Goal: Information Seeking & Learning: Learn about a topic

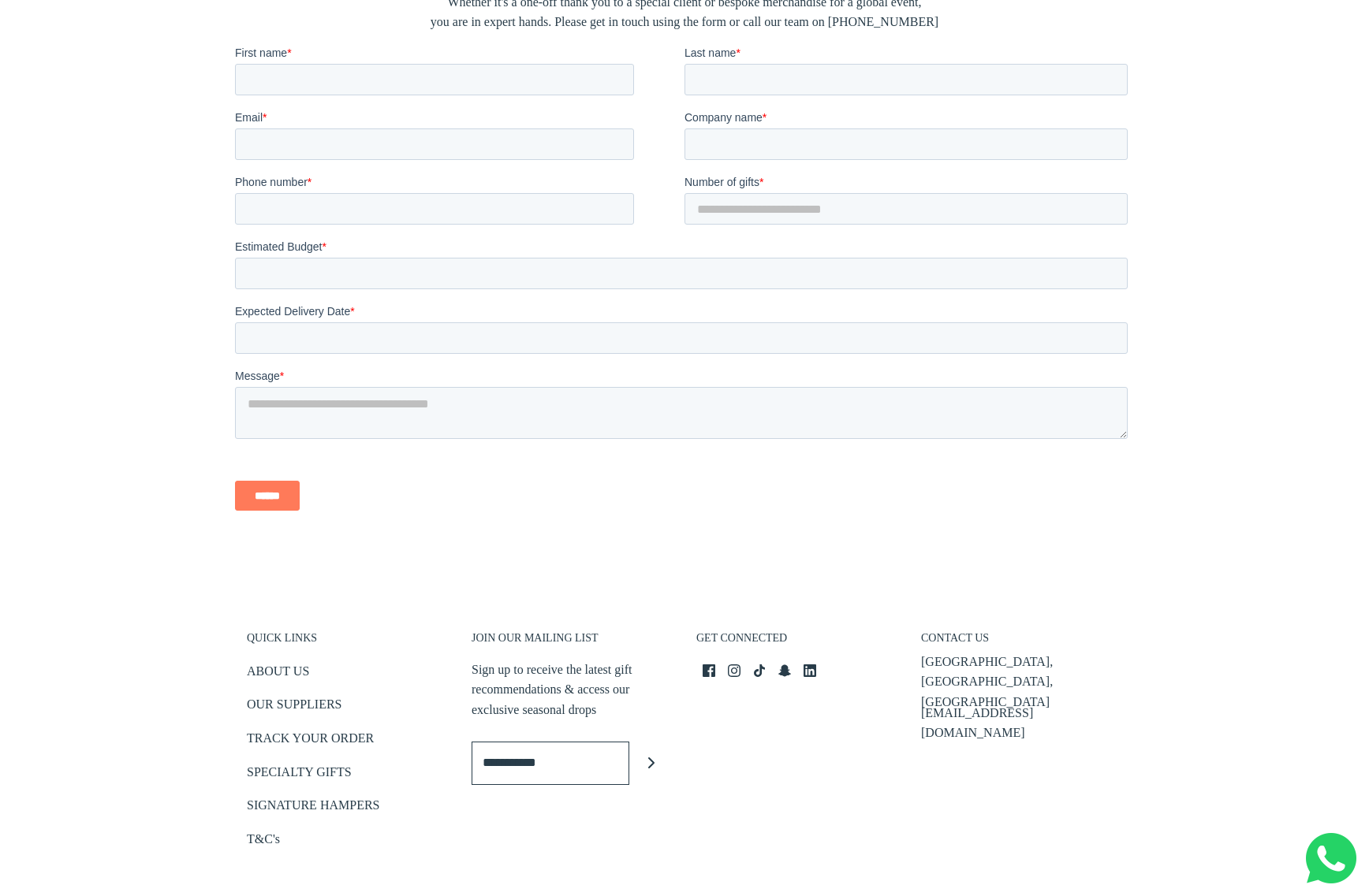
scroll to position [3371, 0]
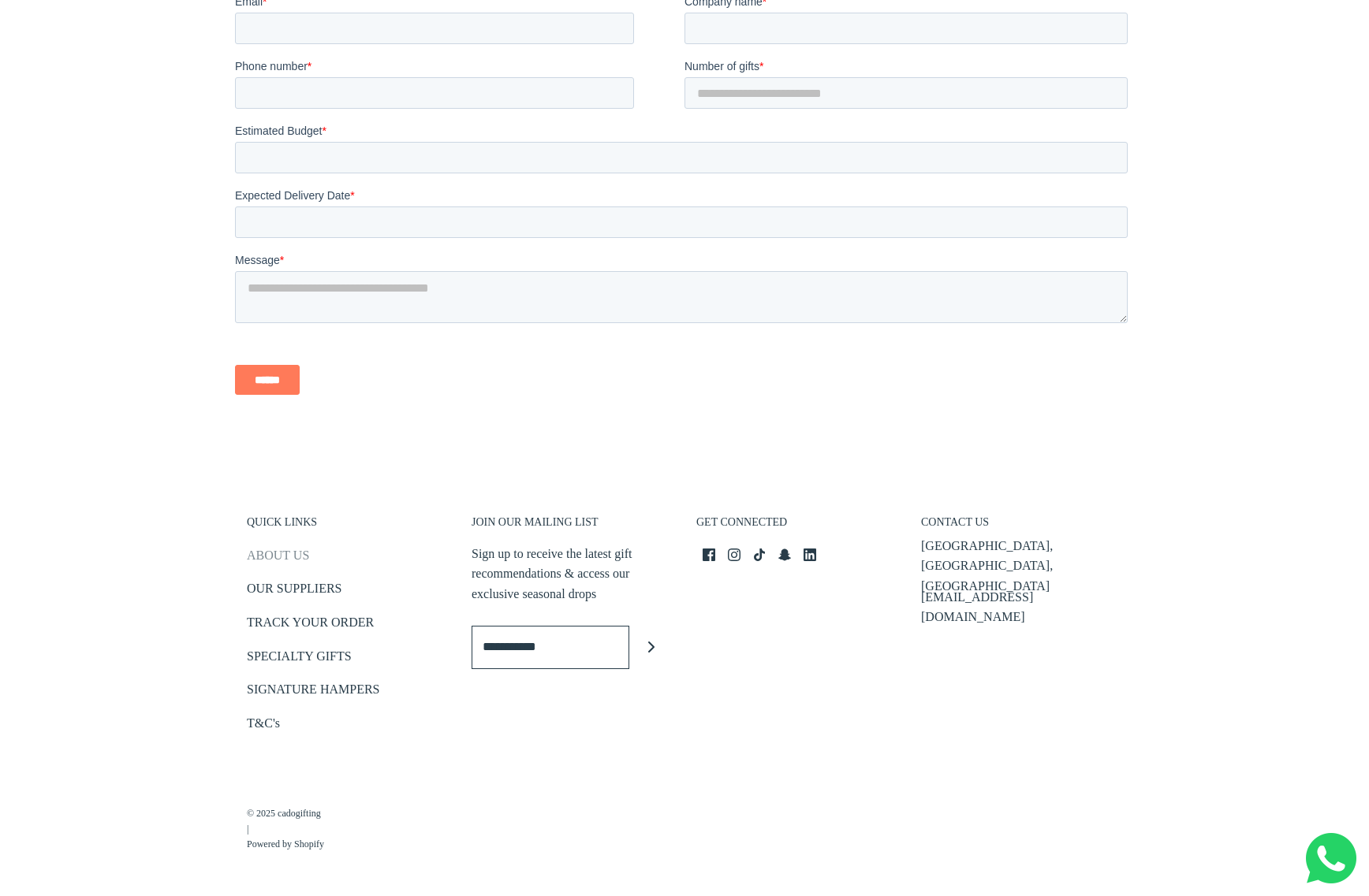
click at [294, 557] on link "ABOUT US" at bounding box center [277, 559] width 62 height 26
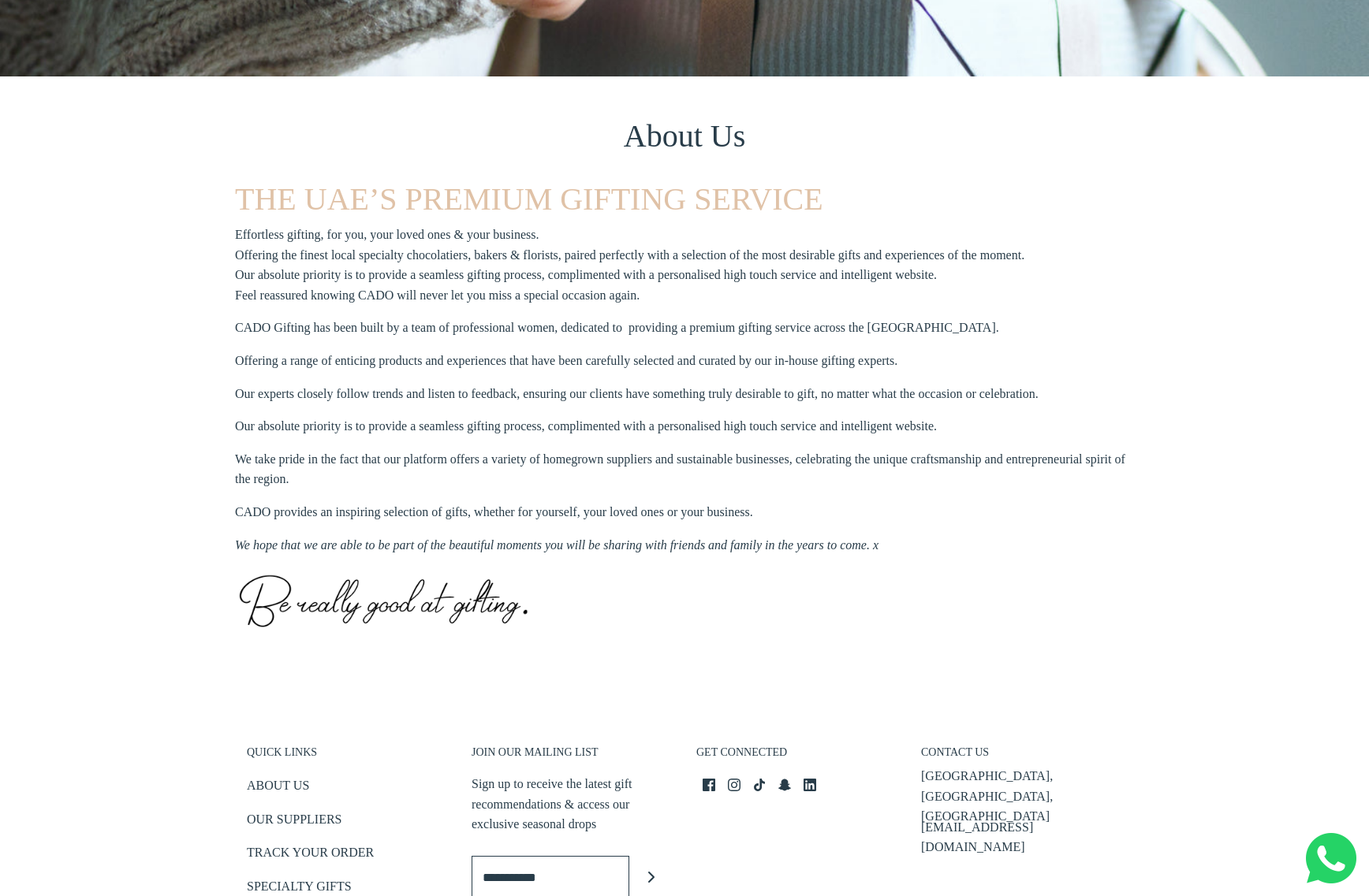
scroll to position [267, 0]
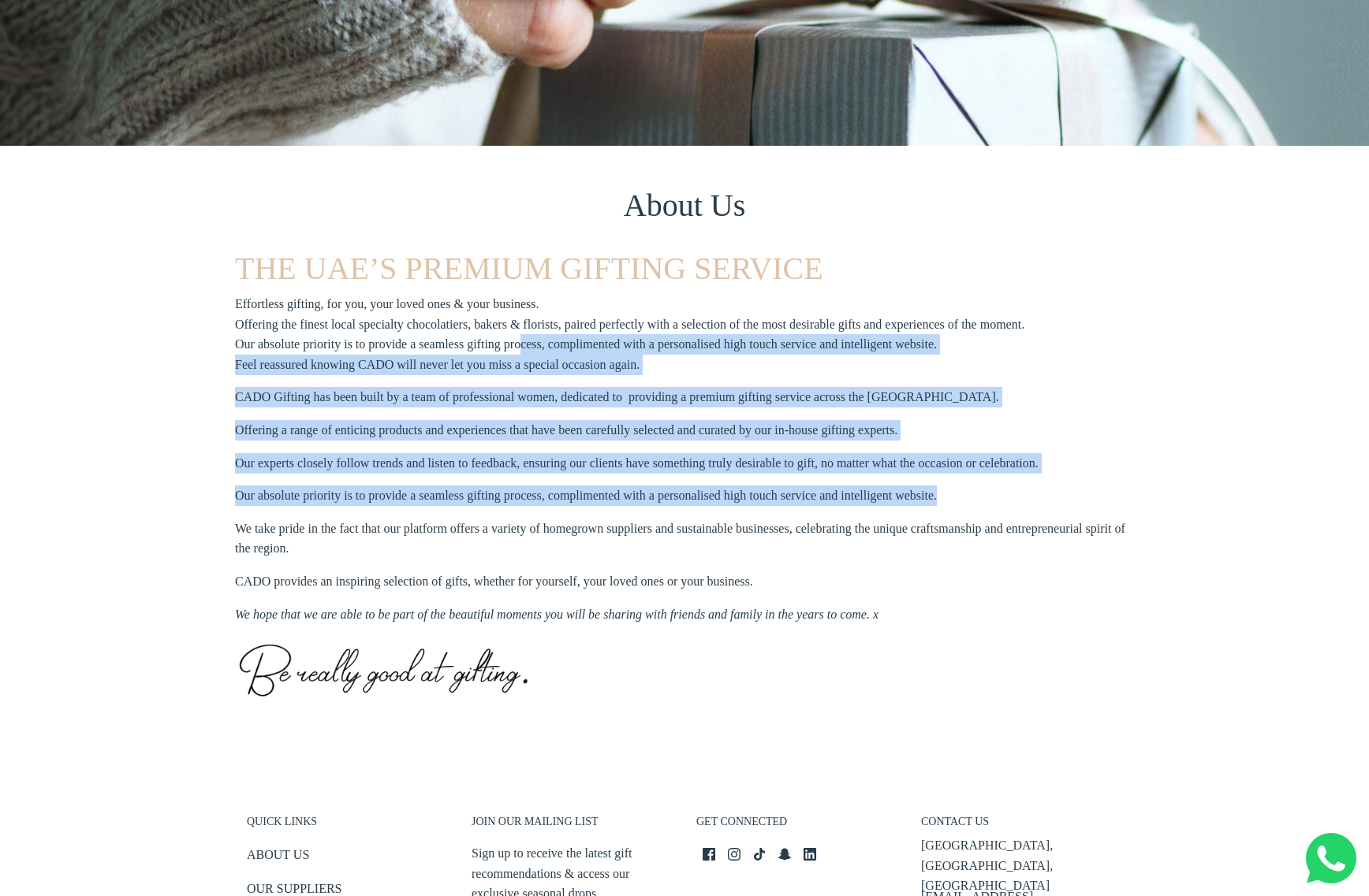
drag, startPoint x: 544, startPoint y: 355, endPoint x: 785, endPoint y: 508, distance: 285.5
click at [785, 508] on section "THE UAE’S PREMIUM GIFTING SERVICE Effortless gifting, for you, your loved ones …" at bounding box center [684, 493] width 899 height 486
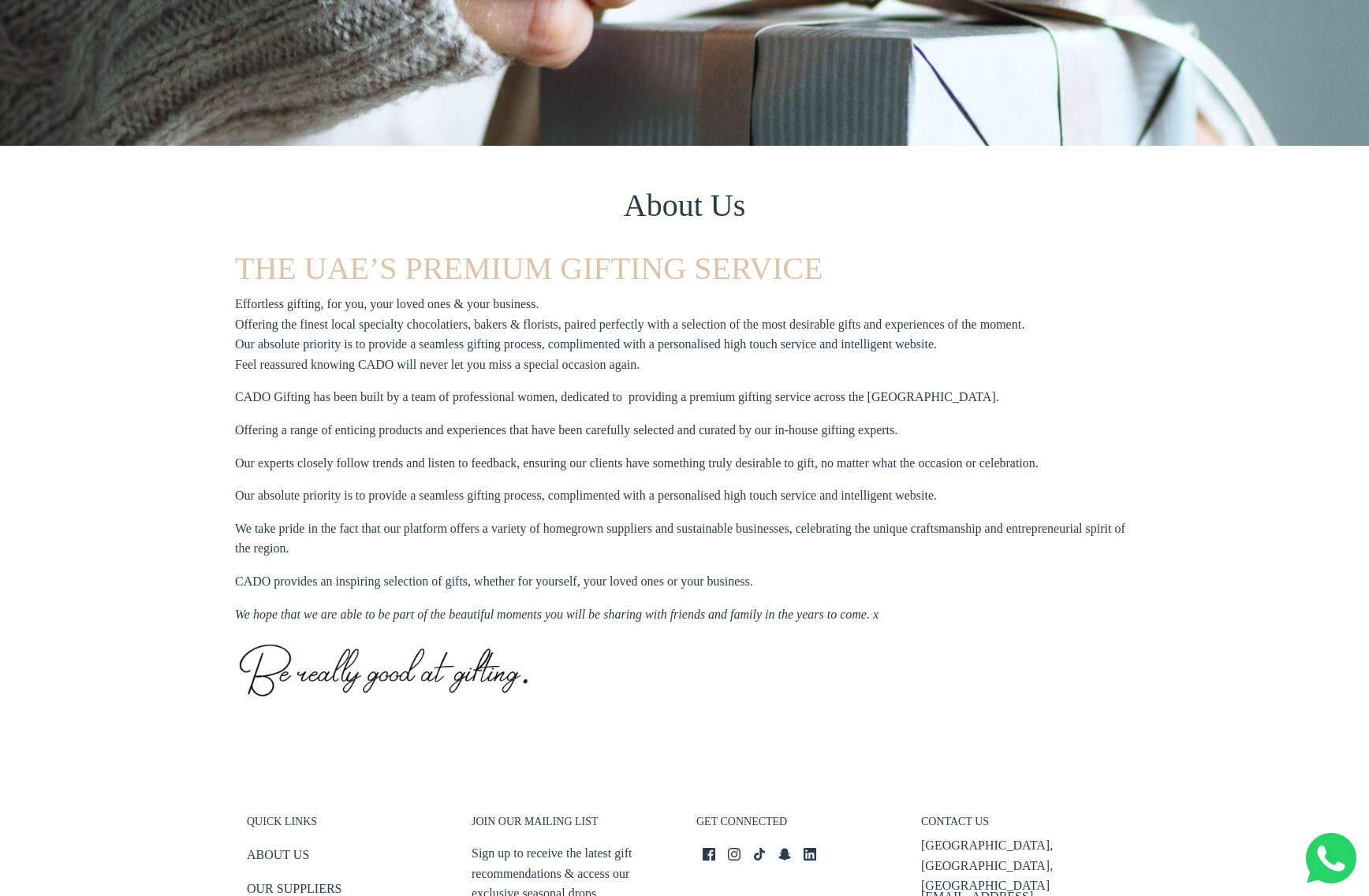
click at [785, 508] on section "THE UAE’S PREMIUM GIFTING SERVICE Effortless gifting, for you, your loved ones …" at bounding box center [684, 493] width 899 height 486
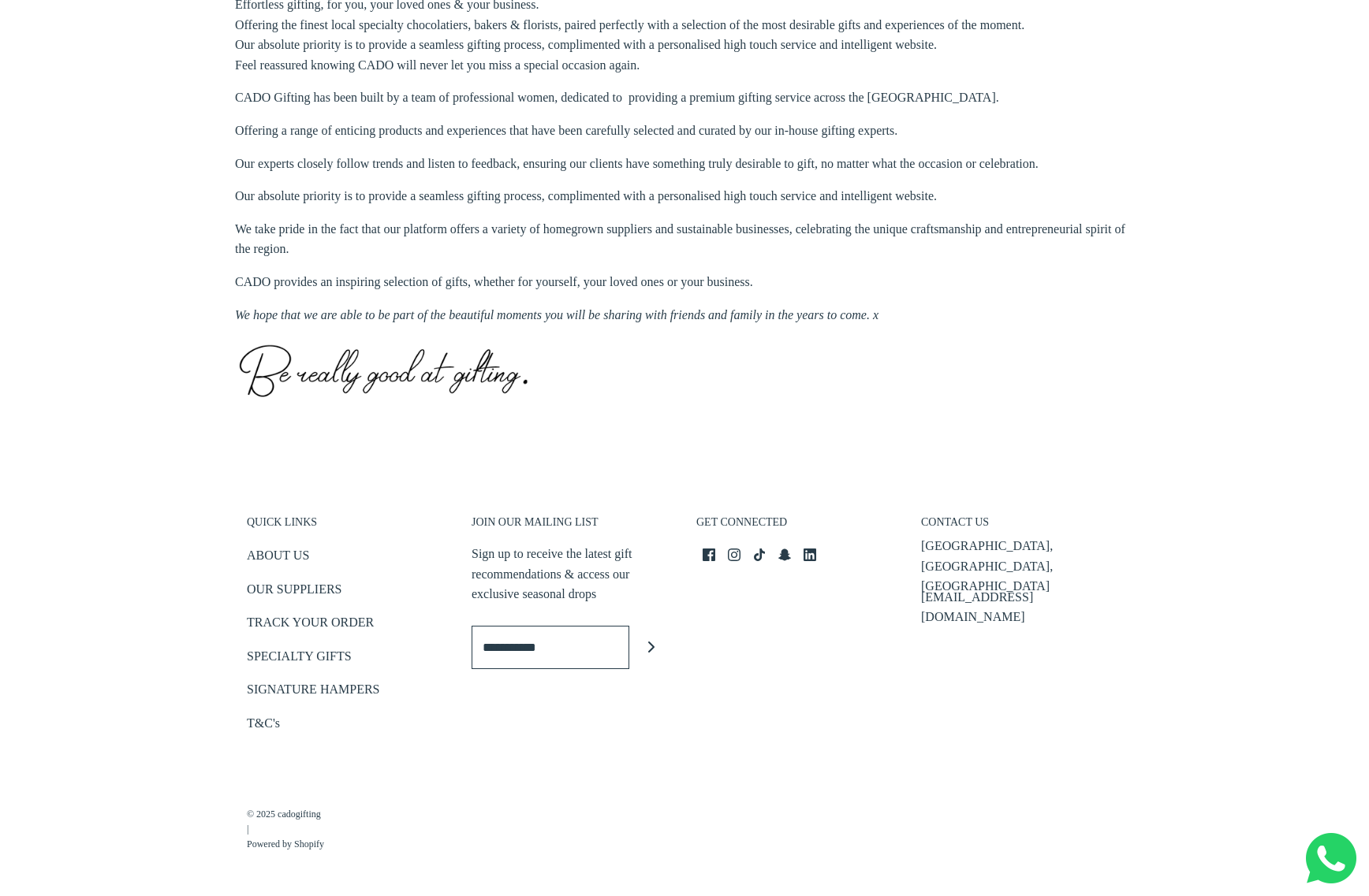
scroll to position [0, 0]
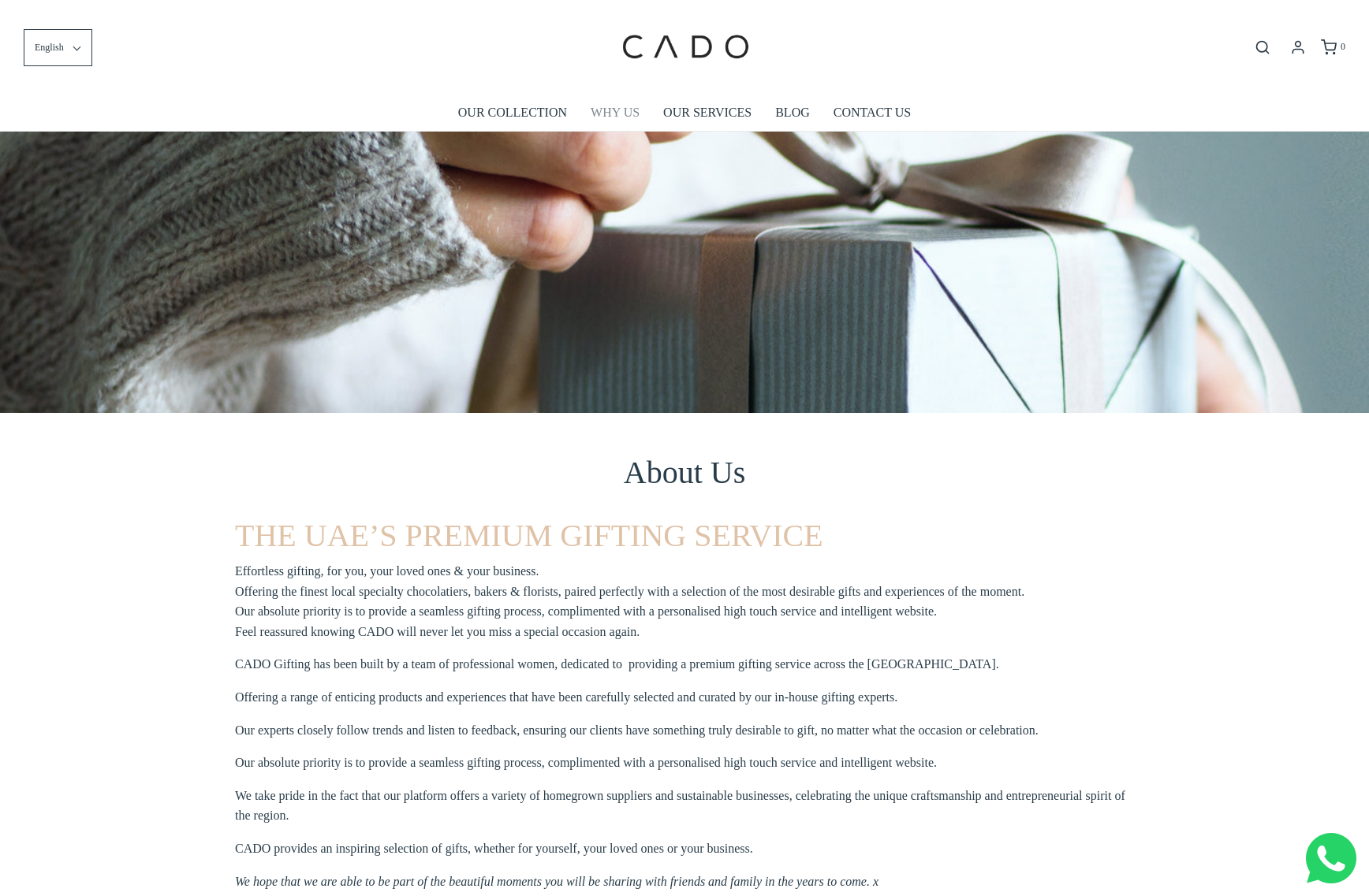
click at [619, 119] on link "WHY US" at bounding box center [615, 112] width 49 height 36
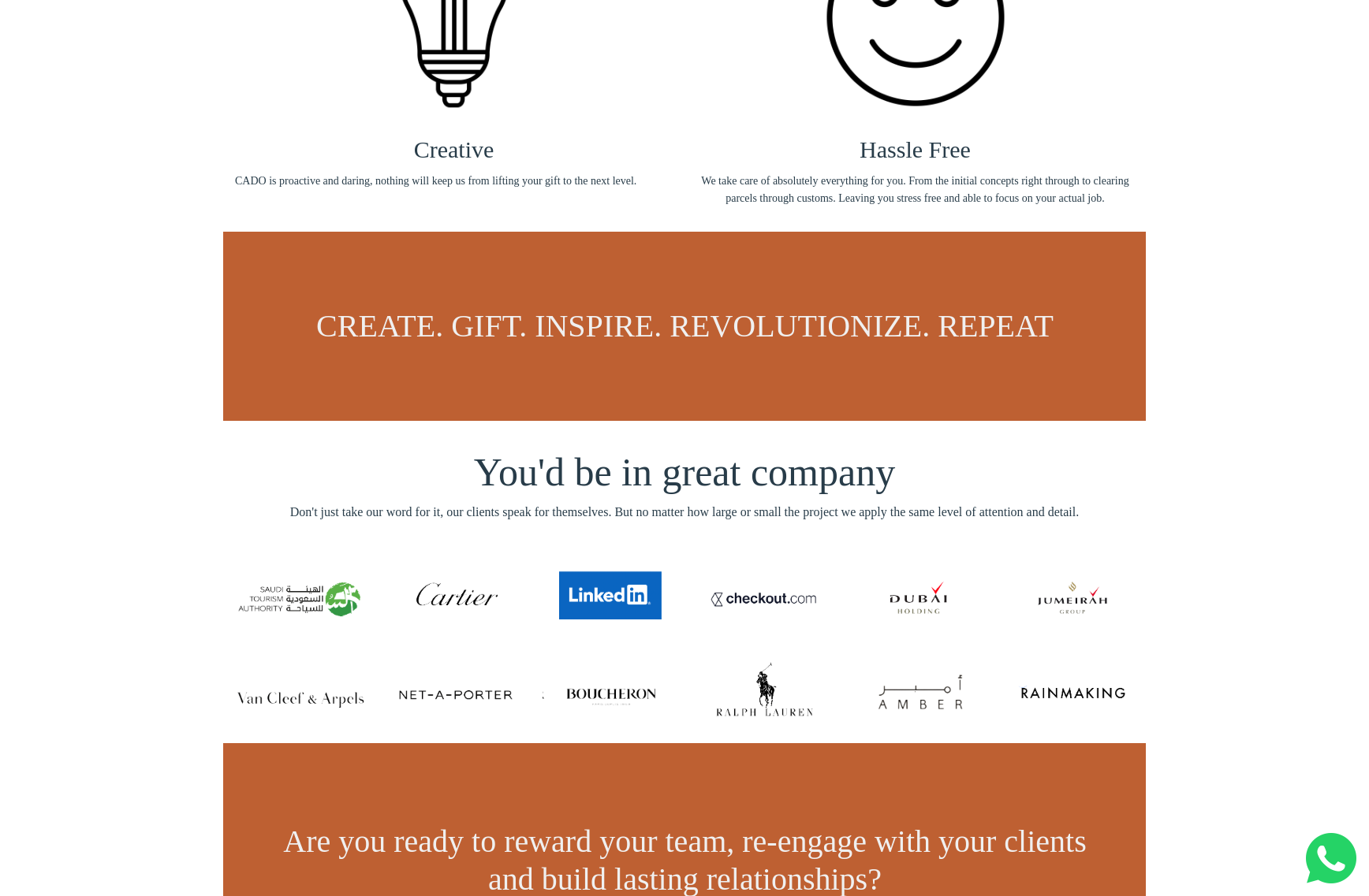
scroll to position [839, 0]
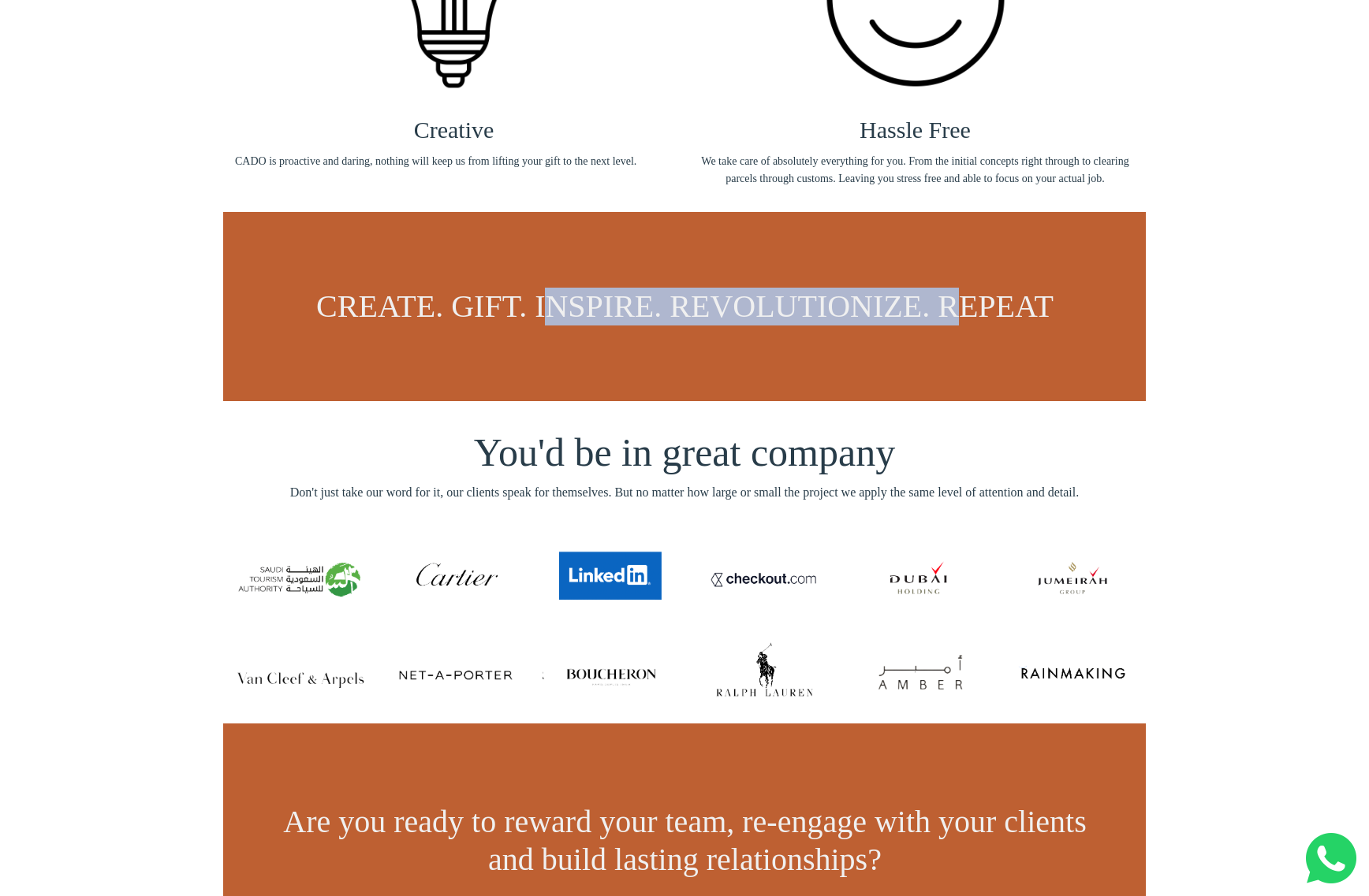
drag, startPoint x: 546, startPoint y: 314, endPoint x: 942, endPoint y: 326, distance: 396.2
click at [933, 324] on span "CREATE. GIFT. INSPIRE. REVOLUTIONIZE. REPEAT" at bounding box center [684, 306] width 737 height 35
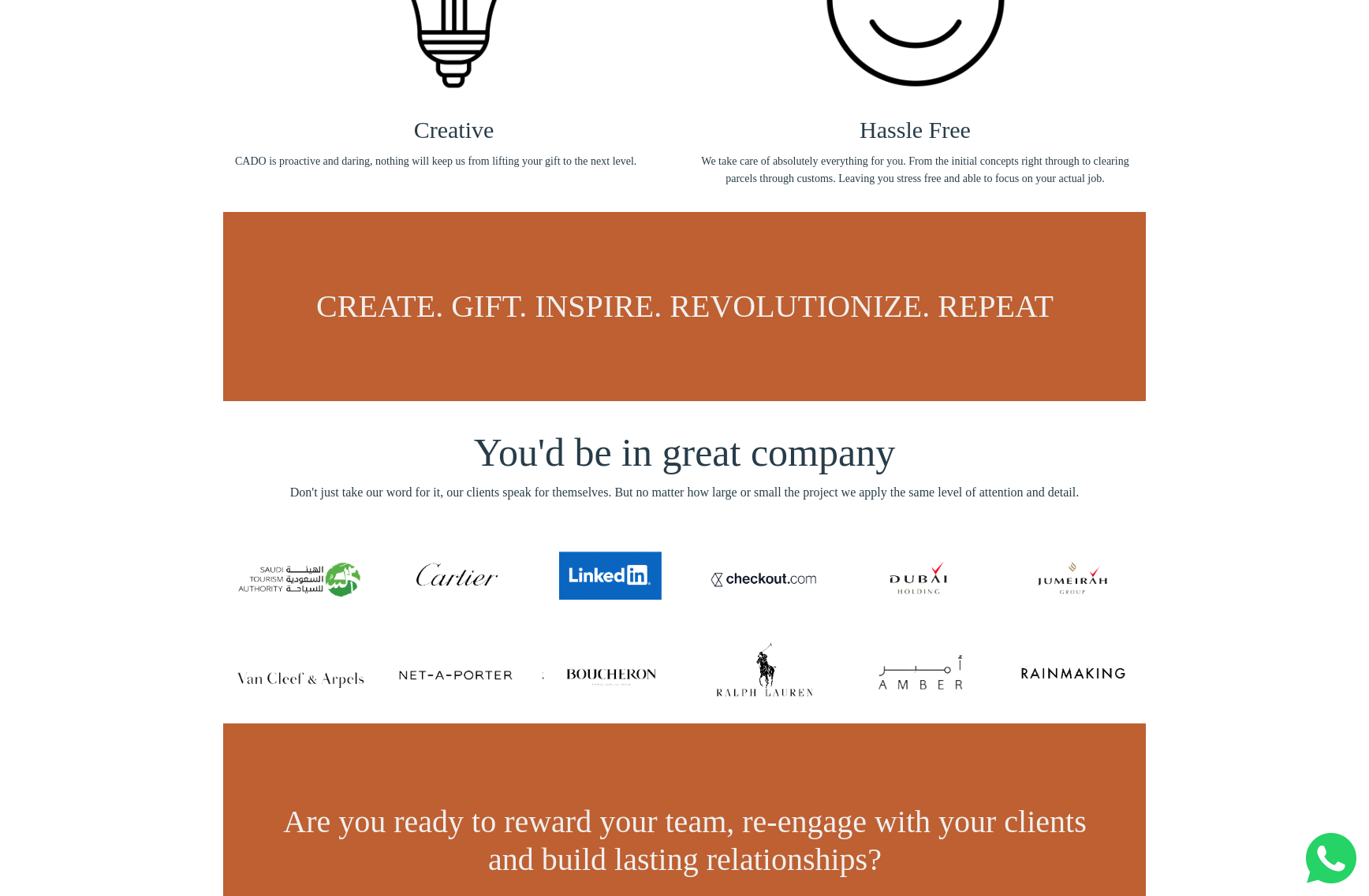
click at [943, 324] on span "CREATE. GIFT. INSPIRE. REVOLUTIONIZE. REPEAT" at bounding box center [684, 306] width 737 height 35
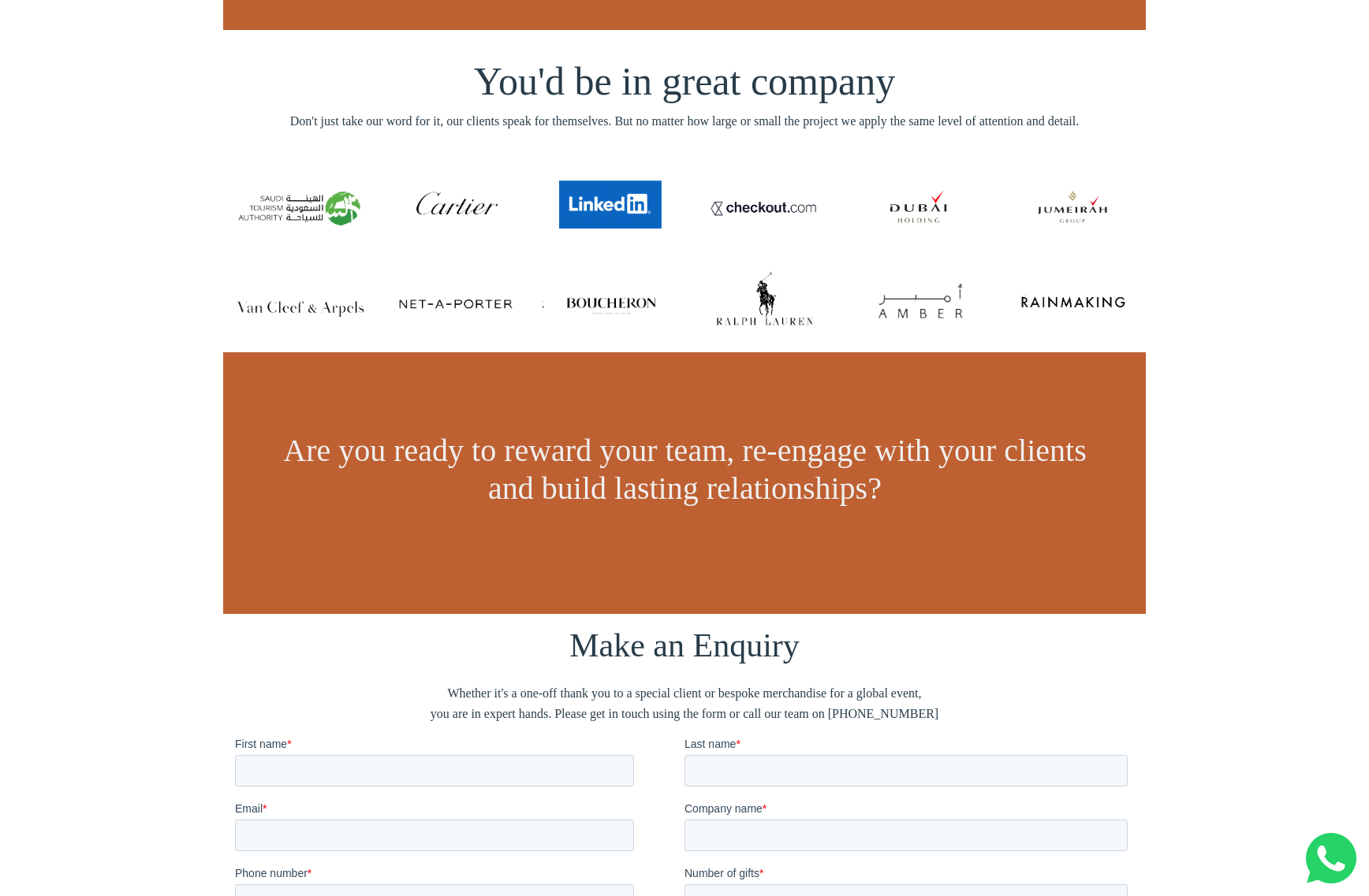
scroll to position [1229, 0]
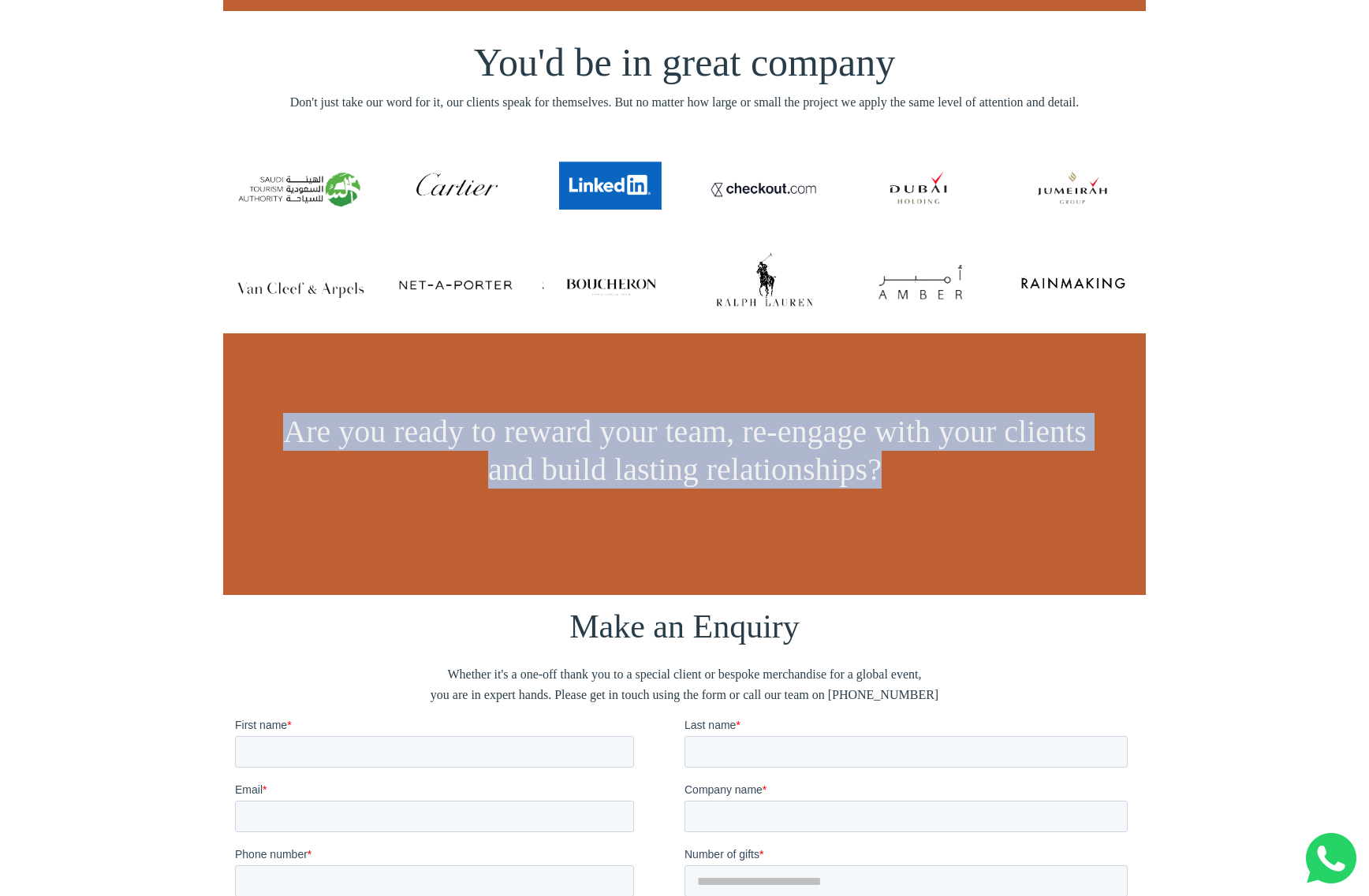
drag, startPoint x: 978, startPoint y: 498, endPoint x: 267, endPoint y: 426, distance: 714.6
click at [267, 425] on div "Are you ready to reward your team, re-engage with your clients and build lastin…" at bounding box center [684, 450] width 922 height 140
click at [268, 426] on div "Are you ready to reward your team, re-engage with your clients and build lastin…" at bounding box center [684, 450] width 922 height 140
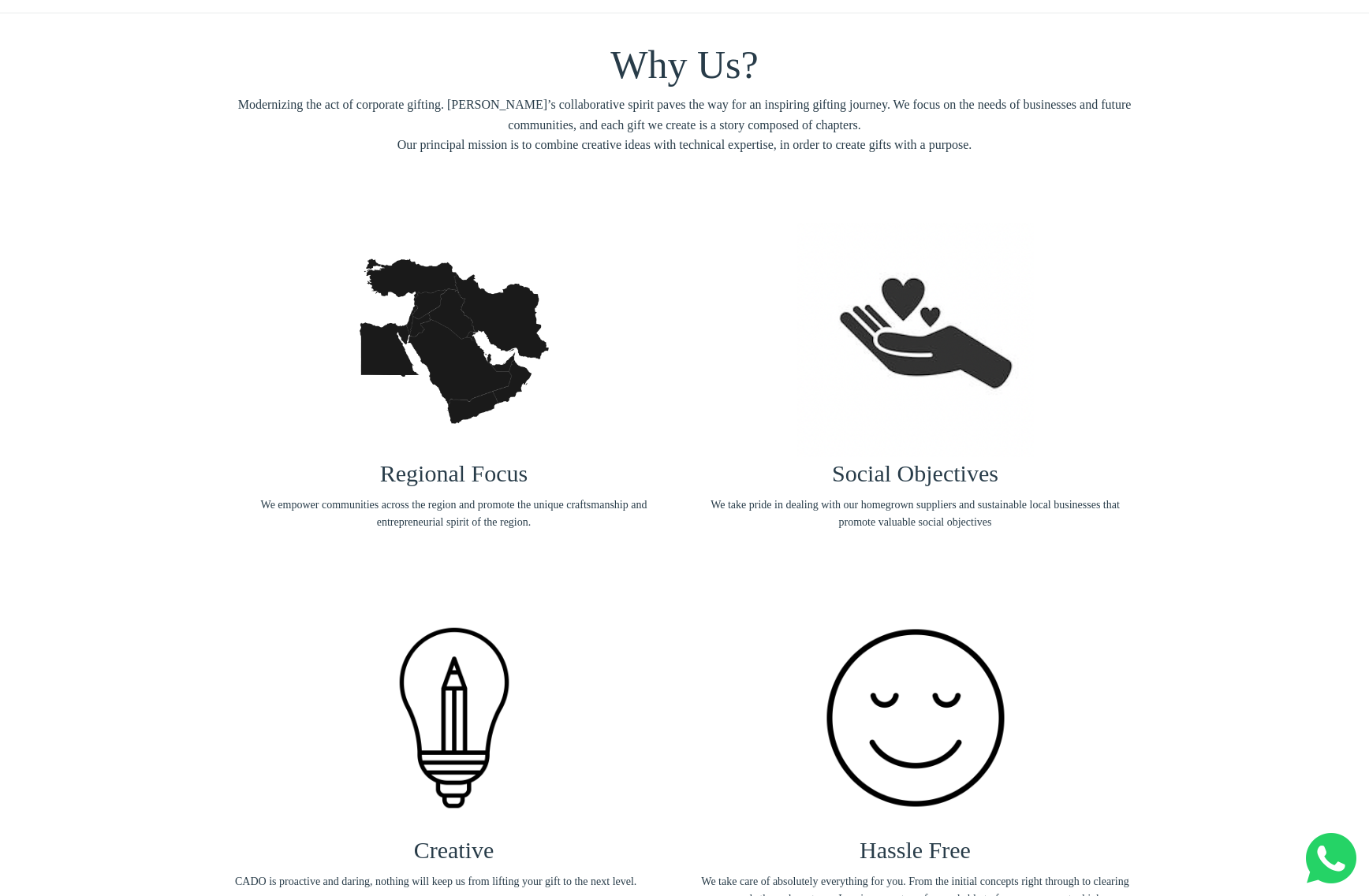
scroll to position [0, 0]
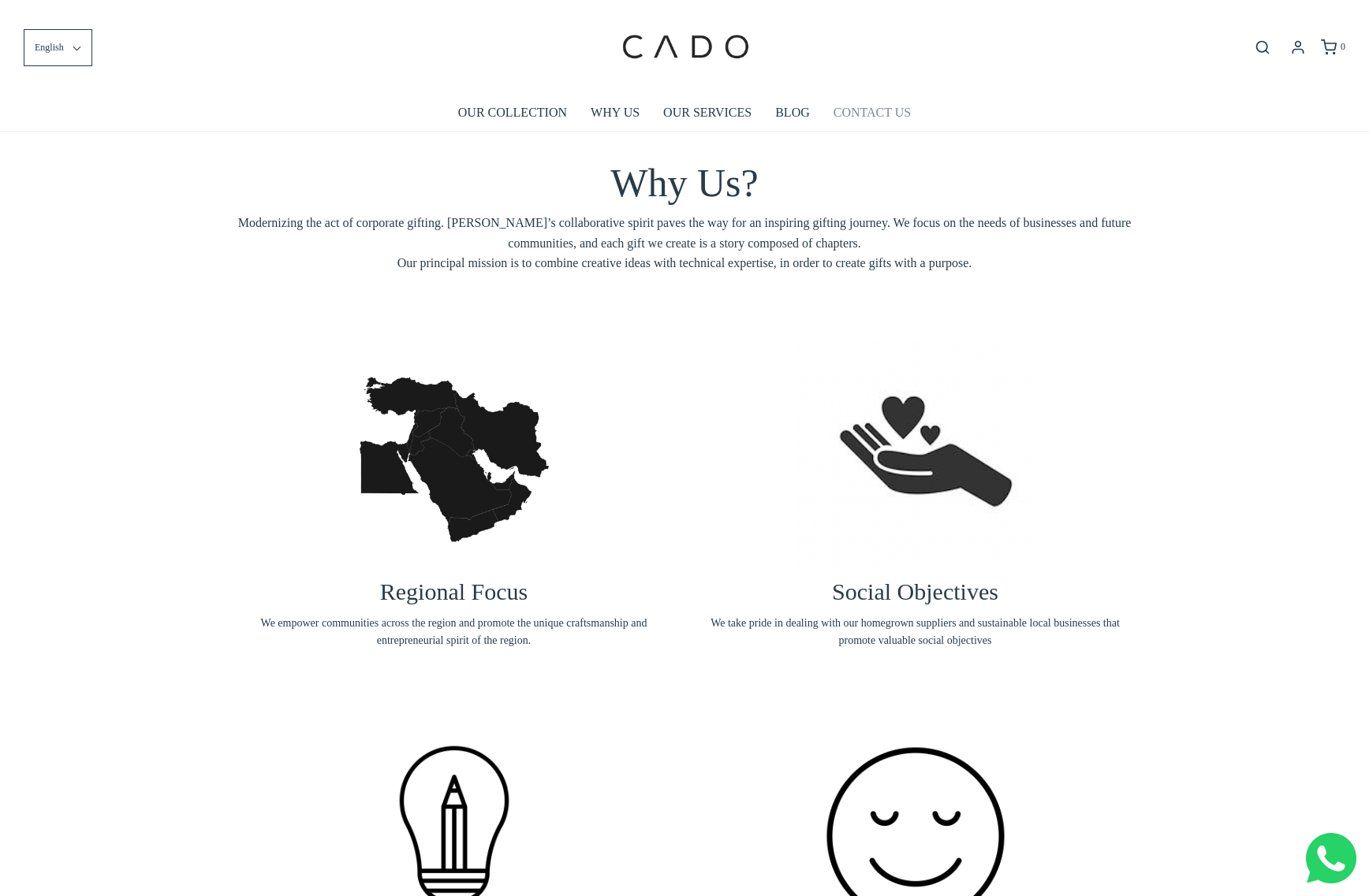
click at [868, 112] on link "CONTACT US" at bounding box center [871, 112] width 77 height 36
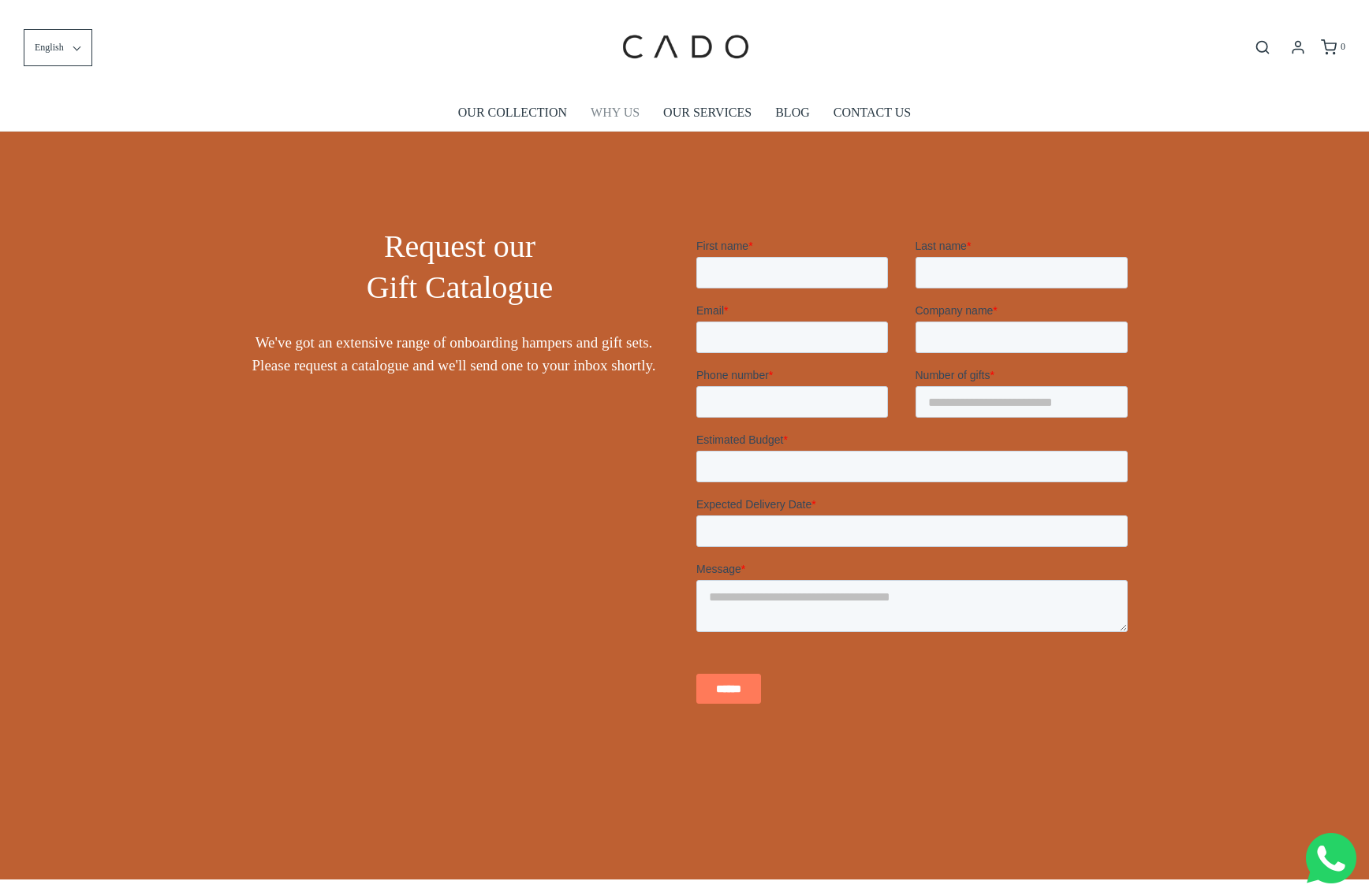
click at [602, 118] on link "WHY US" at bounding box center [615, 112] width 49 height 36
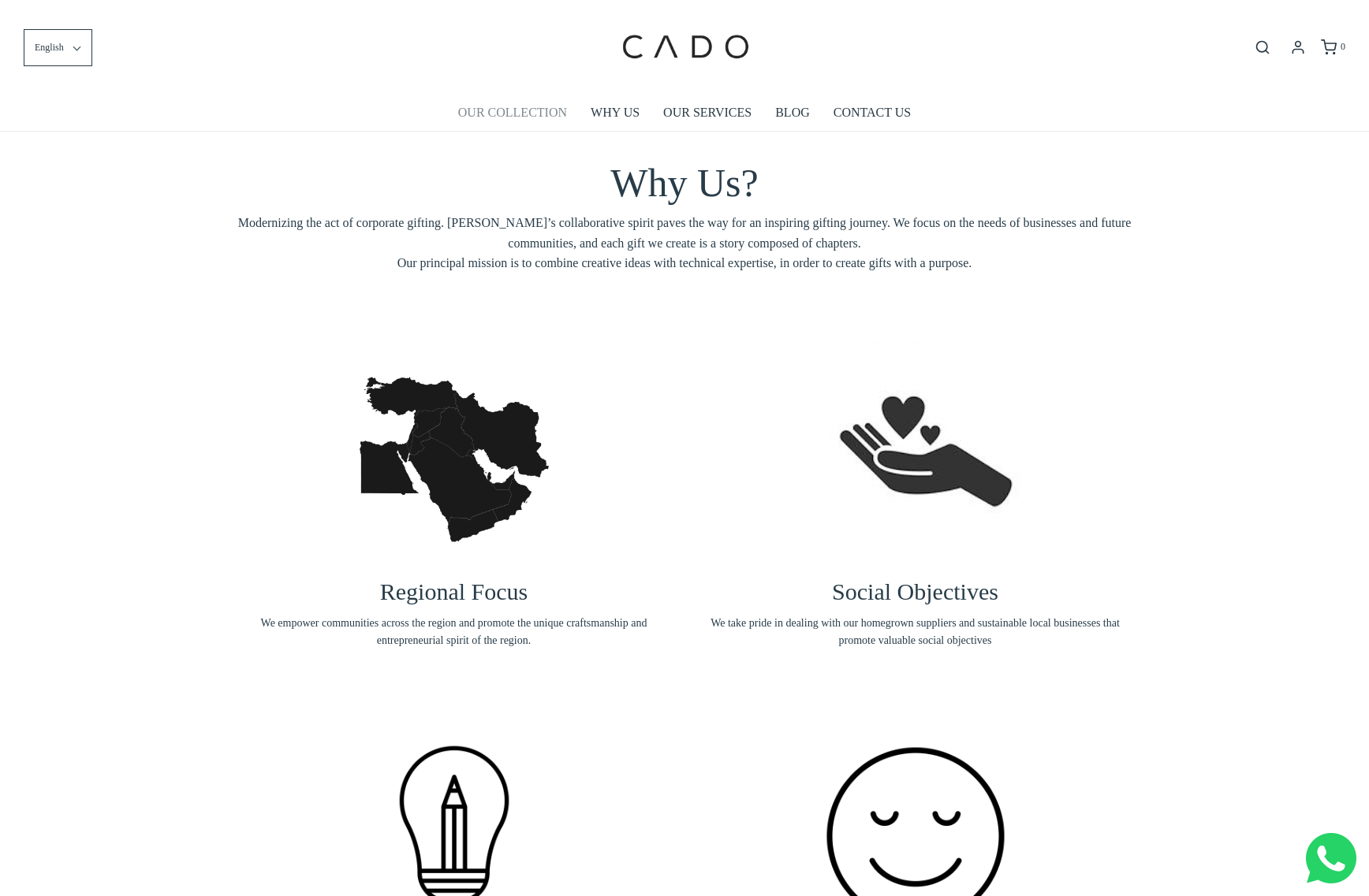
click at [501, 116] on link "OUR COLLECTION" at bounding box center [512, 112] width 108 height 36
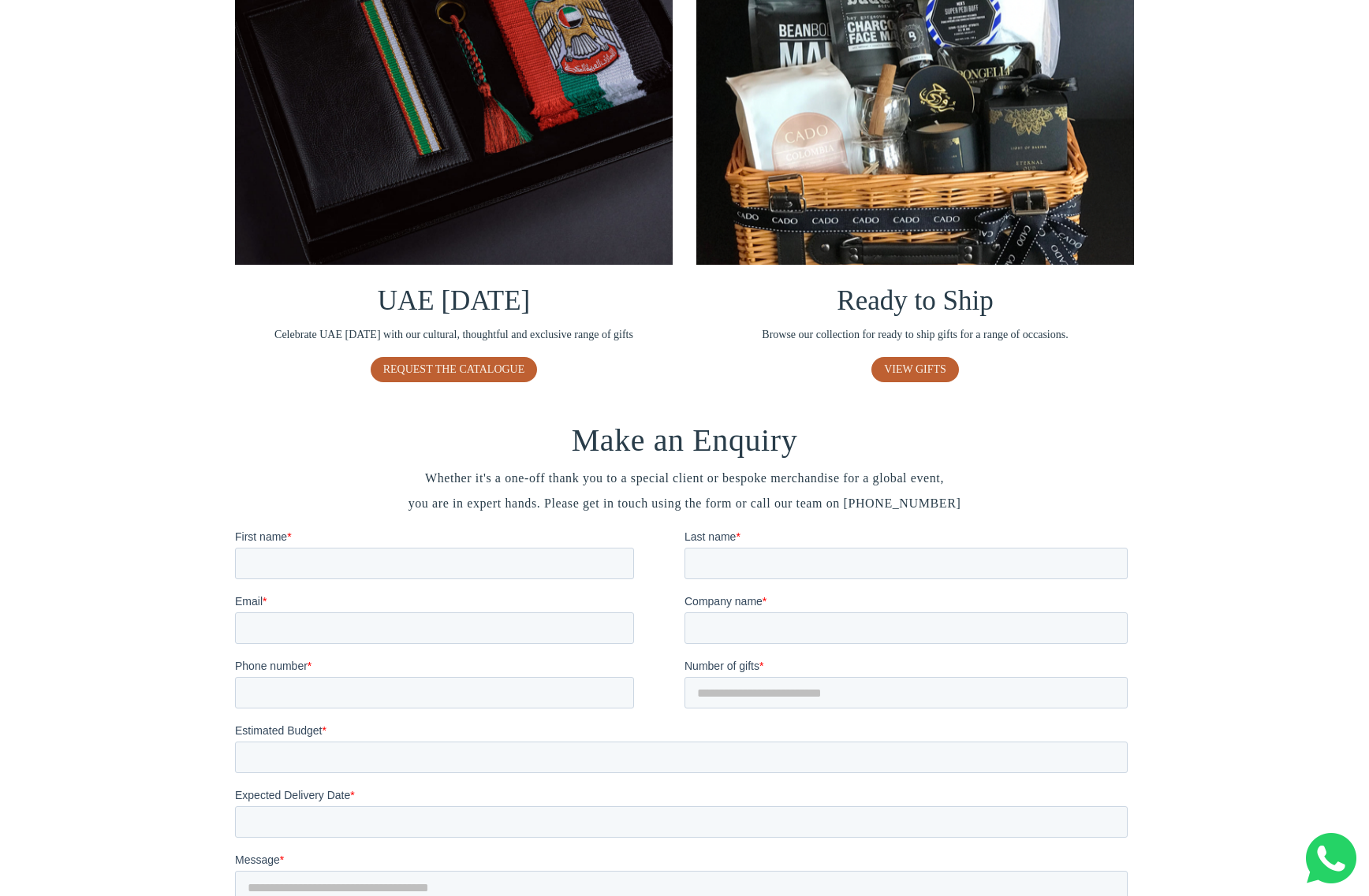
scroll to position [1055, 0]
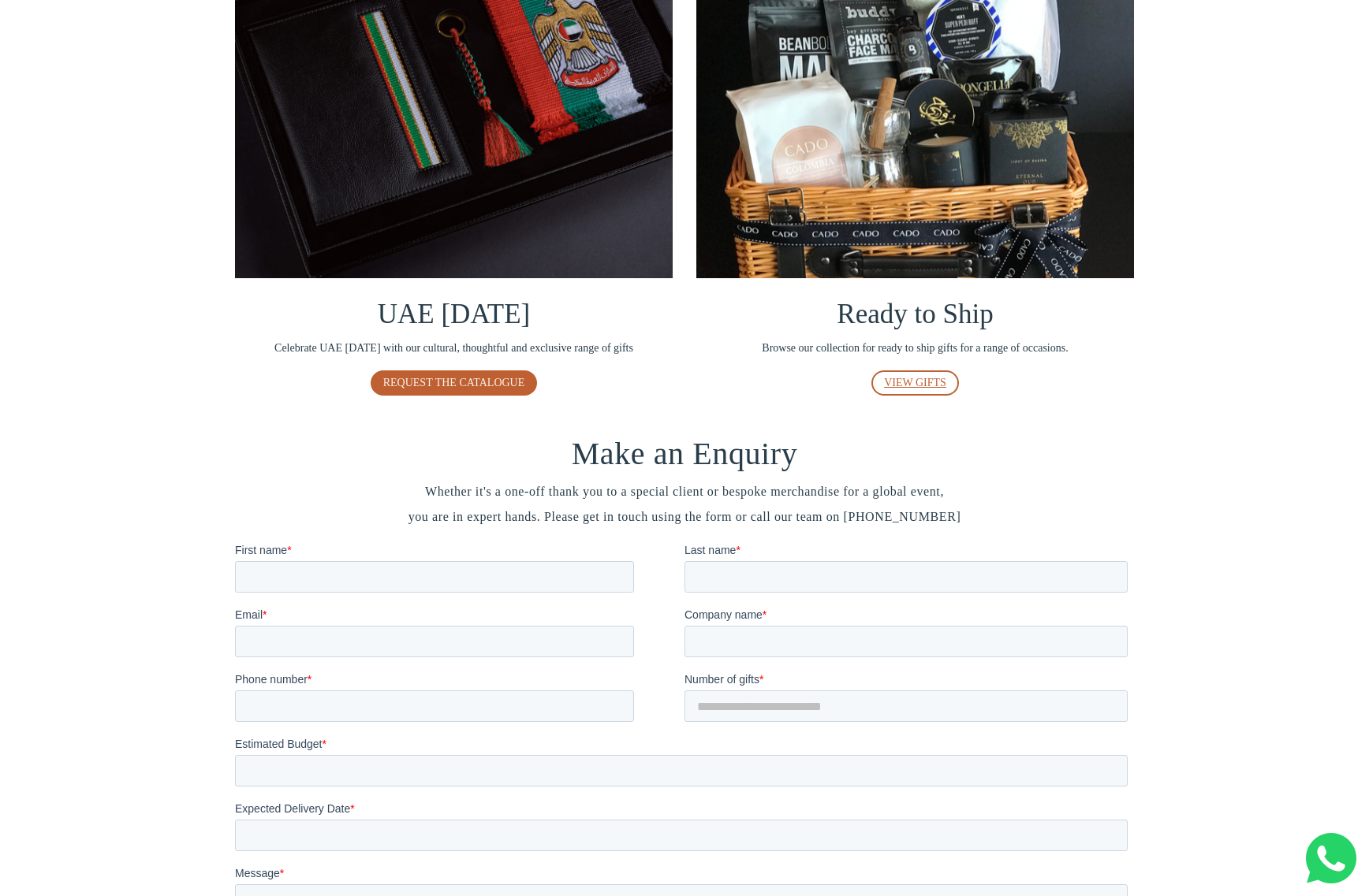
click at [934, 388] on span "VIEW GIFTS" at bounding box center [914, 383] width 62 height 12
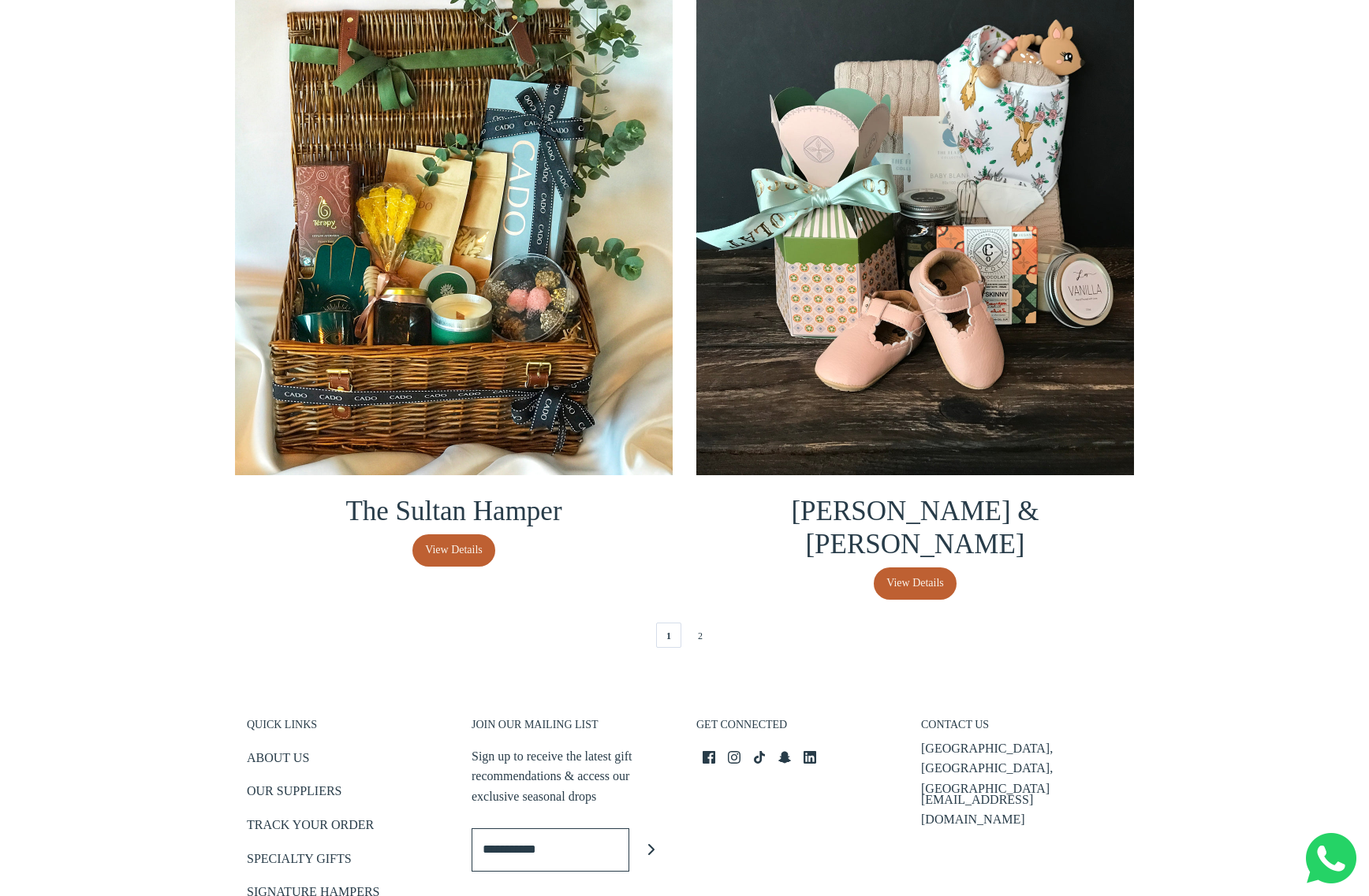
scroll to position [3245, 0]
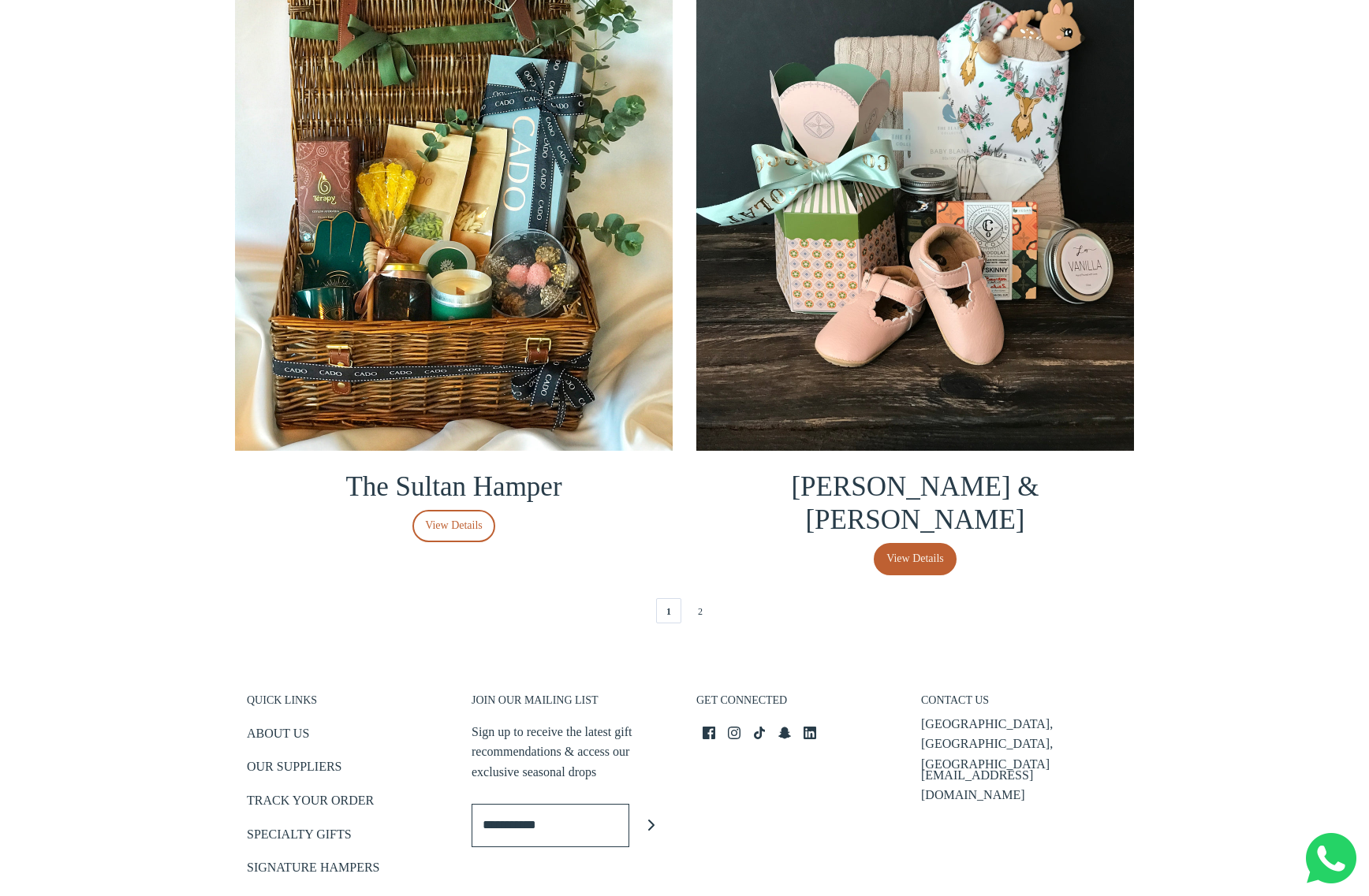
click at [471, 535] on span "View Details" at bounding box center [453, 525] width 57 height 18
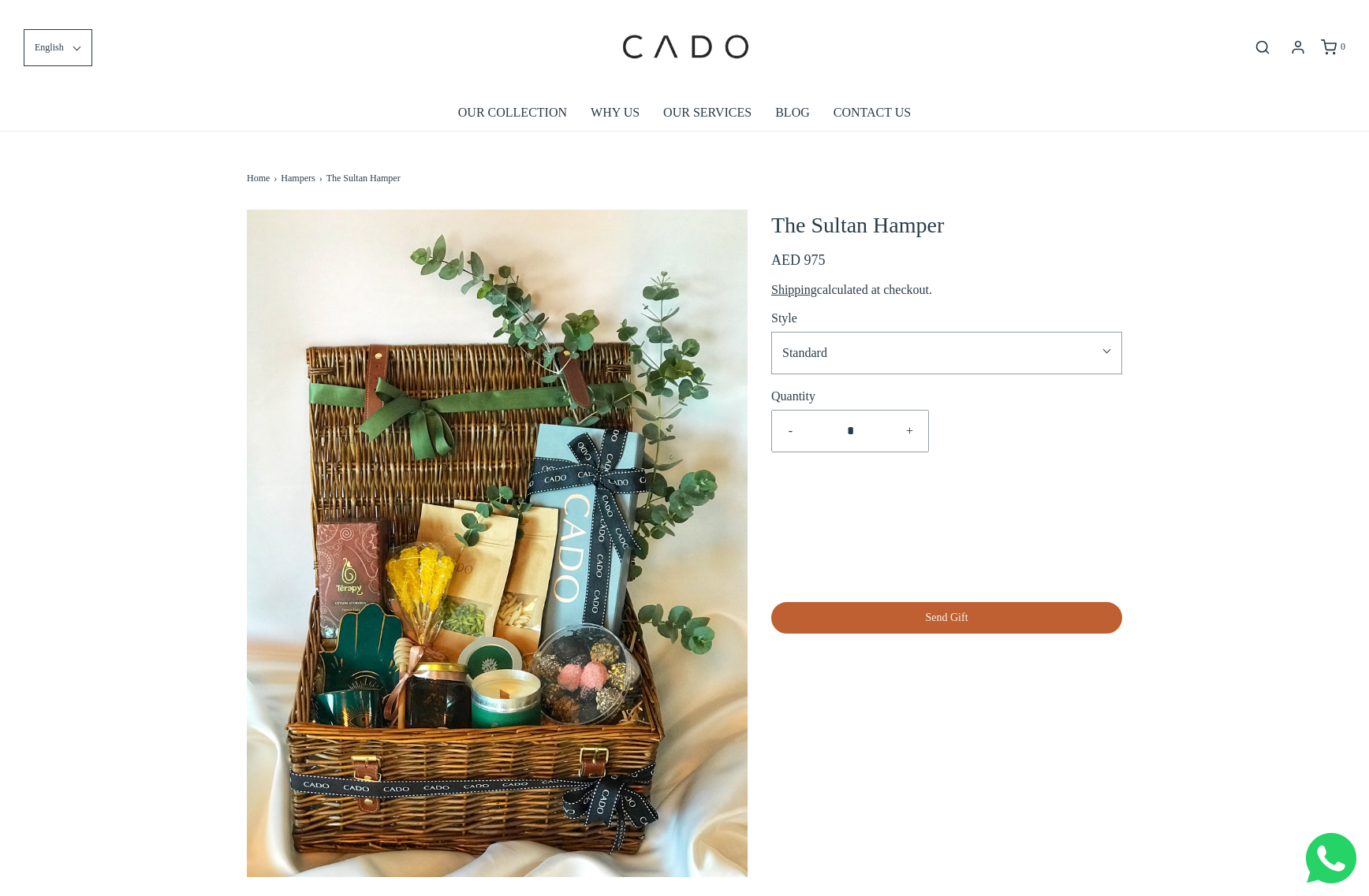
click at [888, 356] on span "Standard" at bounding box center [938, 353] width 311 height 20
click at [926, 305] on div "The Sultan Hamper Your Cart Subtotal AED 975 Shipping calculated at checkout. S…" at bounding box center [946, 422] width 351 height 424
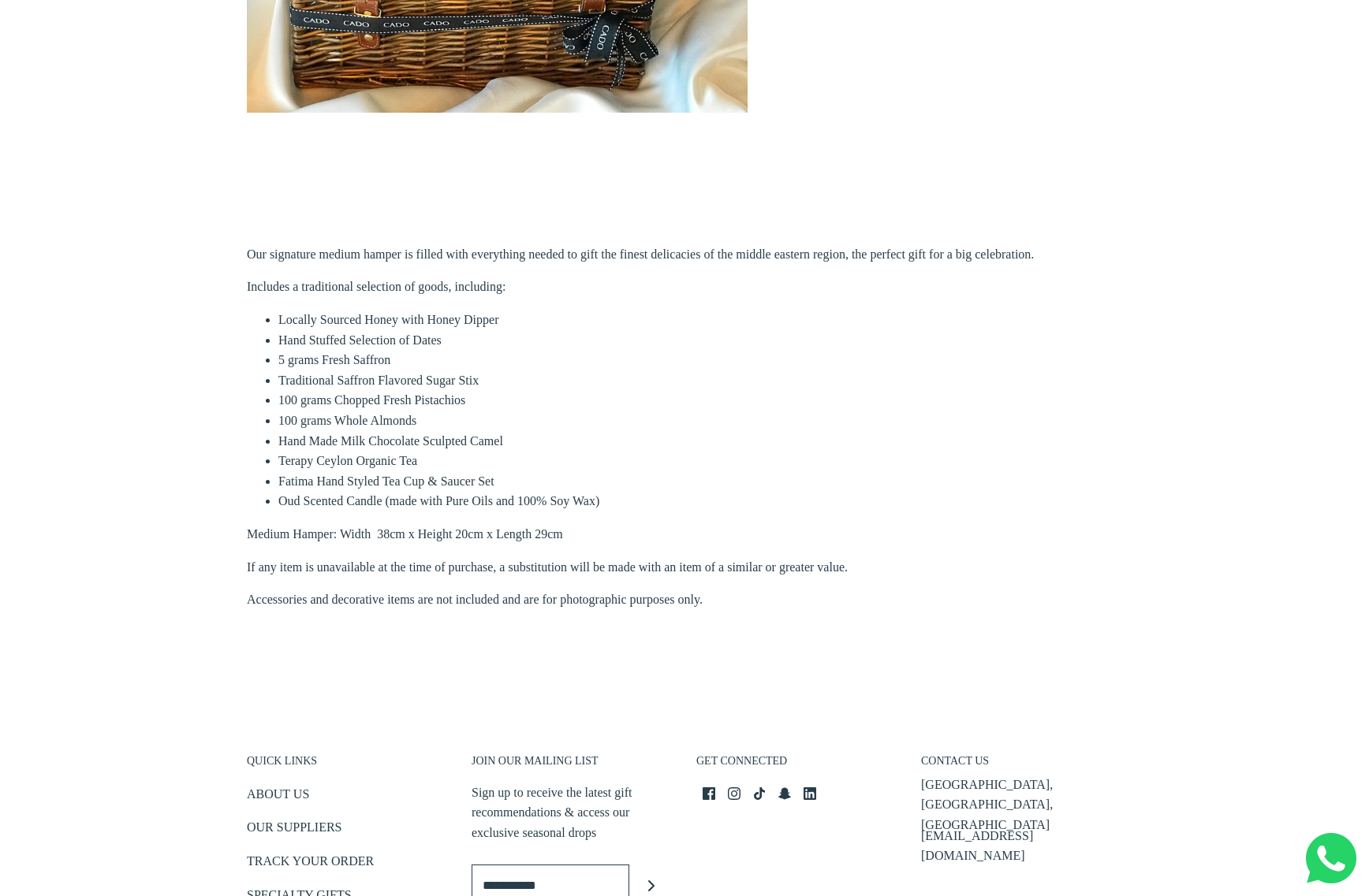
scroll to position [793, 0]
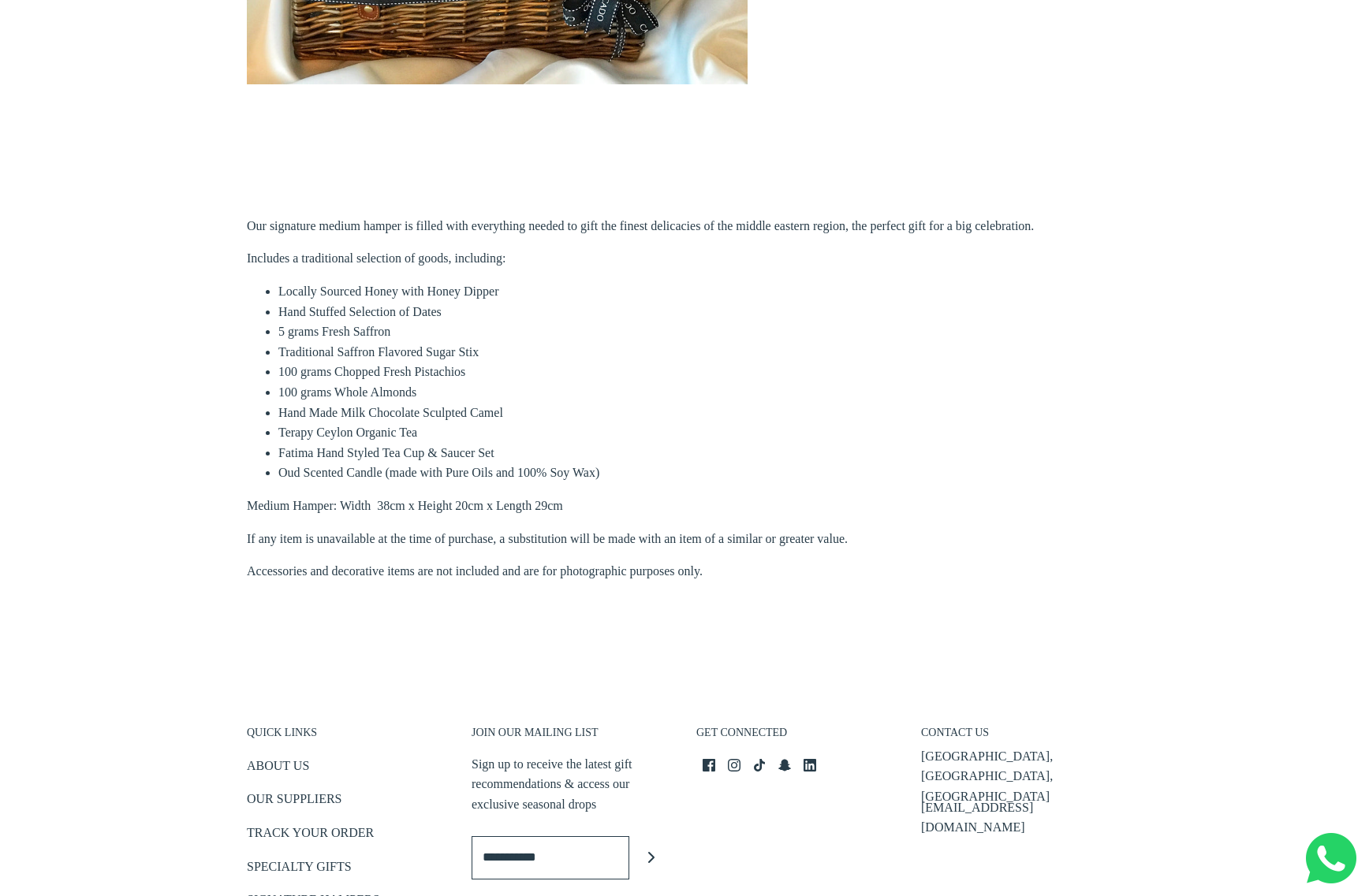
drag, startPoint x: 758, startPoint y: 573, endPoint x: 220, endPoint y: 230, distance: 638.0
click at [220, 230] on main "Home › Hampers › The Sultan Hamper Loading..." at bounding box center [684, 12] width 1369 height 1347
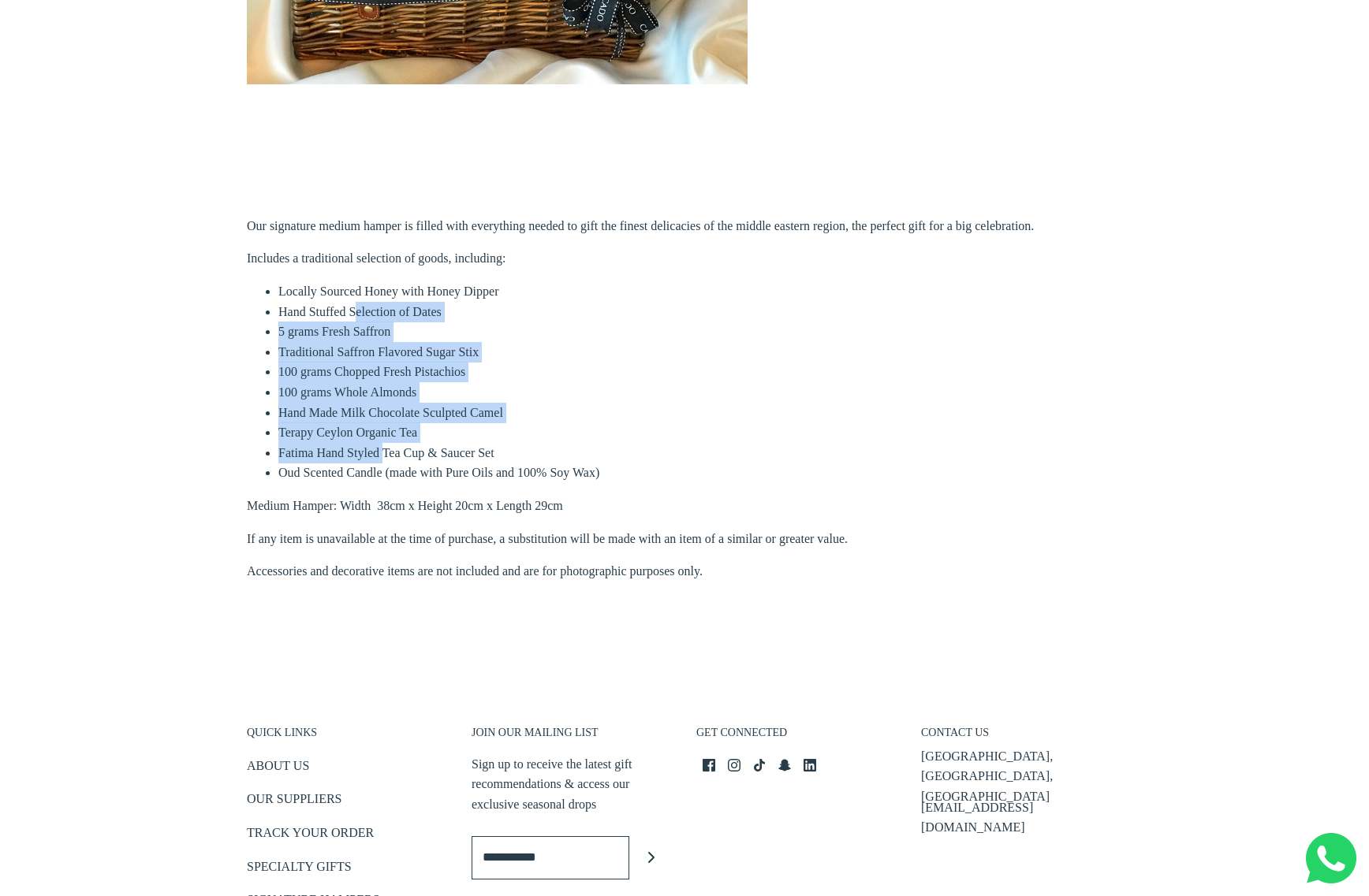
drag, startPoint x: 359, startPoint y: 304, endPoint x: 388, endPoint y: 447, distance: 145.9
click at [388, 447] on ul "Locally Sourced Honey with Honey Dipper Hand Stuffed Selection of Dates 5 grams…" at bounding box center [684, 383] width 875 height 202
click at [388, 447] on li "Fatima Hand Styled Tea Cup & Saucer Set" at bounding box center [700, 453] width 843 height 20
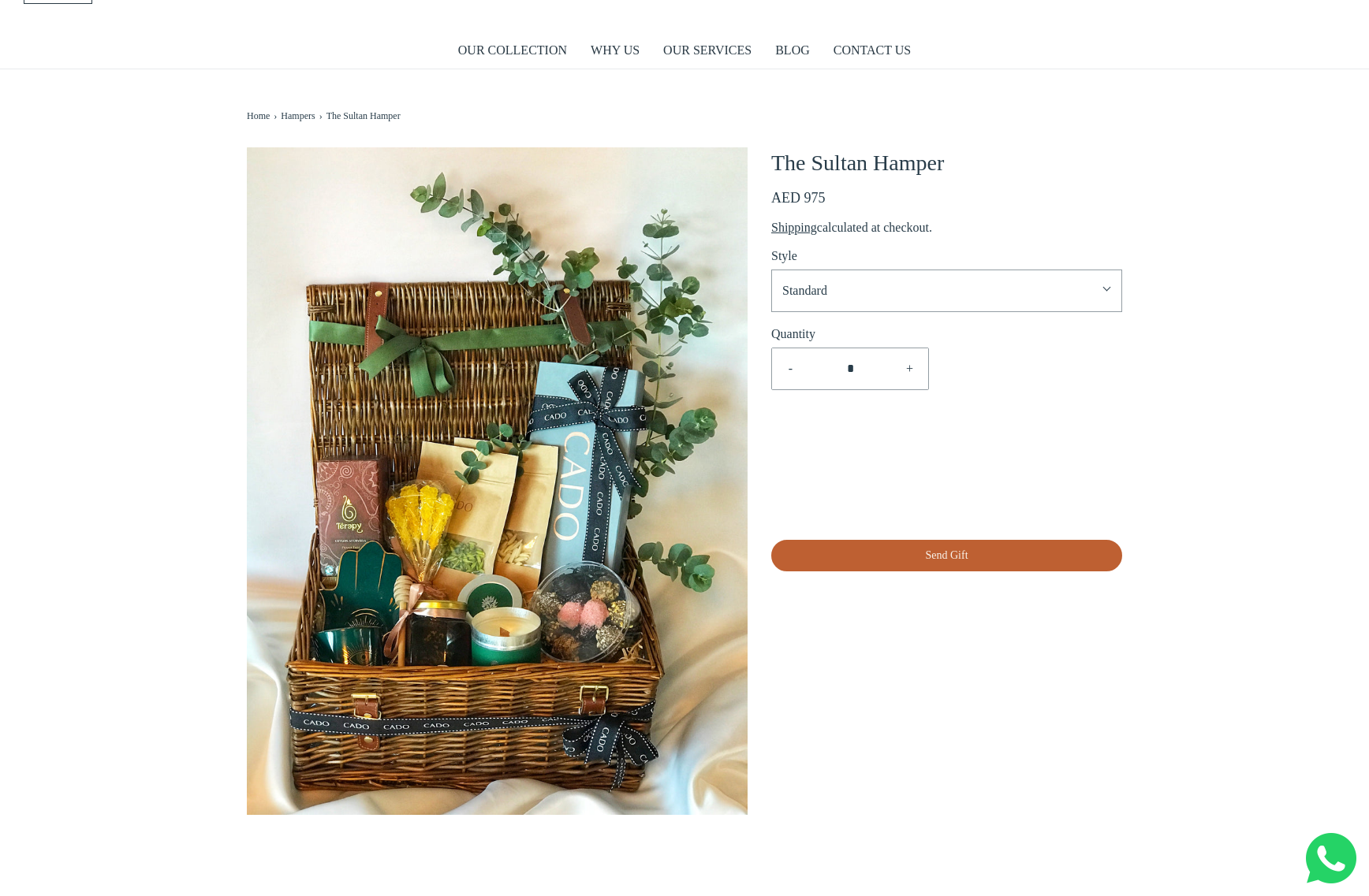
scroll to position [0, 0]
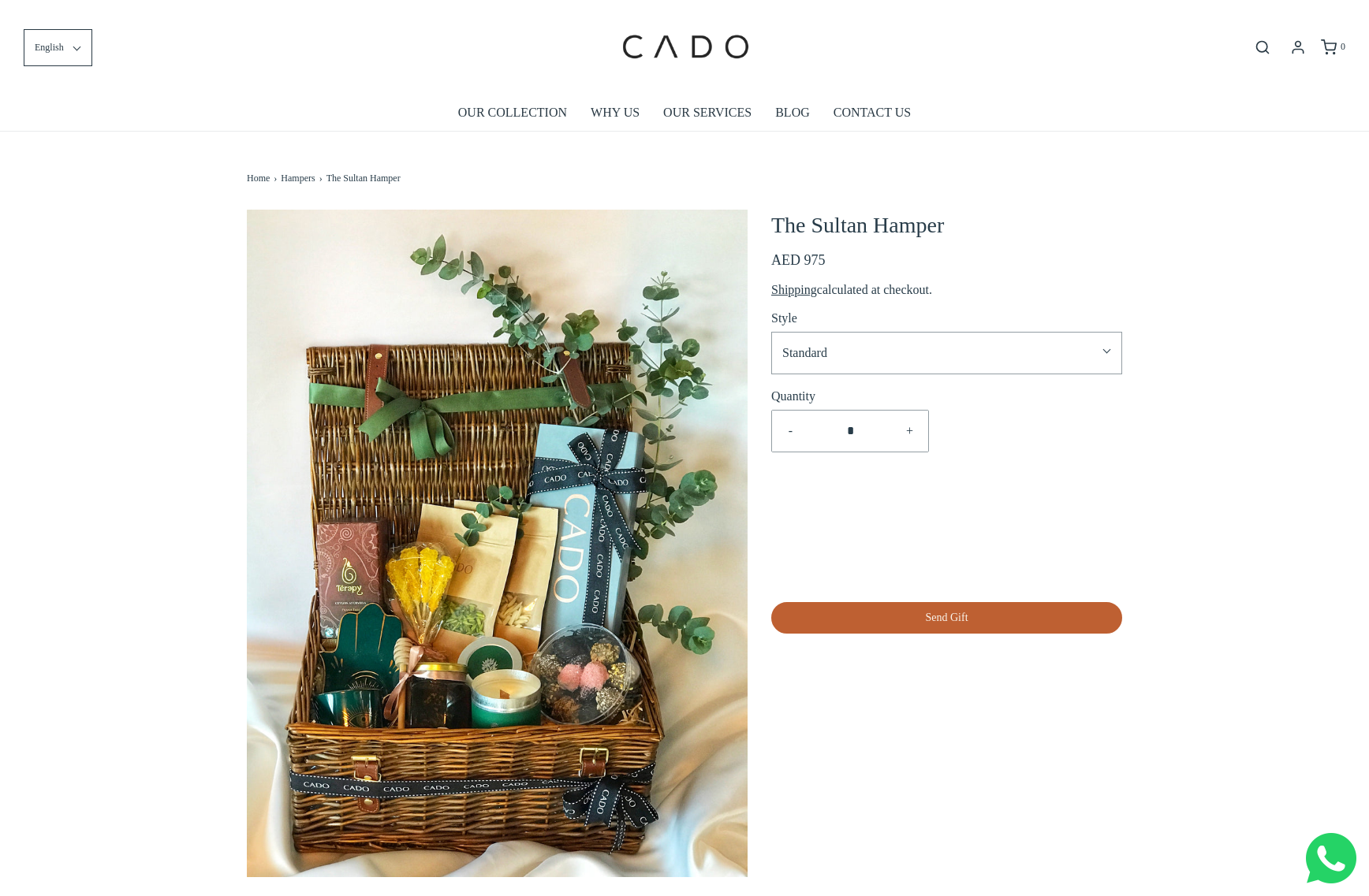
click at [810, 110] on li "BLOG" at bounding box center [792, 112] width 58 height 36
click at [772, 113] on li "BLOG" at bounding box center [792, 112] width 58 height 36
click at [785, 110] on link "BLOG" at bounding box center [792, 112] width 34 height 36
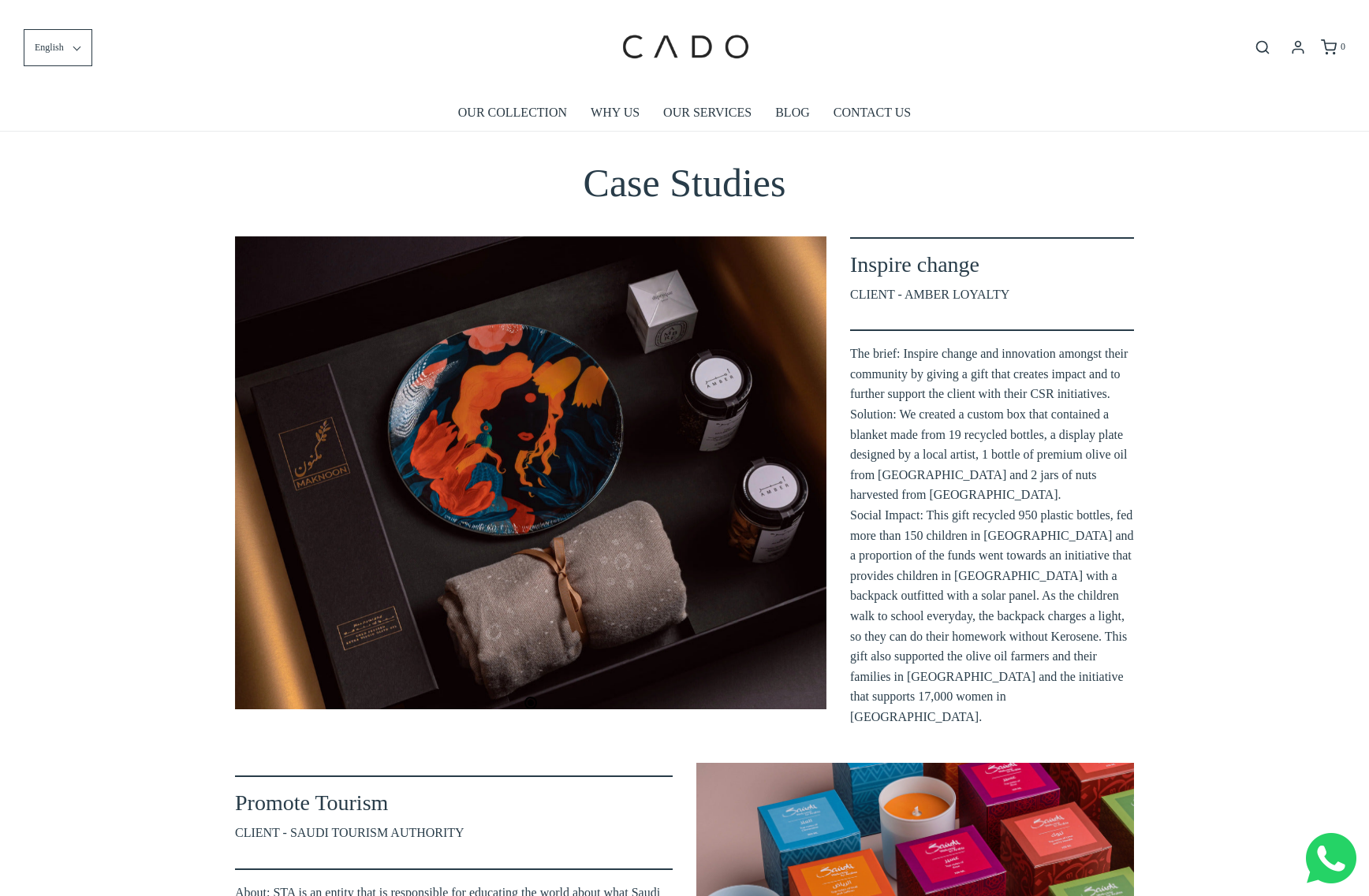
drag, startPoint x: 671, startPoint y: 388, endPoint x: 676, endPoint y: 371, distance: 17.7
click at [676, 371] on div at bounding box center [530, 473] width 591 height 473
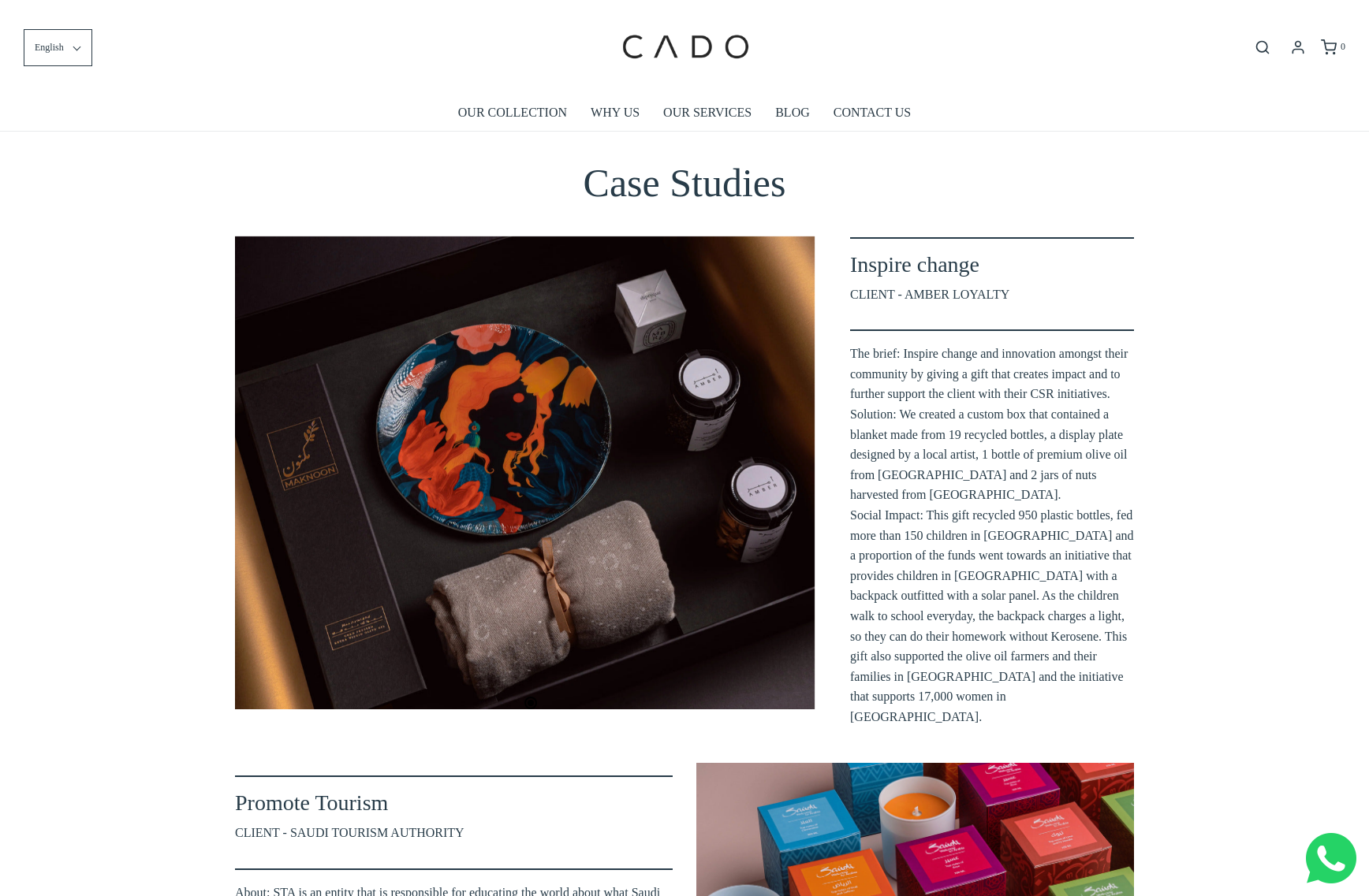
drag, startPoint x: 674, startPoint y: 398, endPoint x: 492, endPoint y: 417, distance: 183.0
click at [515, 413] on div at bounding box center [519, 473] width 591 height 473
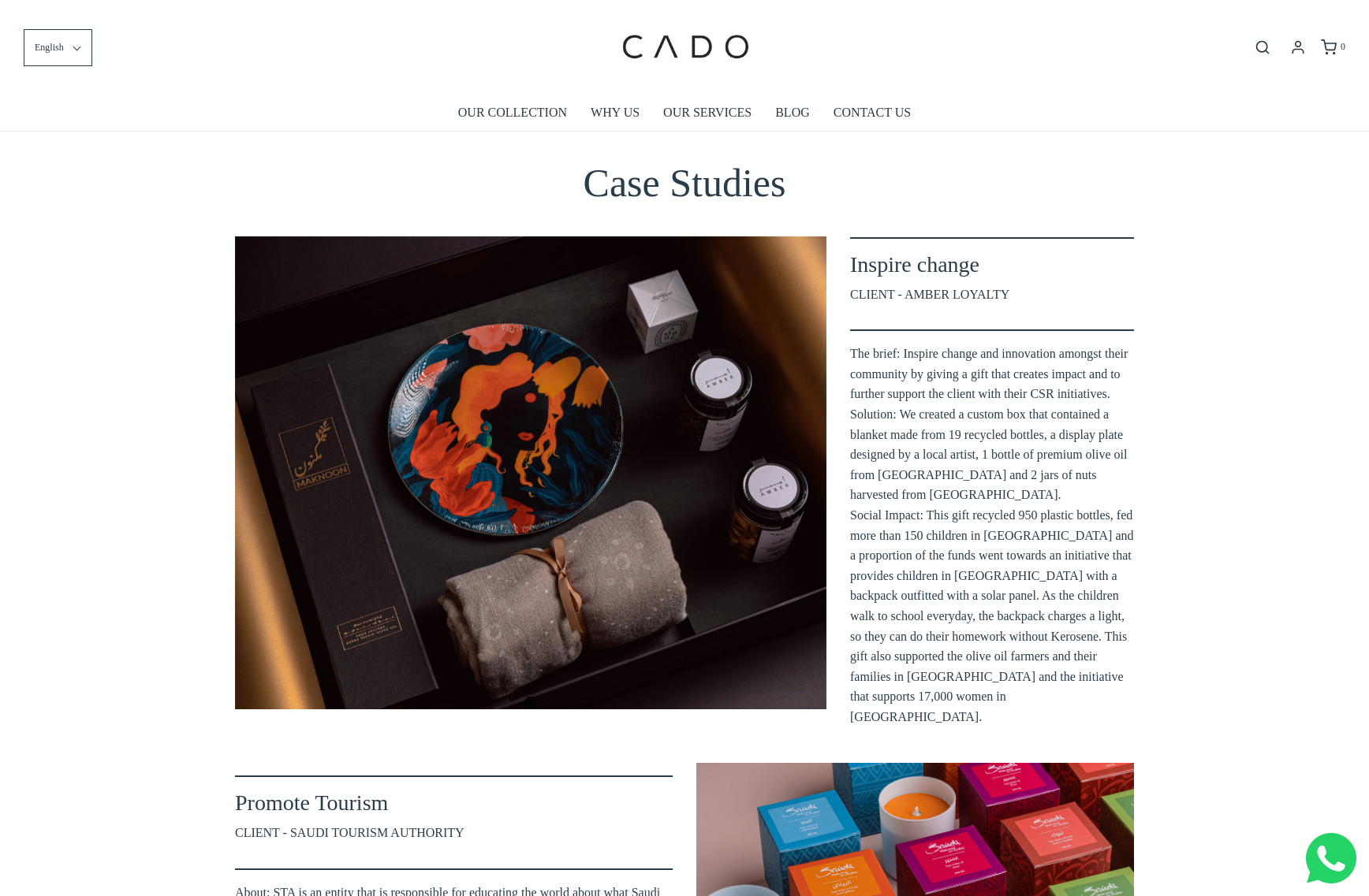
drag, startPoint x: 689, startPoint y: 424, endPoint x: 896, endPoint y: 420, distance: 207.0
click at [893, 420] on div "Inspire change CLIENT - AMBER LOYALTY The brief: Inspire change and innovation …" at bounding box center [684, 482] width 922 height 538
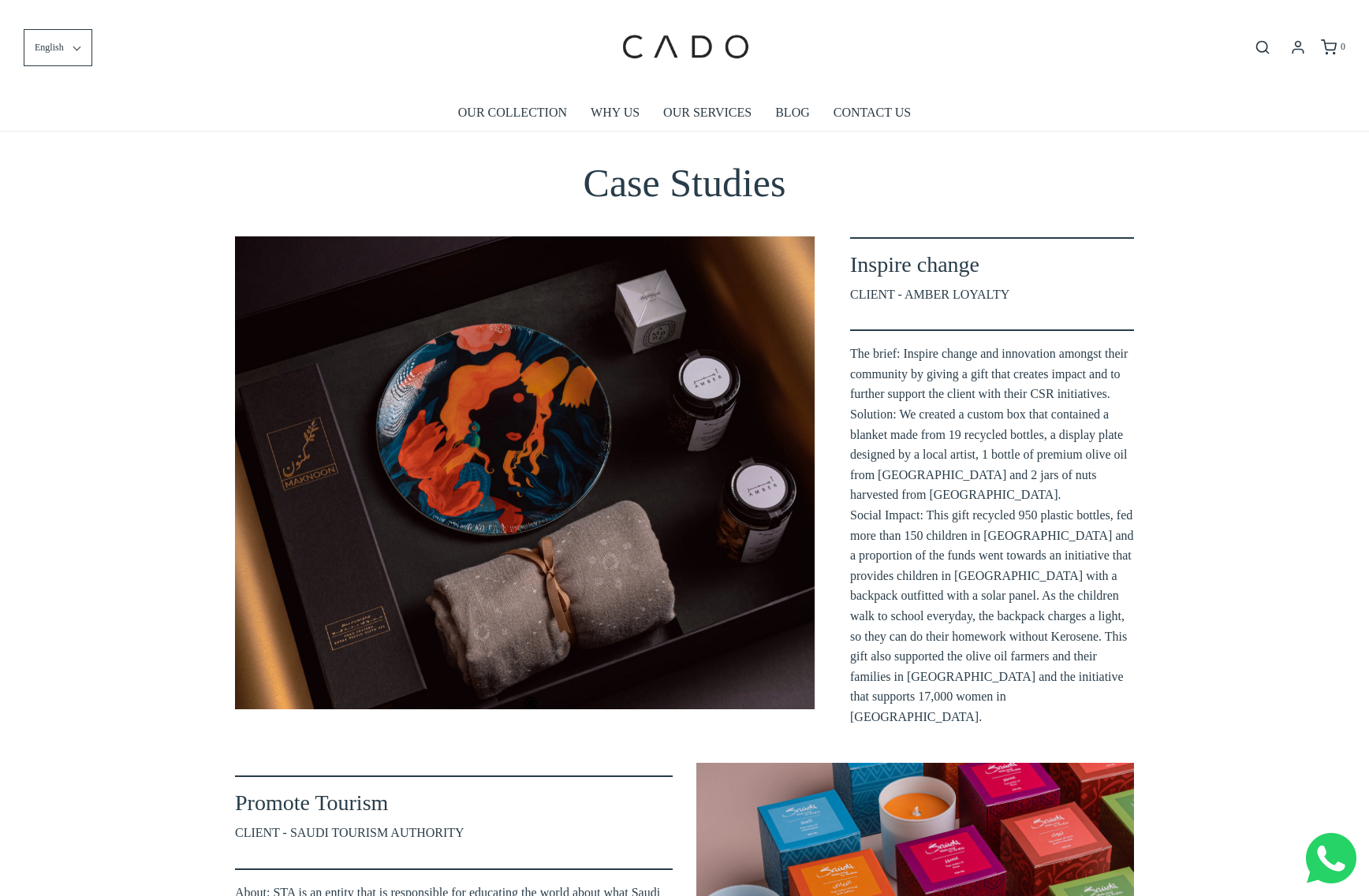
drag, startPoint x: 710, startPoint y: 451, endPoint x: 478, endPoint y: 446, distance: 232.1
click at [490, 446] on div at bounding box center [519, 473] width 591 height 473
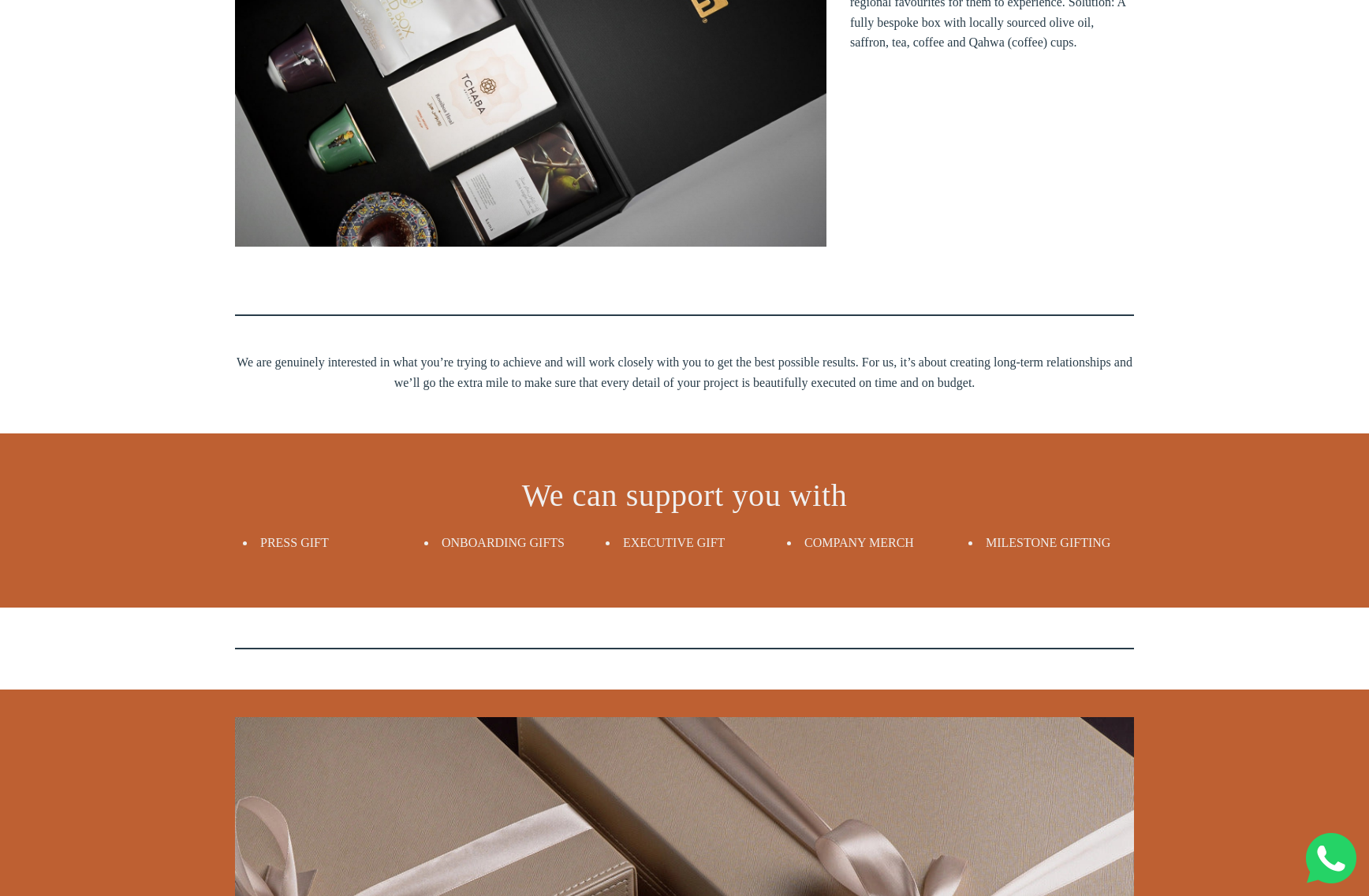
scroll to position [1379, 0]
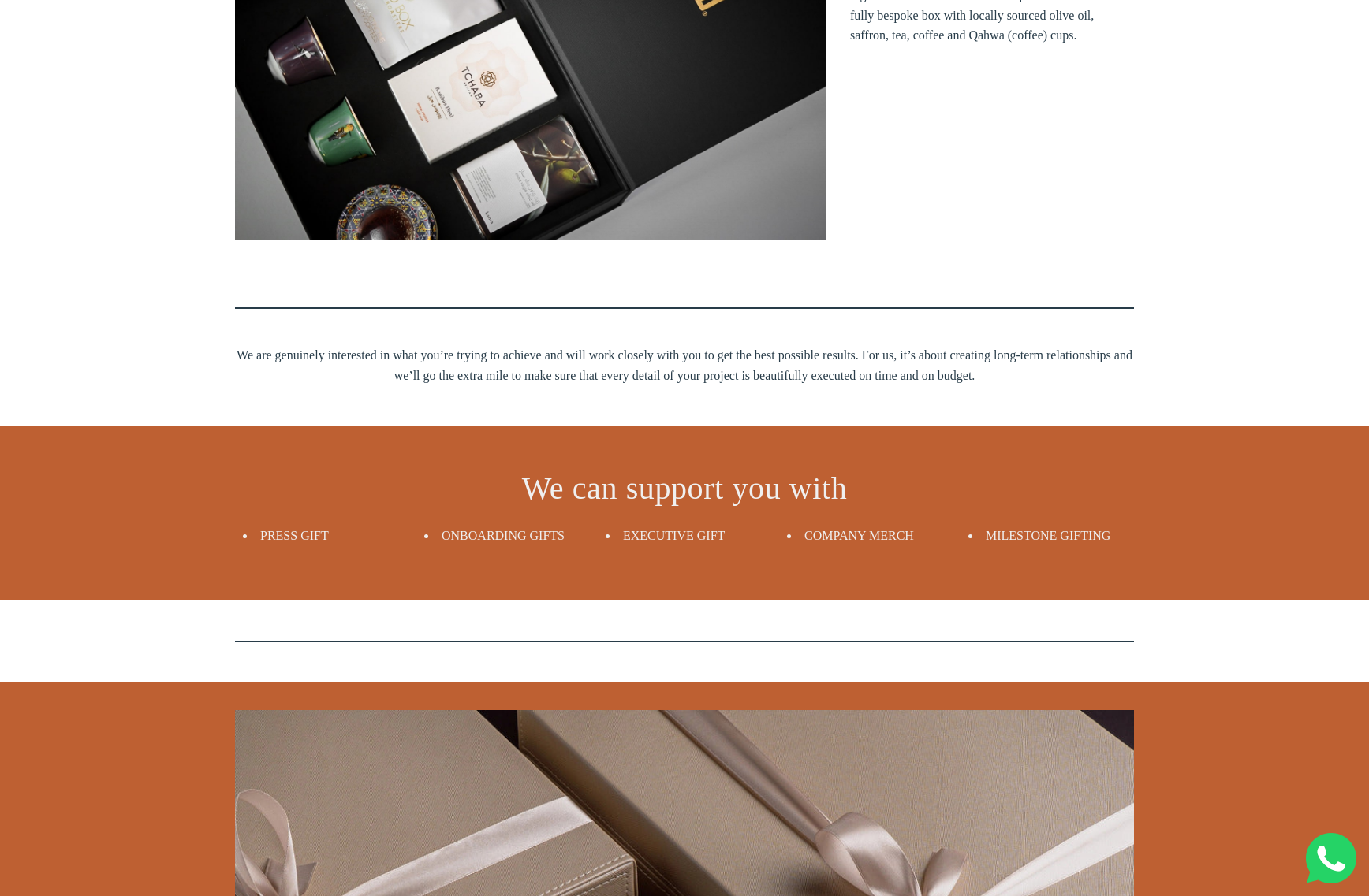
click at [1060, 532] on span "MILESTONE GIFTING" at bounding box center [1047, 536] width 124 height 13
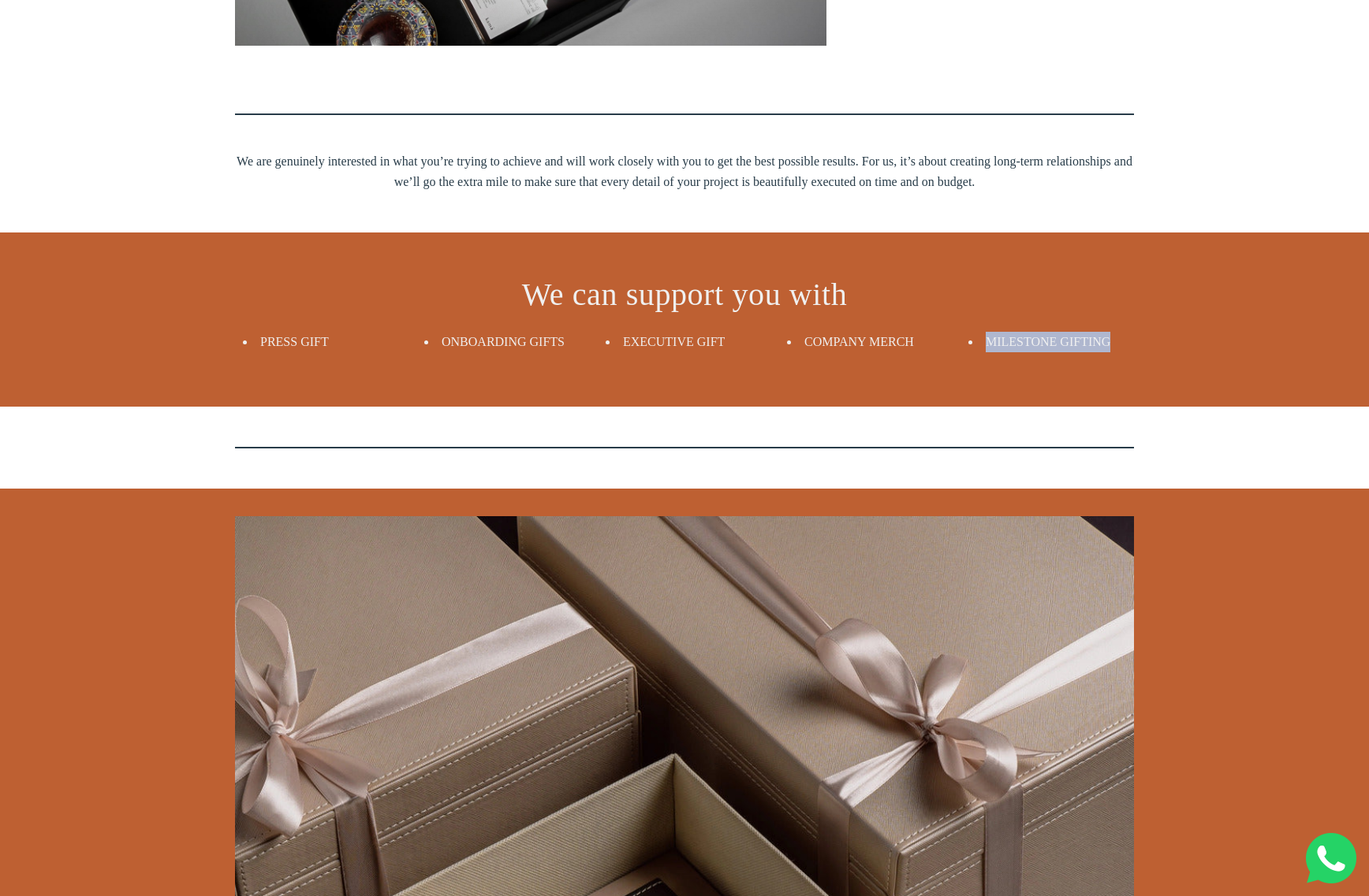
scroll to position [1574, 0]
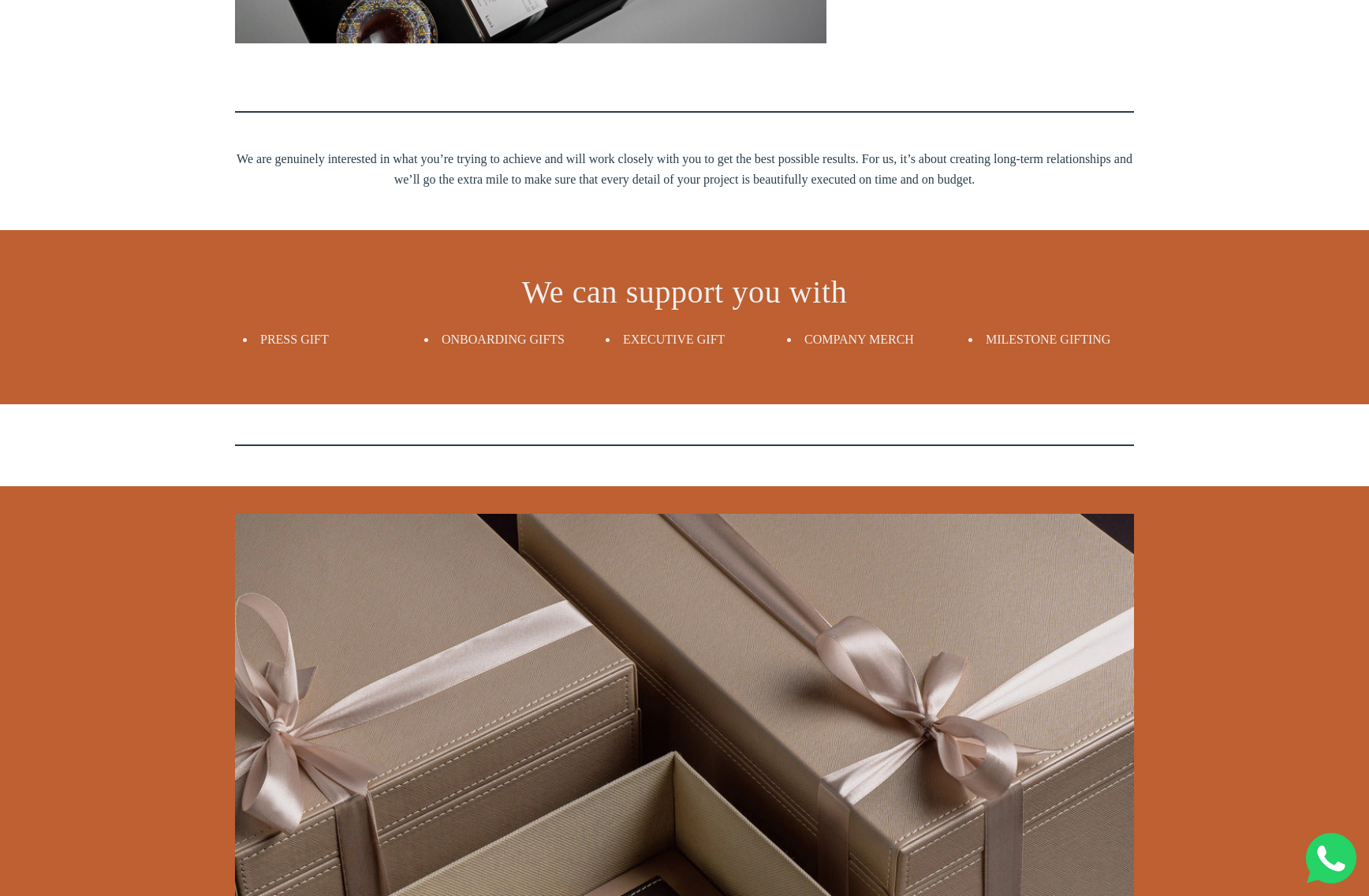
click at [679, 339] on span "EXECUTIVE GIFT" at bounding box center [674, 339] width 102 height 13
click at [521, 334] on span "ONBOARDING GIFTS" at bounding box center [502, 339] width 123 height 13
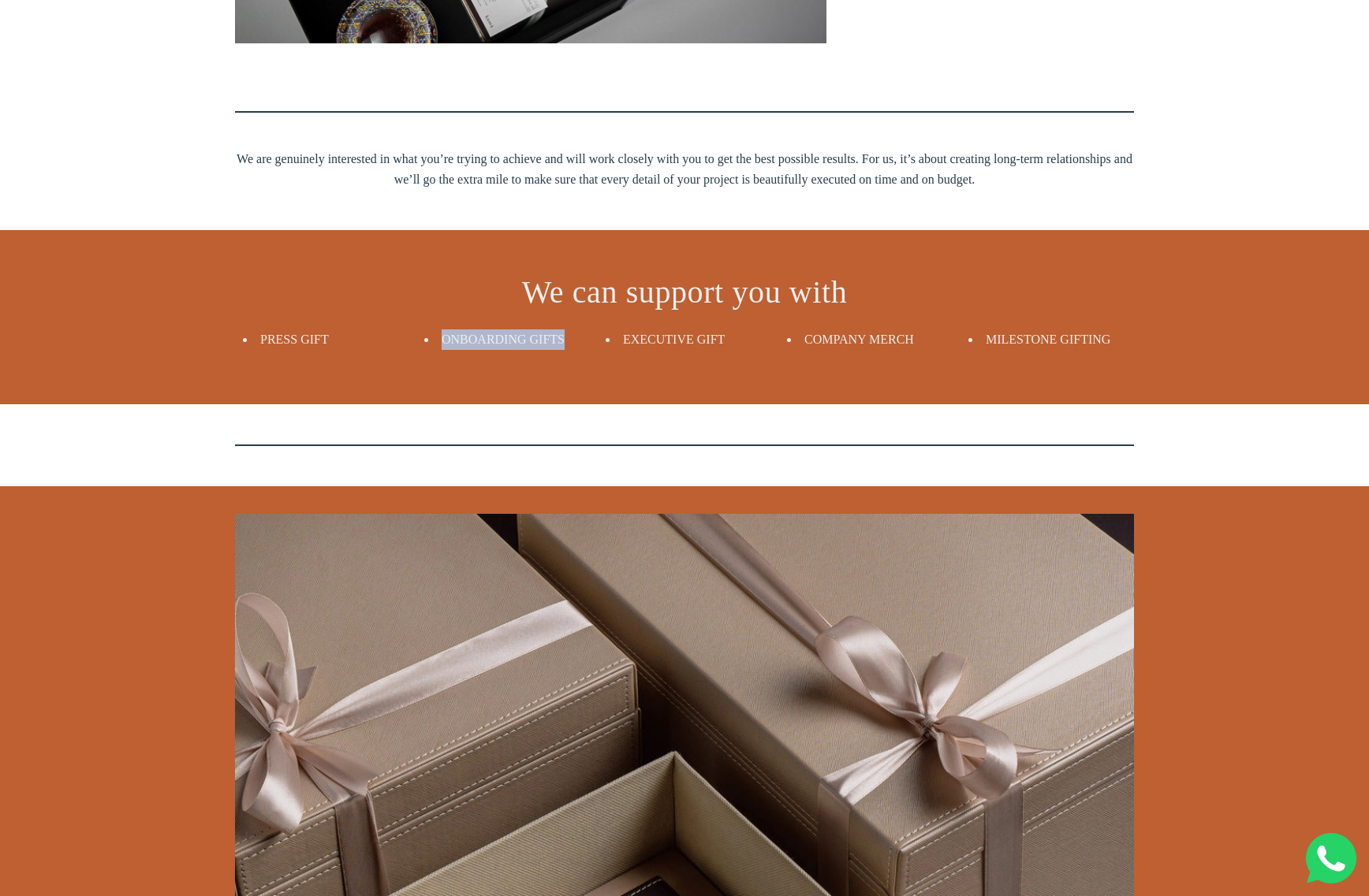
click at [521, 334] on span "ONBOARDING GIFTS" at bounding box center [502, 339] width 123 height 13
click at [314, 334] on span "PRESS GIFT" at bounding box center [295, 339] width 69 height 13
click at [344, 259] on div "We can support you with PRESS GIFT ONBOARDING GIFTS EXECUTIVE GIFT COMPANY MERC…" at bounding box center [684, 317] width 922 height 144
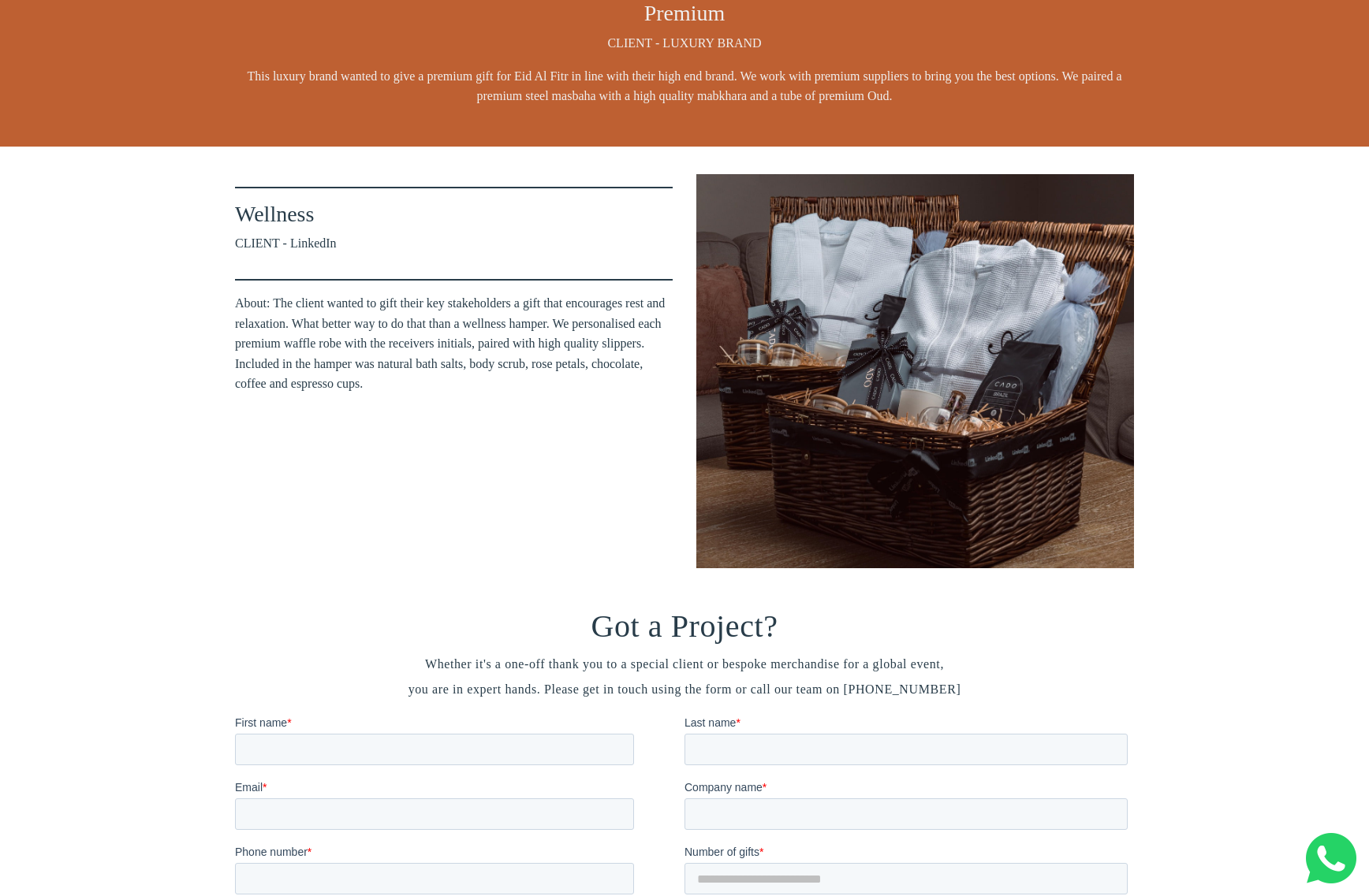
scroll to position [3467, 0]
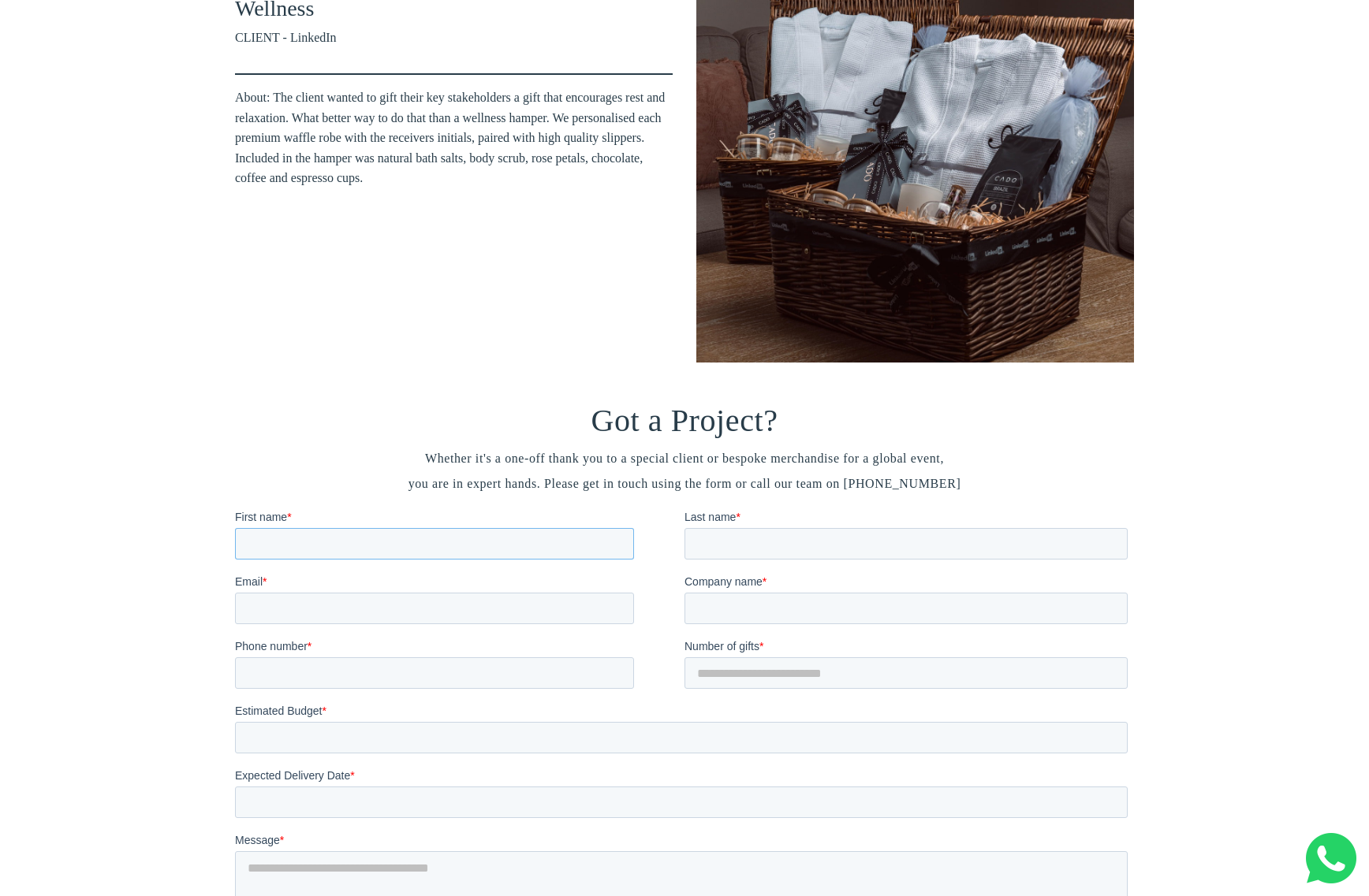
click at [492, 533] on input "First name *" at bounding box center [434, 543] width 399 height 32
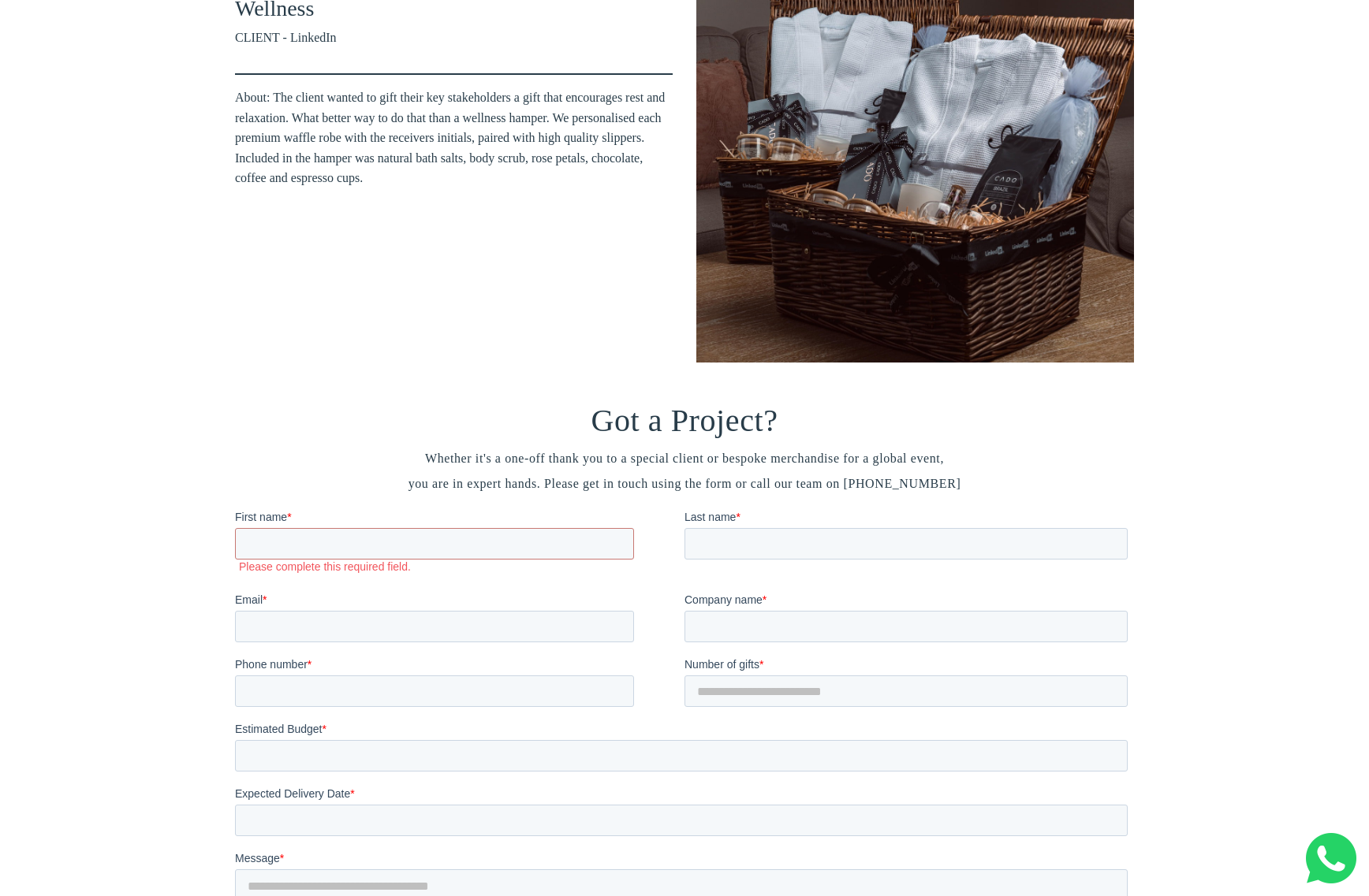
click at [515, 435] on h3 "Got a Project?" at bounding box center [684, 421] width 899 height 38
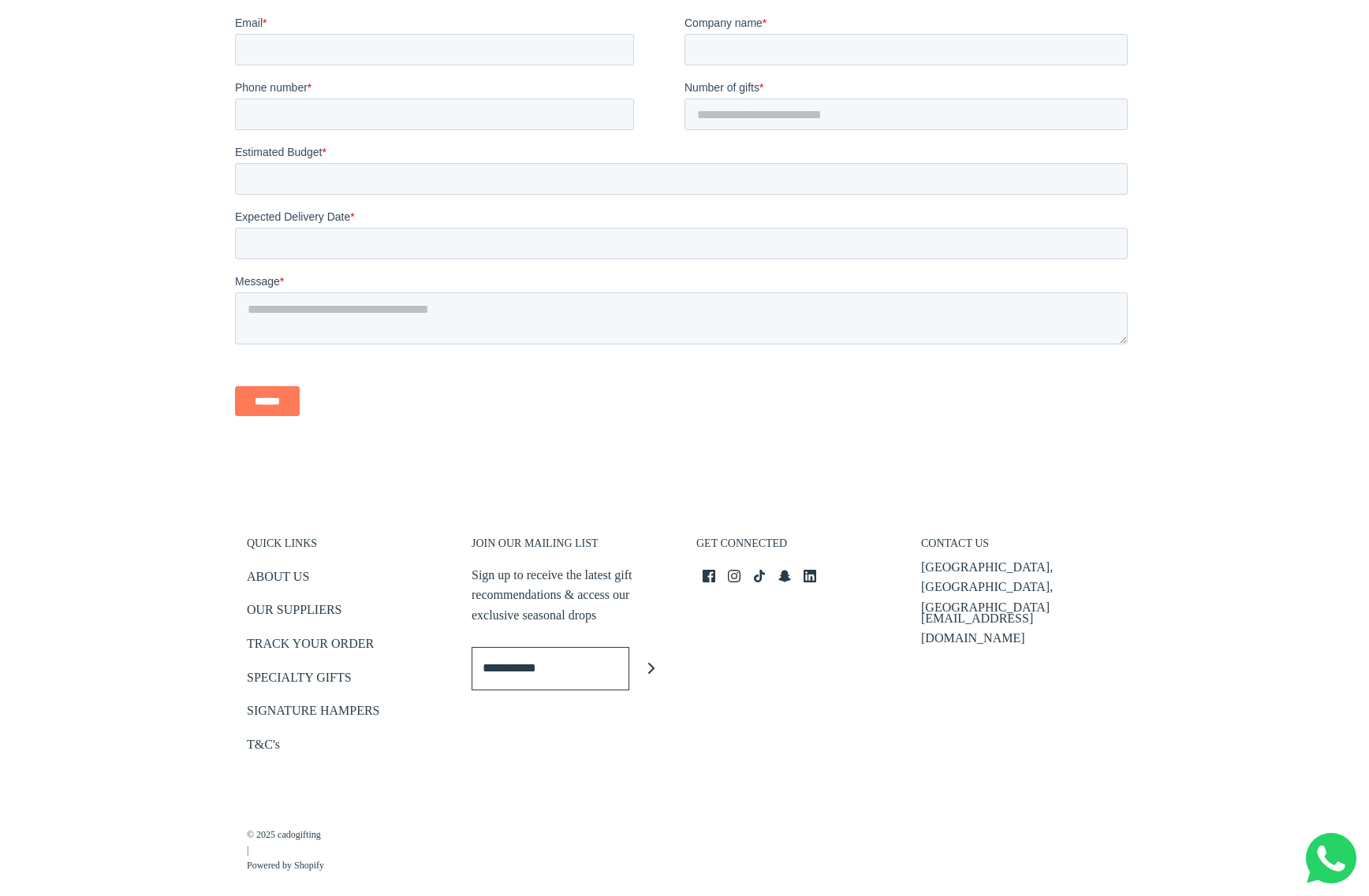
scroll to position [4065, 0]
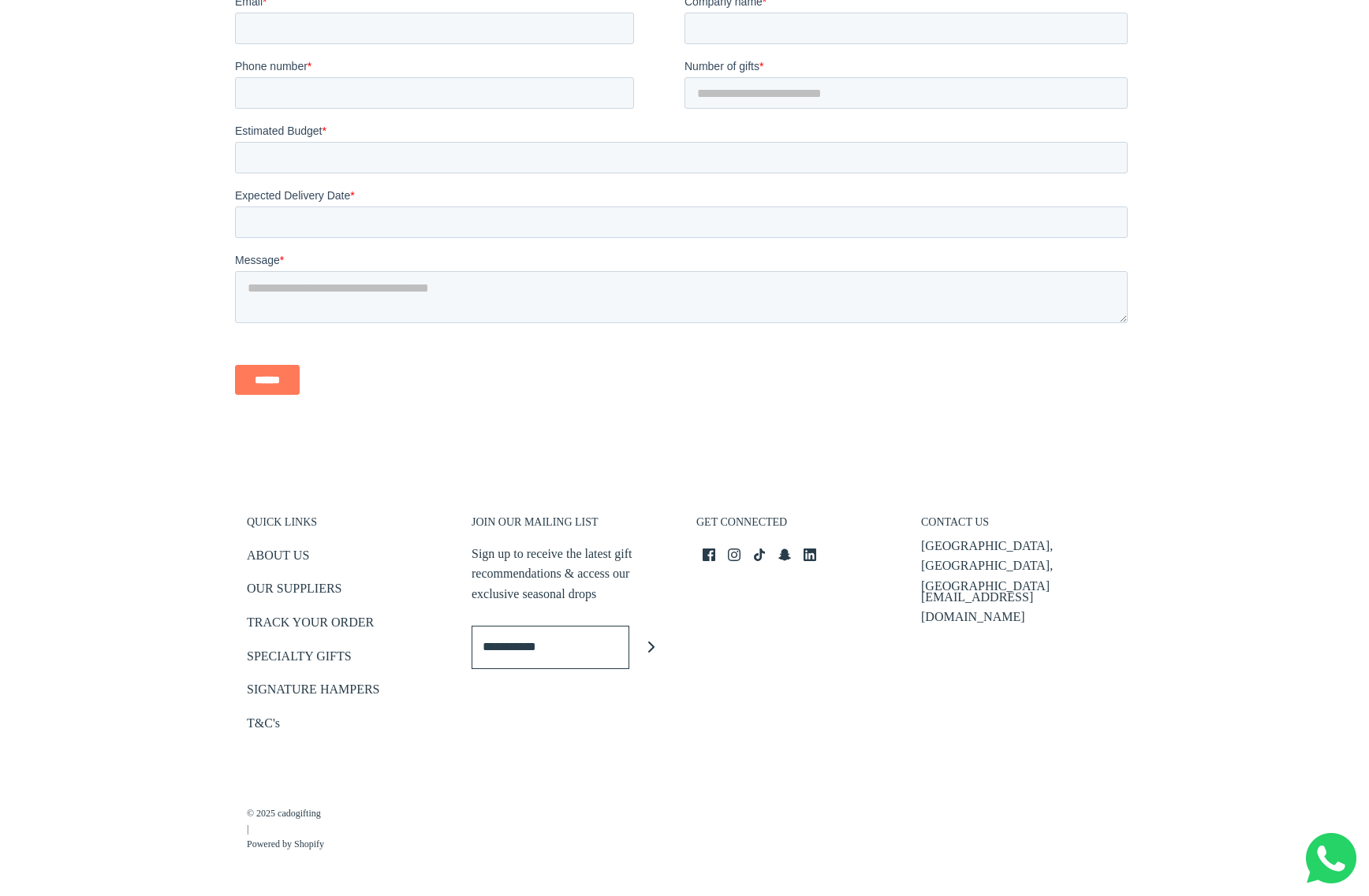
click at [1230, 346] on div "Got a Project? Whether it's a one-off thank you to a special client or bespoke …" at bounding box center [684, 133] width 1369 height 684
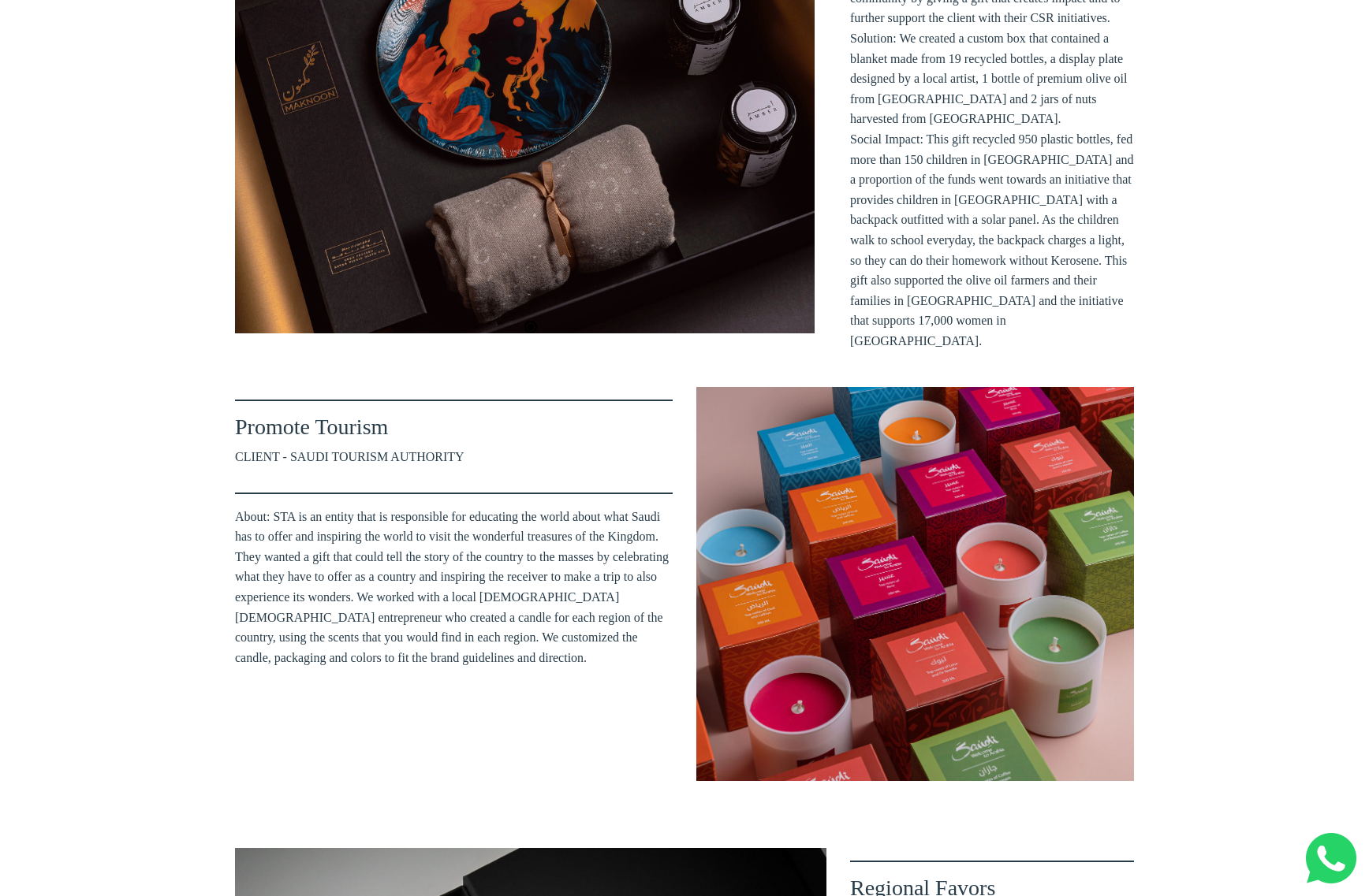
scroll to position [0, 0]
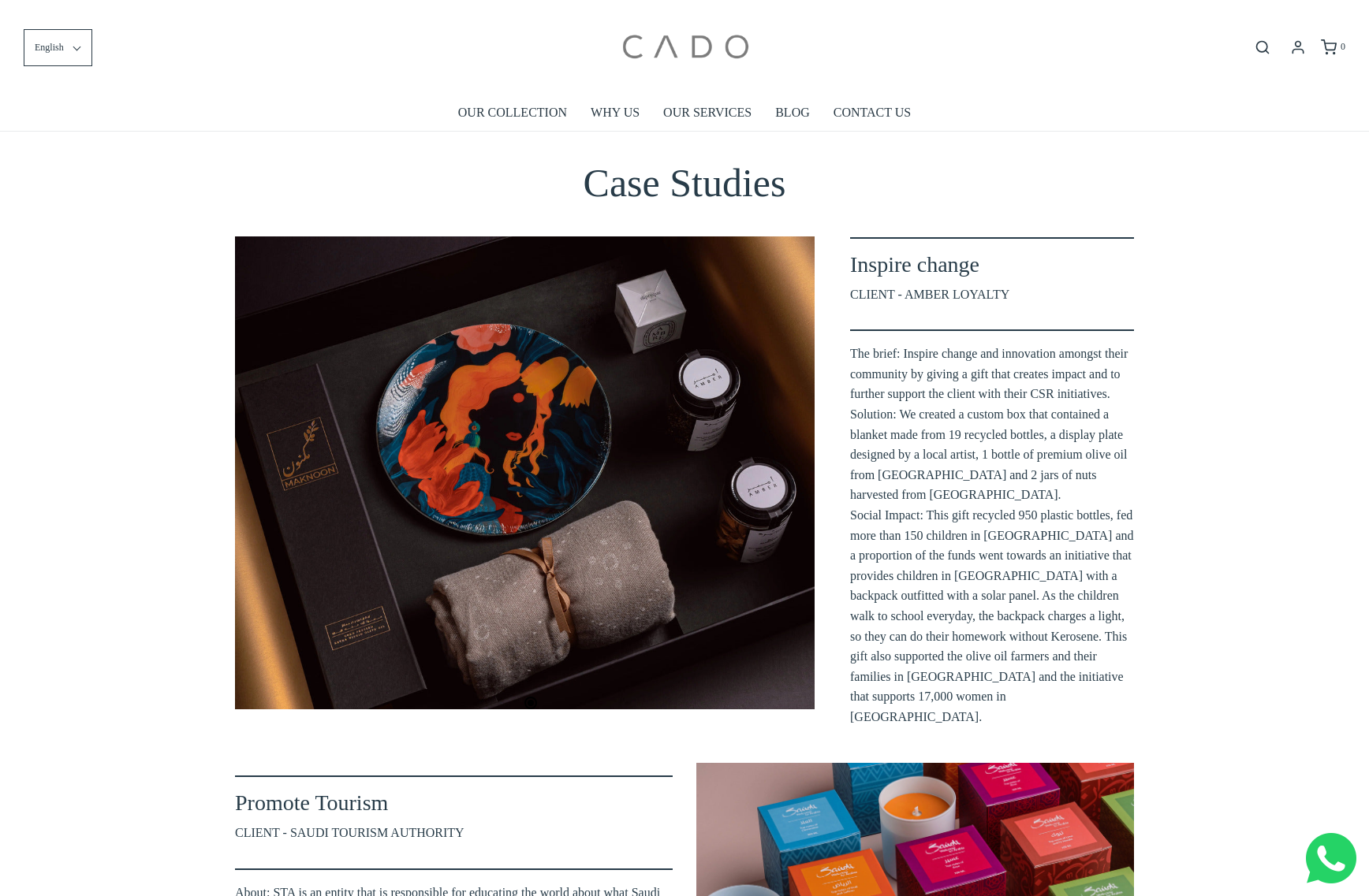
click at [665, 48] on img at bounding box center [684, 47] width 134 height 71
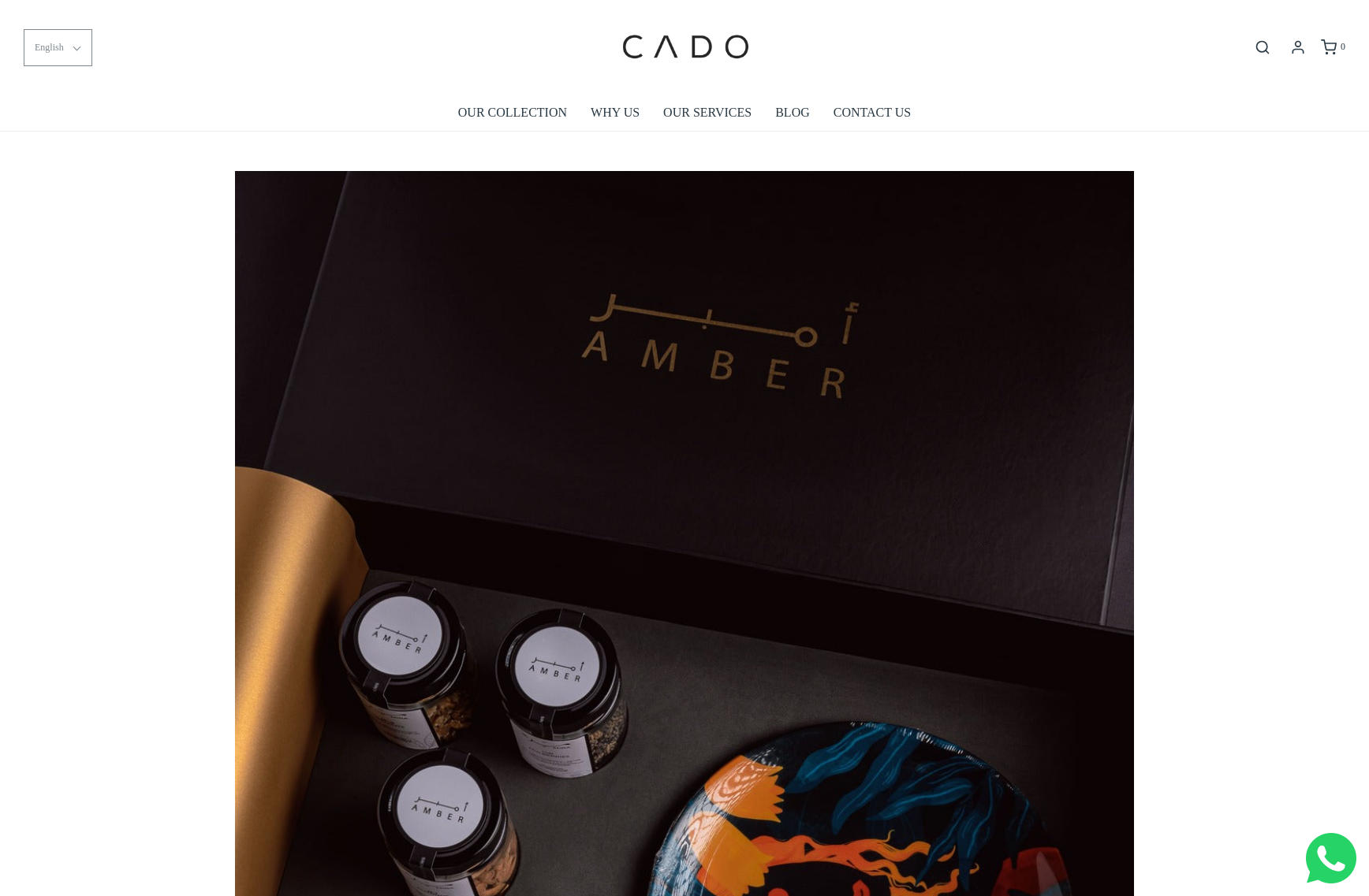
click at [77, 56] on button "English" at bounding box center [58, 47] width 69 height 37
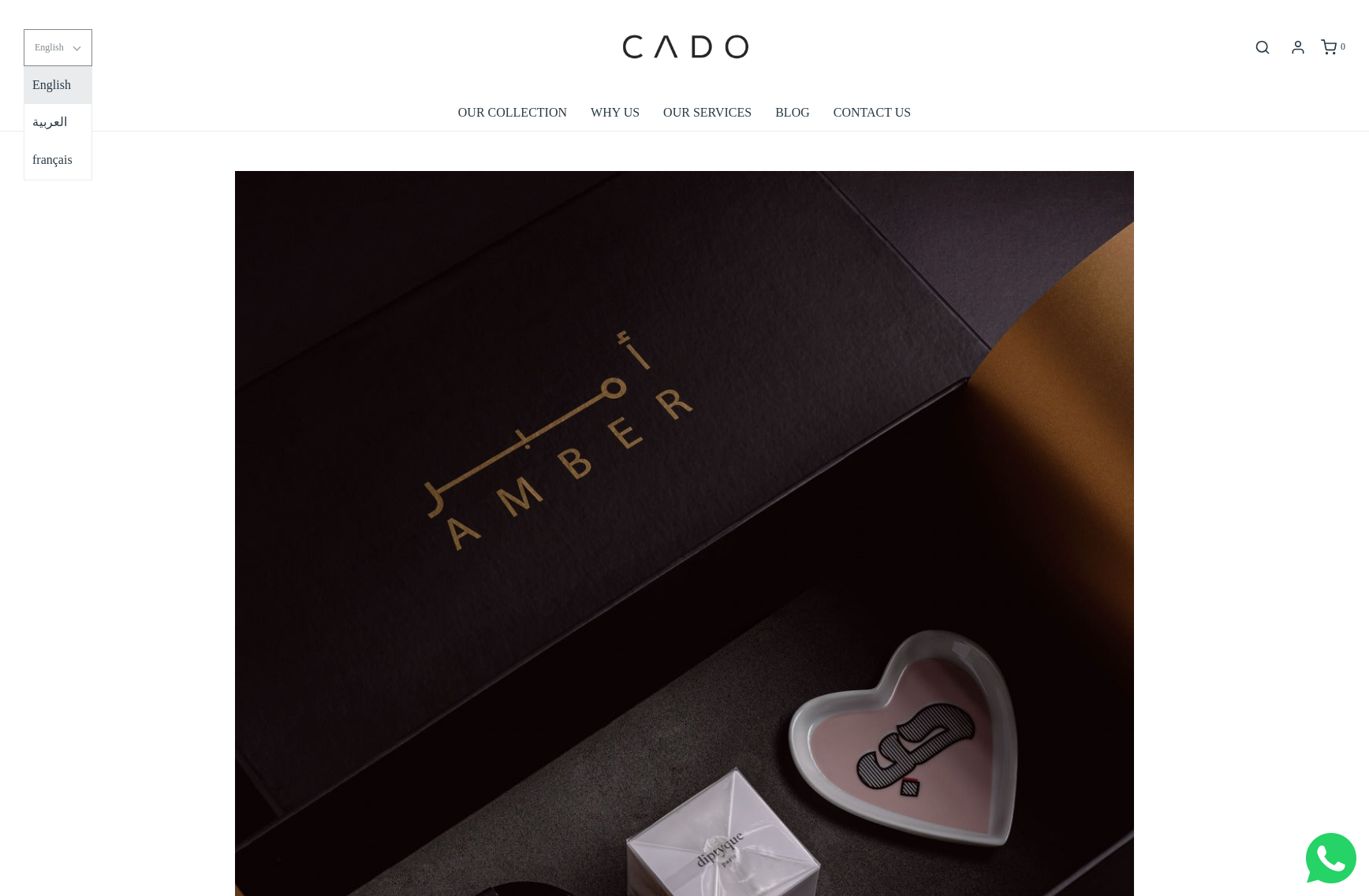
scroll to position [0, 899]
click at [299, 53] on form "English English العربية français ******* ******* ********" at bounding box center [228, 47] width 409 height 37
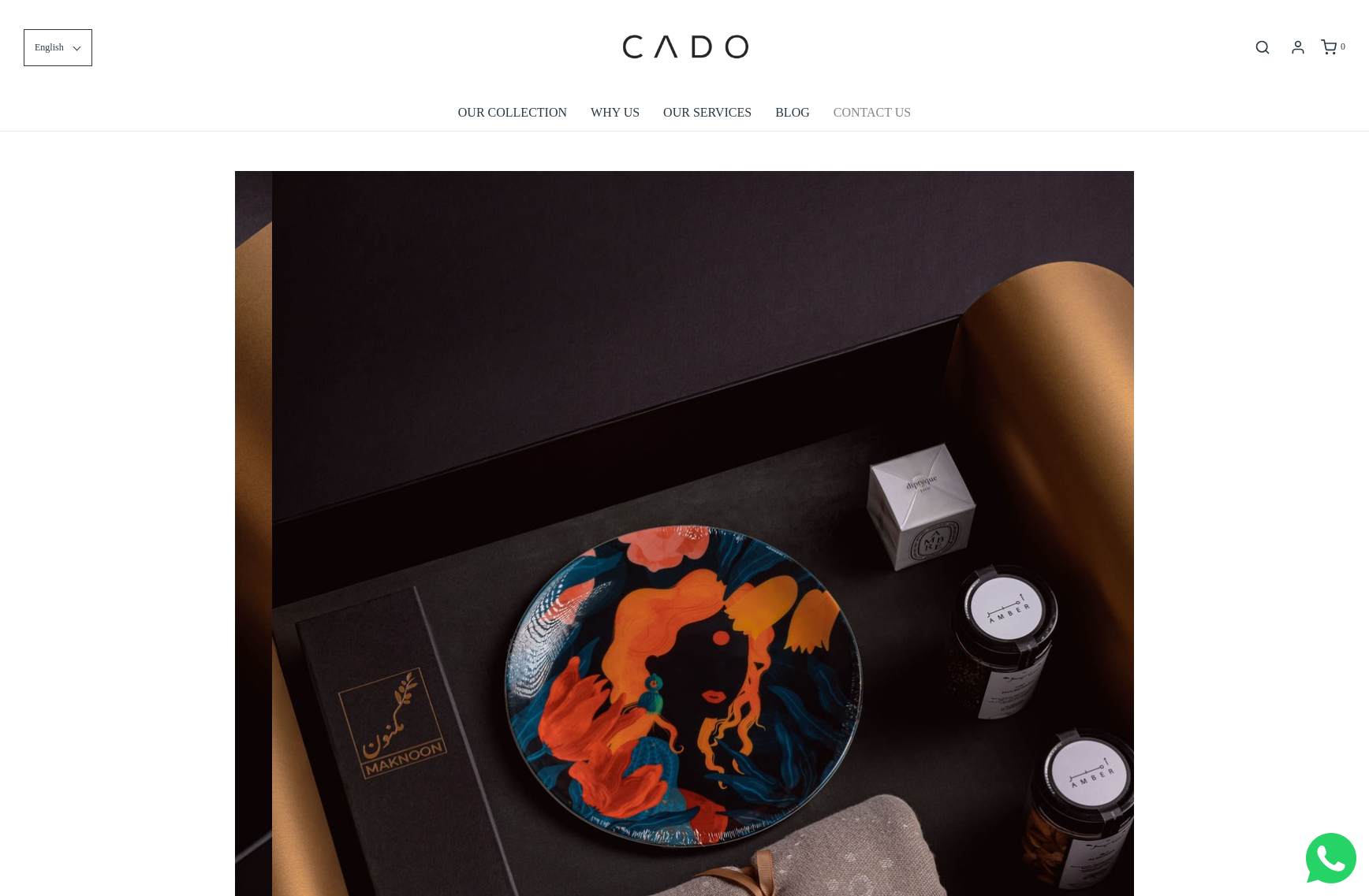
click at [903, 112] on link "CONTACT US" at bounding box center [871, 112] width 77 height 36
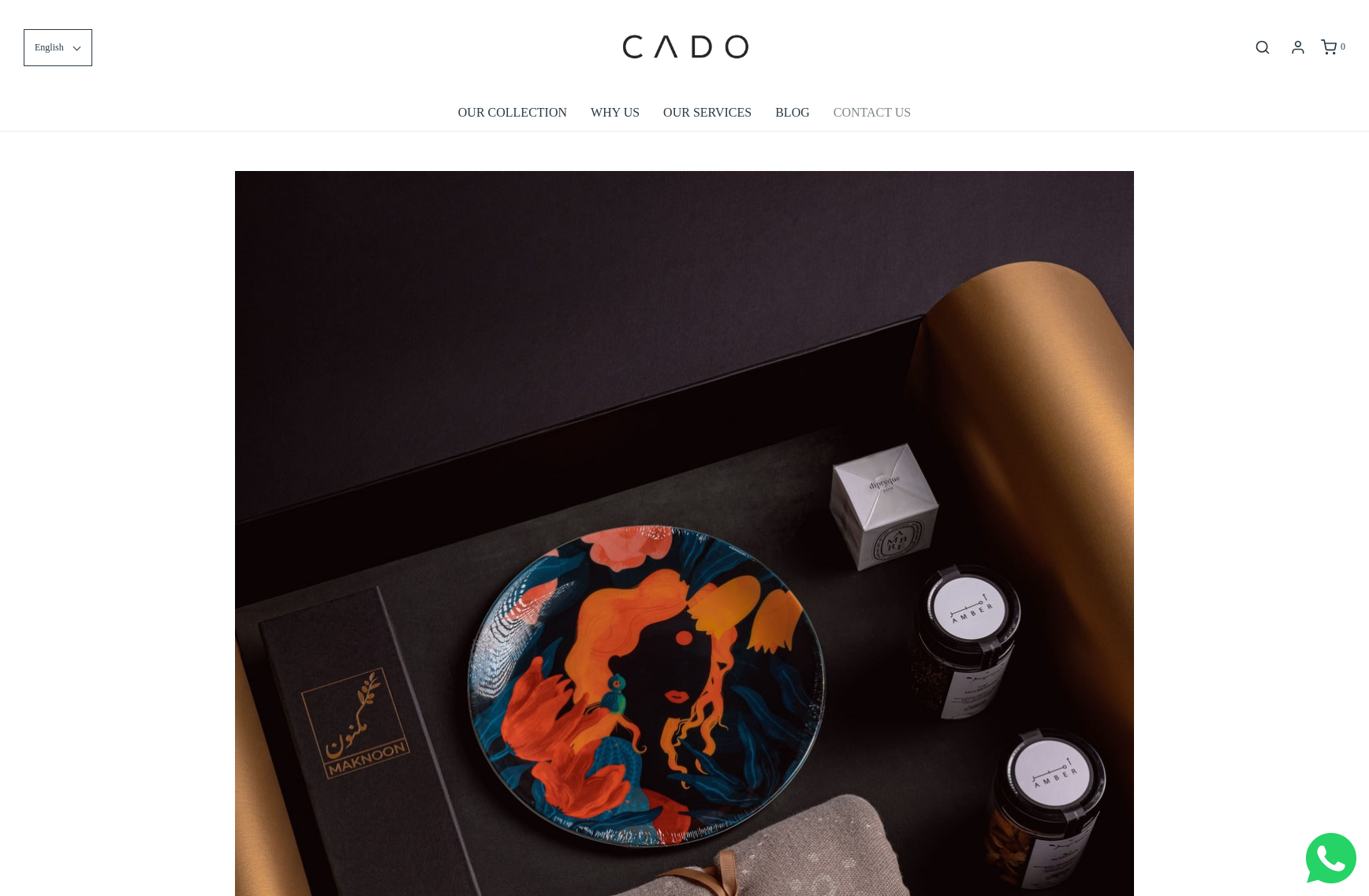
scroll to position [0, 1797]
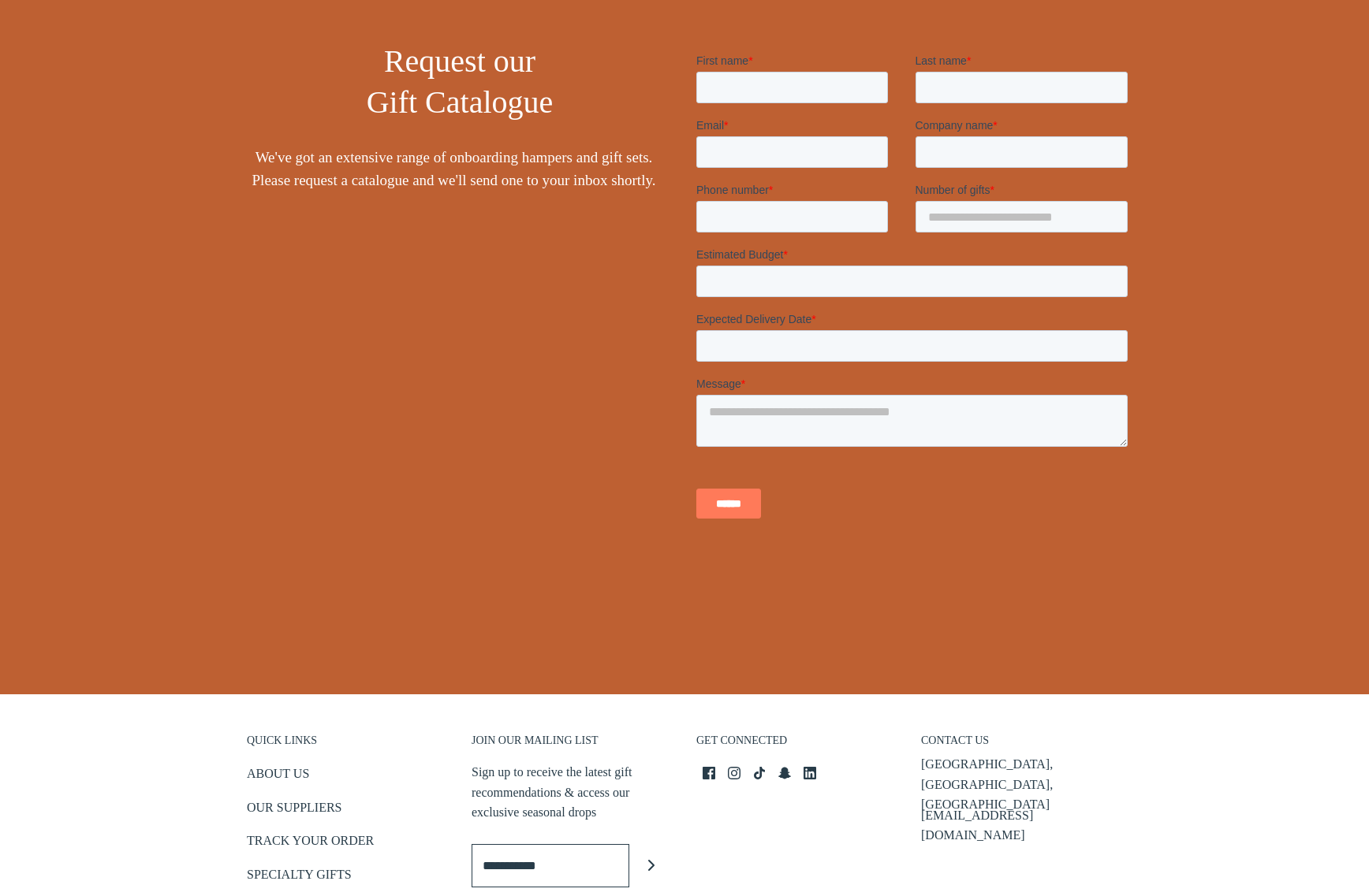
scroll to position [403, 0]
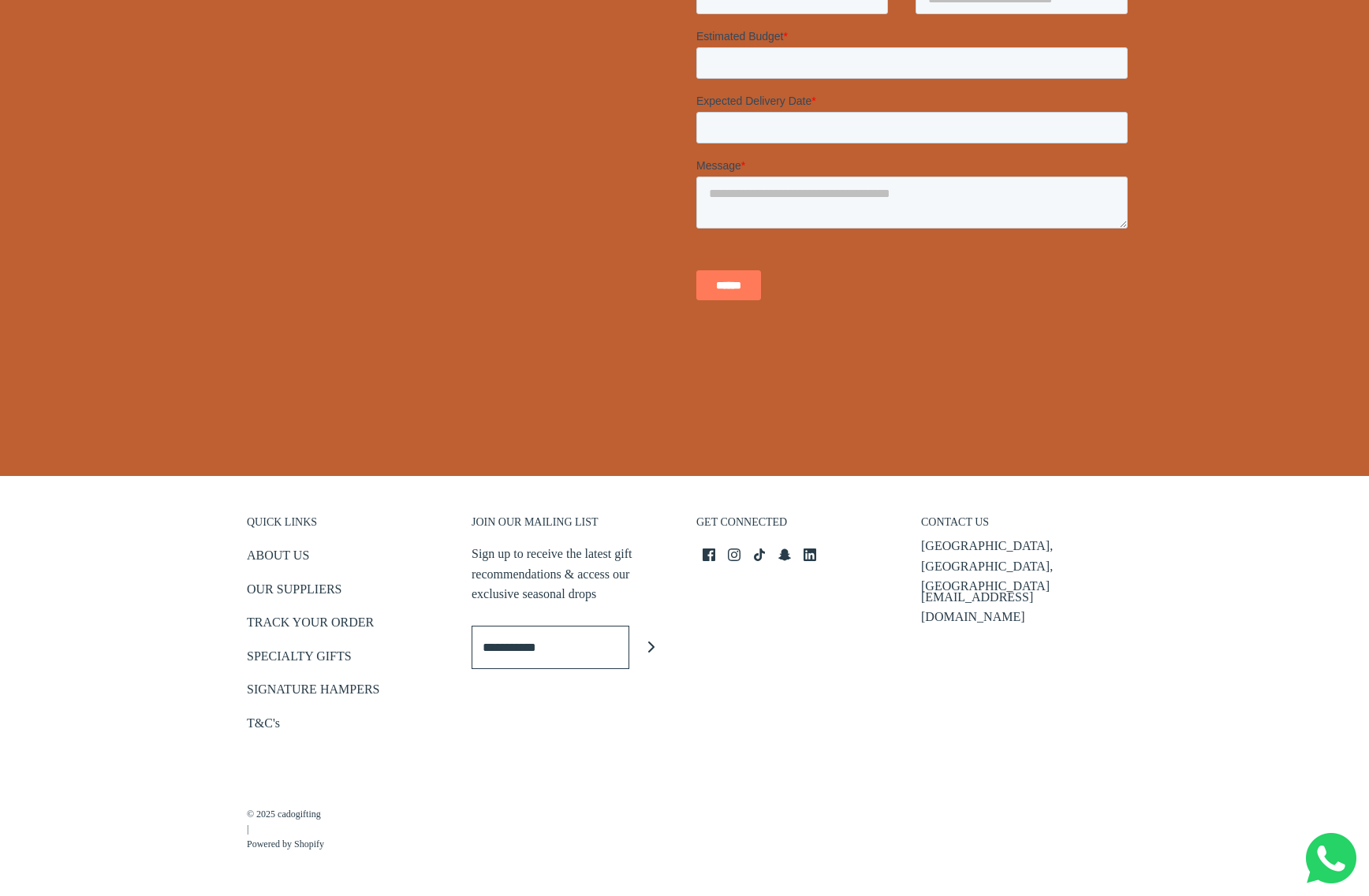
click at [563, 659] on input "Enter email" at bounding box center [551, 647] width 158 height 44
click at [518, 738] on div "JOIN OUR MAILING LIST Sign up to receive the latest gift recommendations & acce…" at bounding box center [572, 617] width 224 height 268
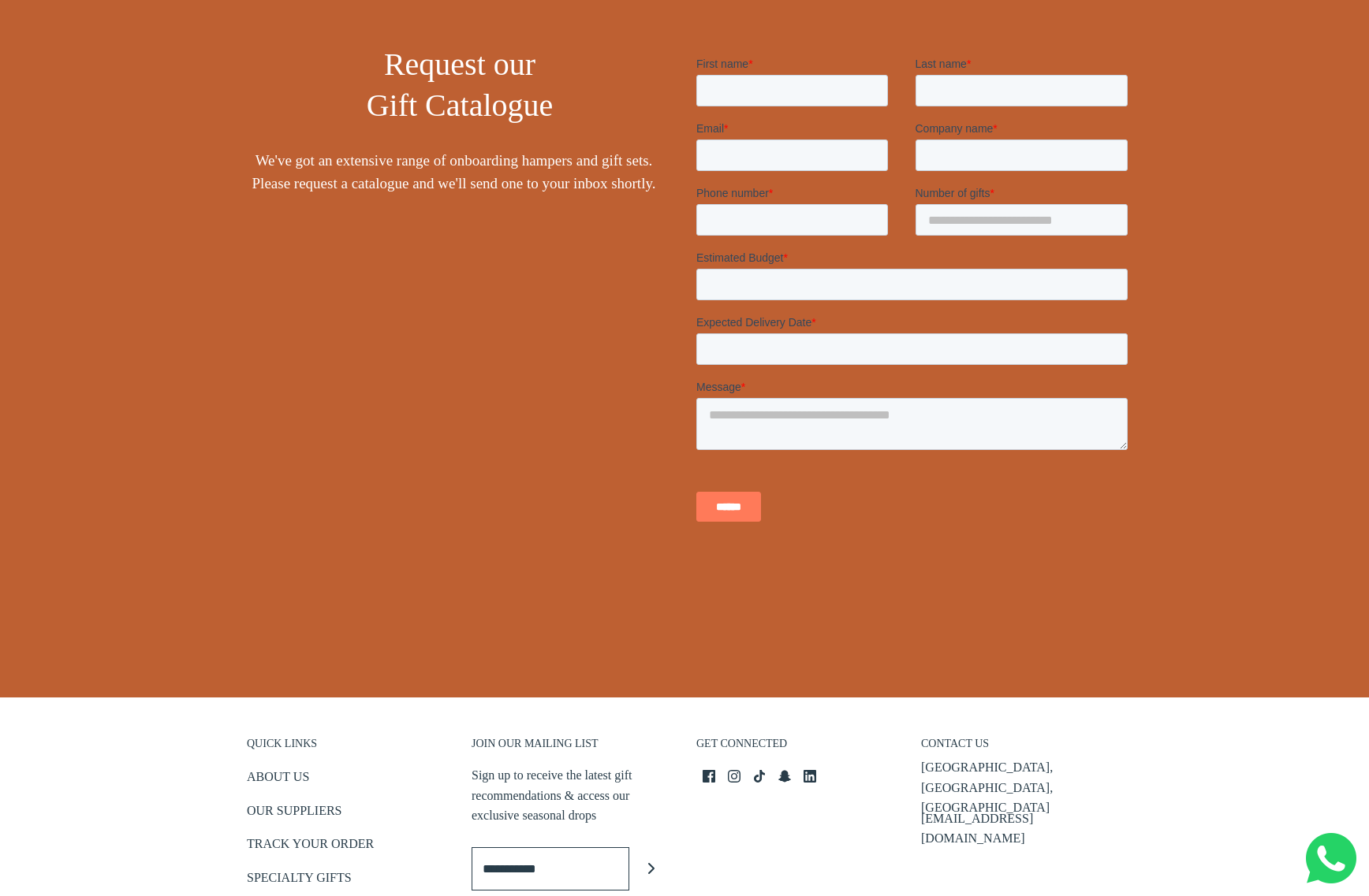
scroll to position [0, 0]
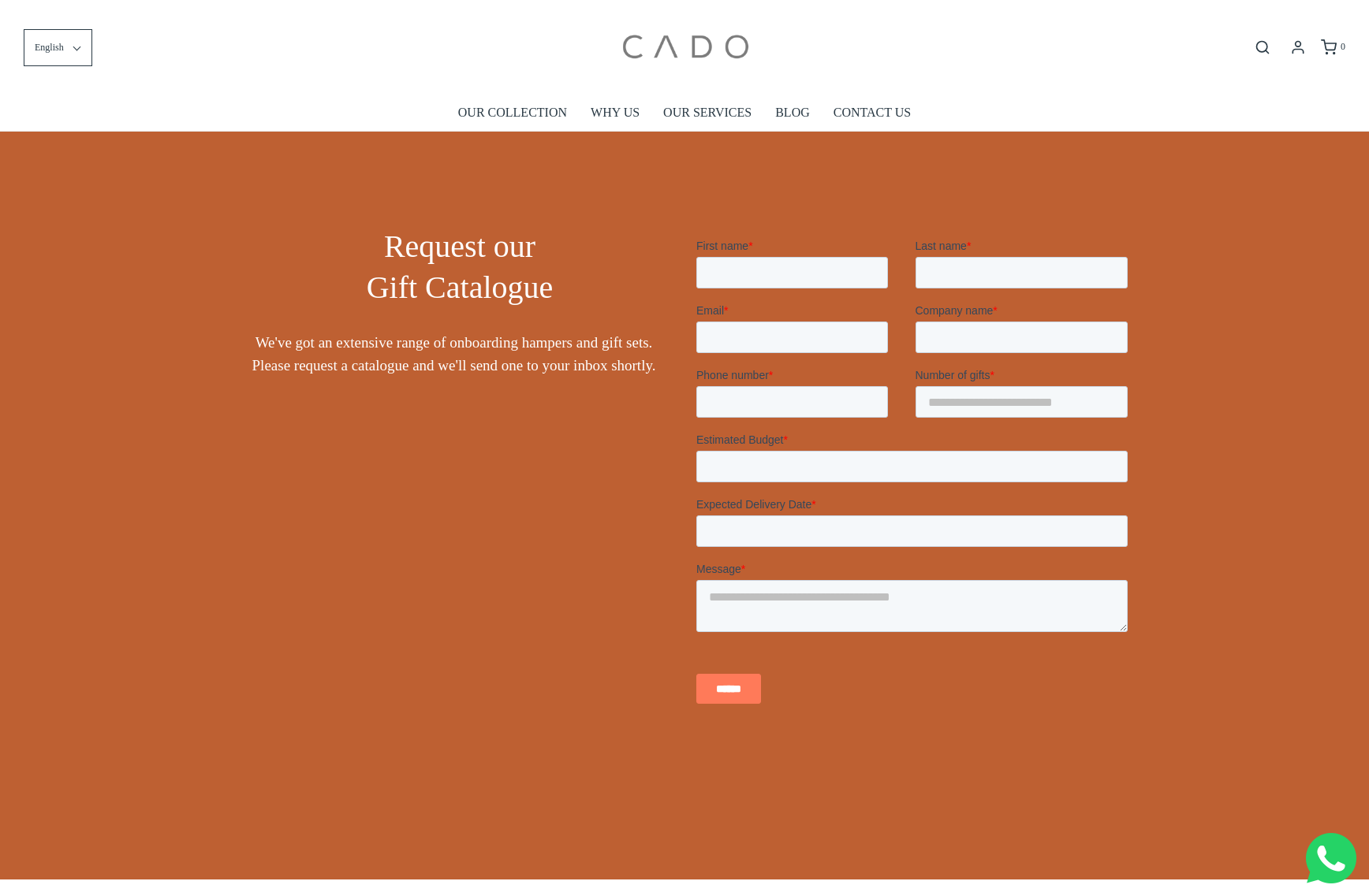
click at [701, 61] on img at bounding box center [684, 47] width 134 height 71
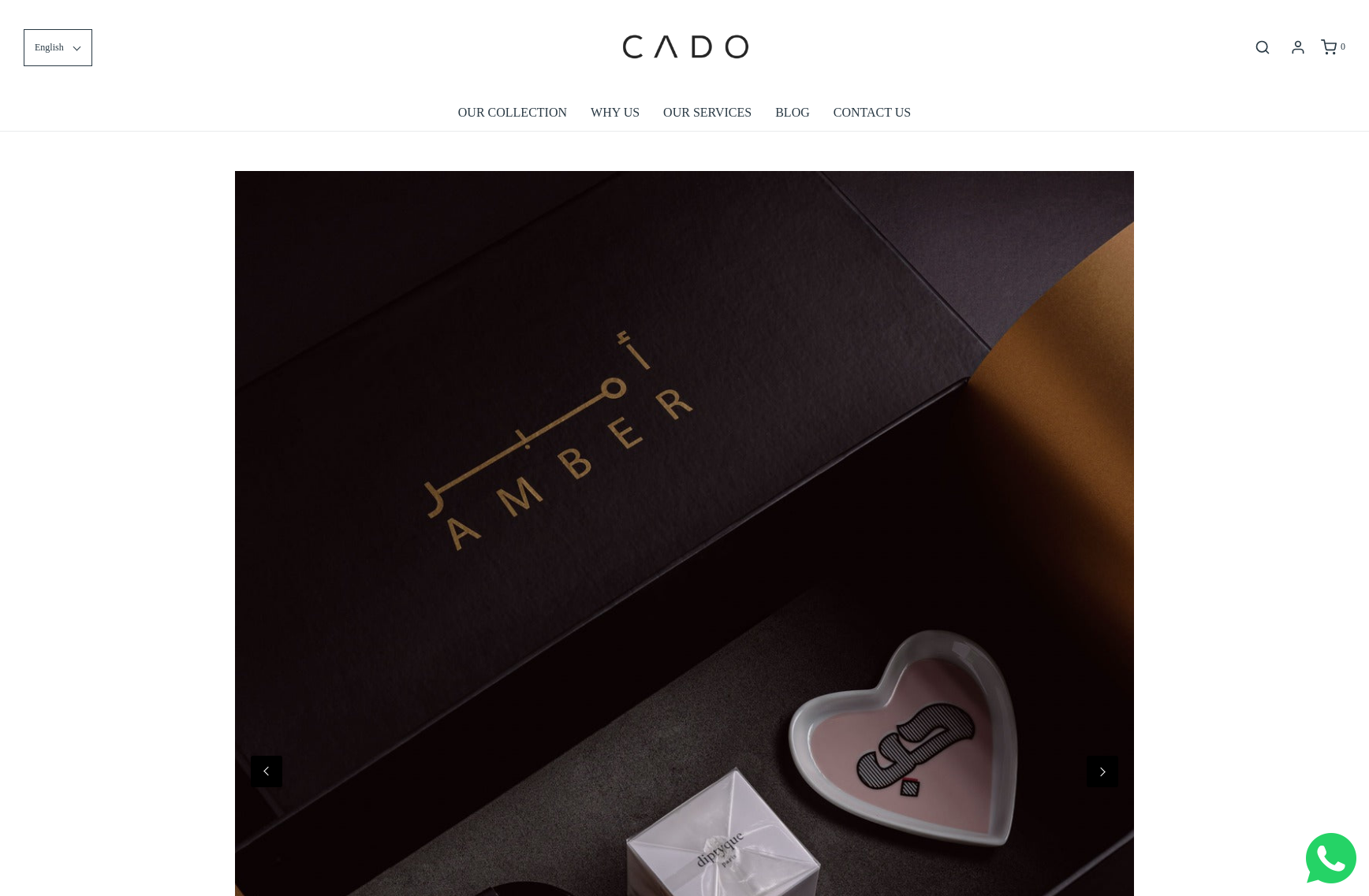
scroll to position [0, 899]
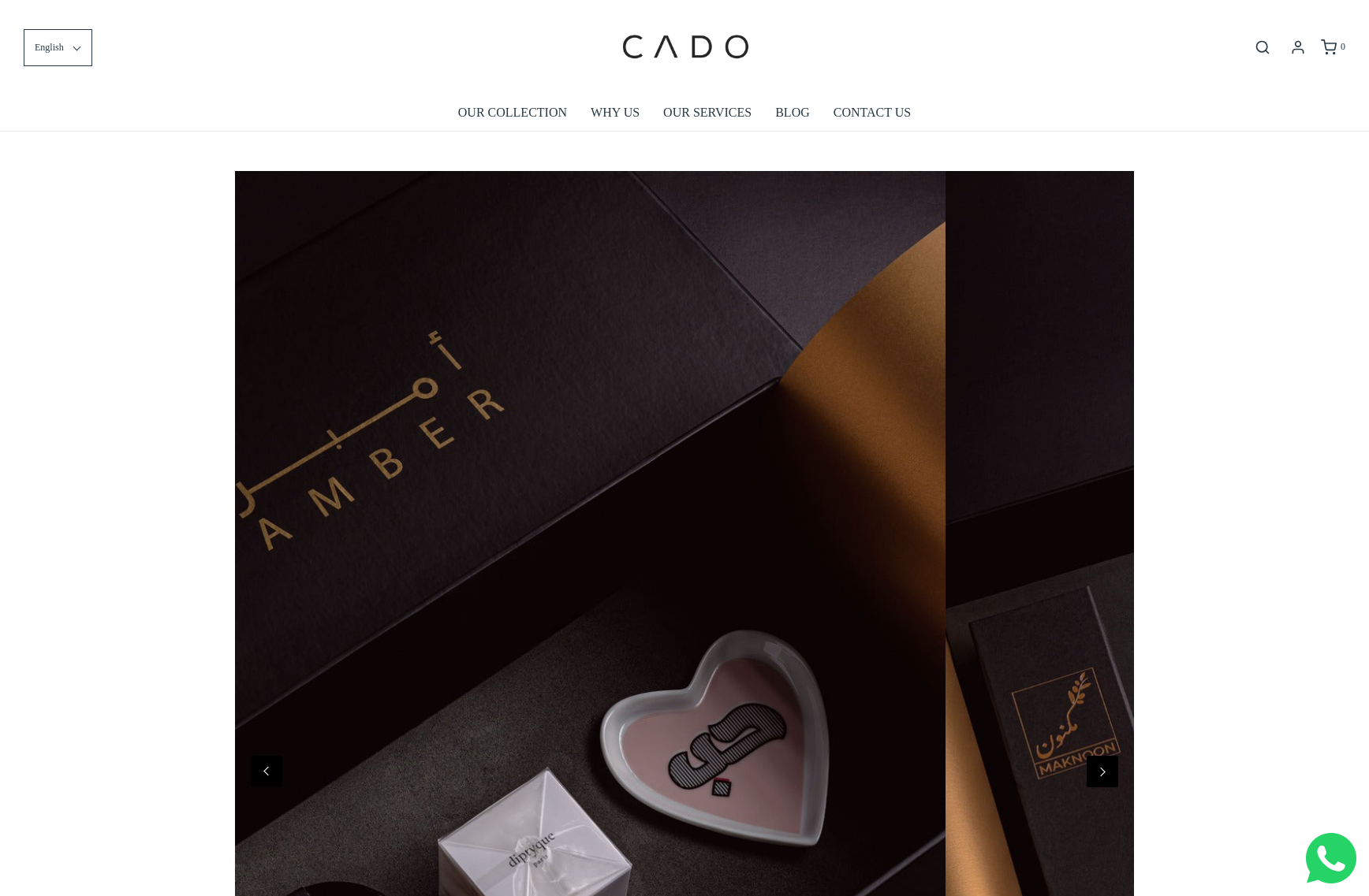
drag, startPoint x: 965, startPoint y: 381, endPoint x: 729, endPoint y: 374, distance: 236.1
click at [742, 374] on div at bounding box center [496, 752] width 899 height 1163
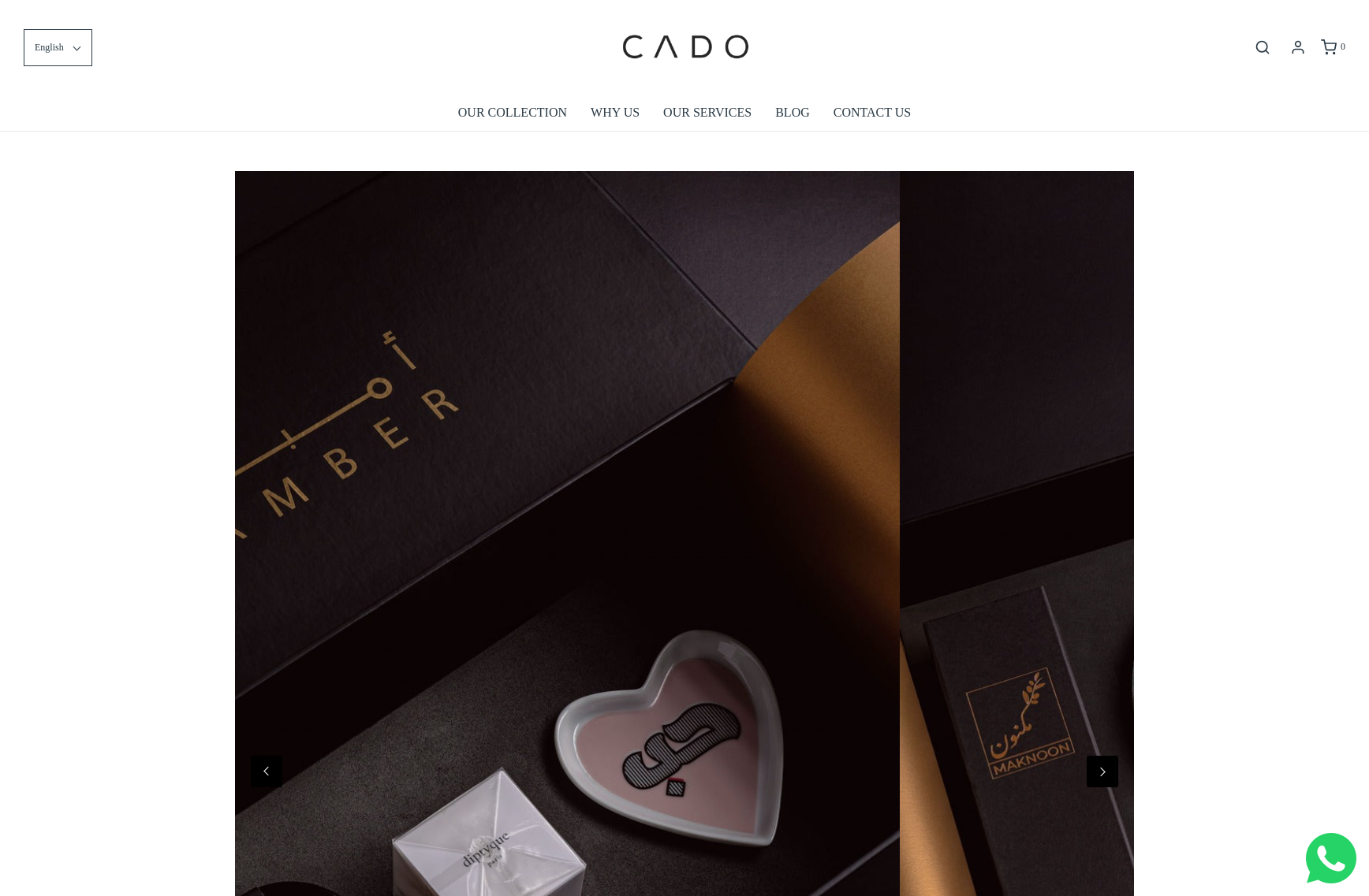
drag, startPoint x: 931, startPoint y: 419, endPoint x: 534, endPoint y: 417, distance: 397.0
click at [643, 415] on div at bounding box center [450, 752] width 899 height 1163
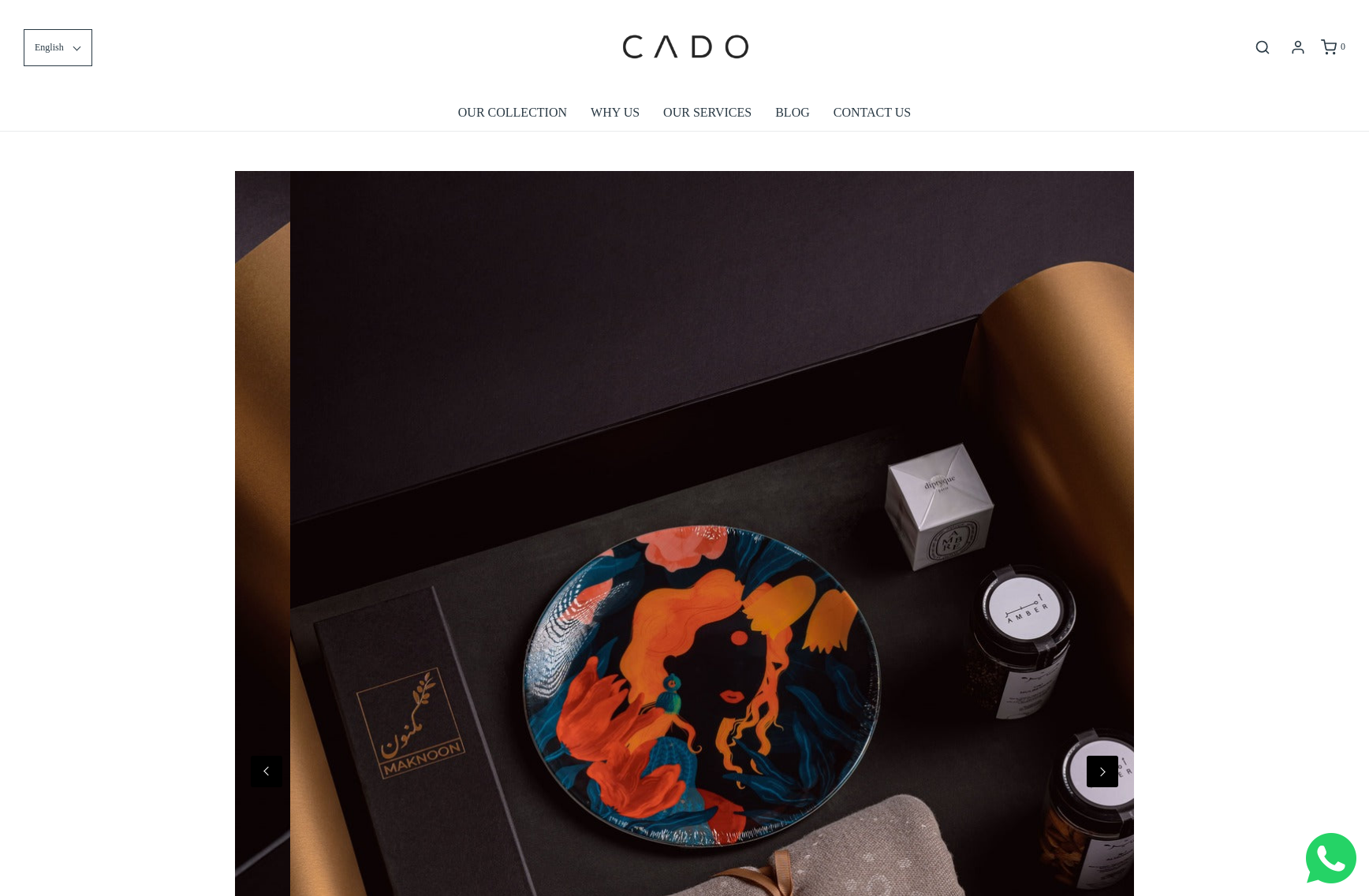
scroll to position [0, 1797]
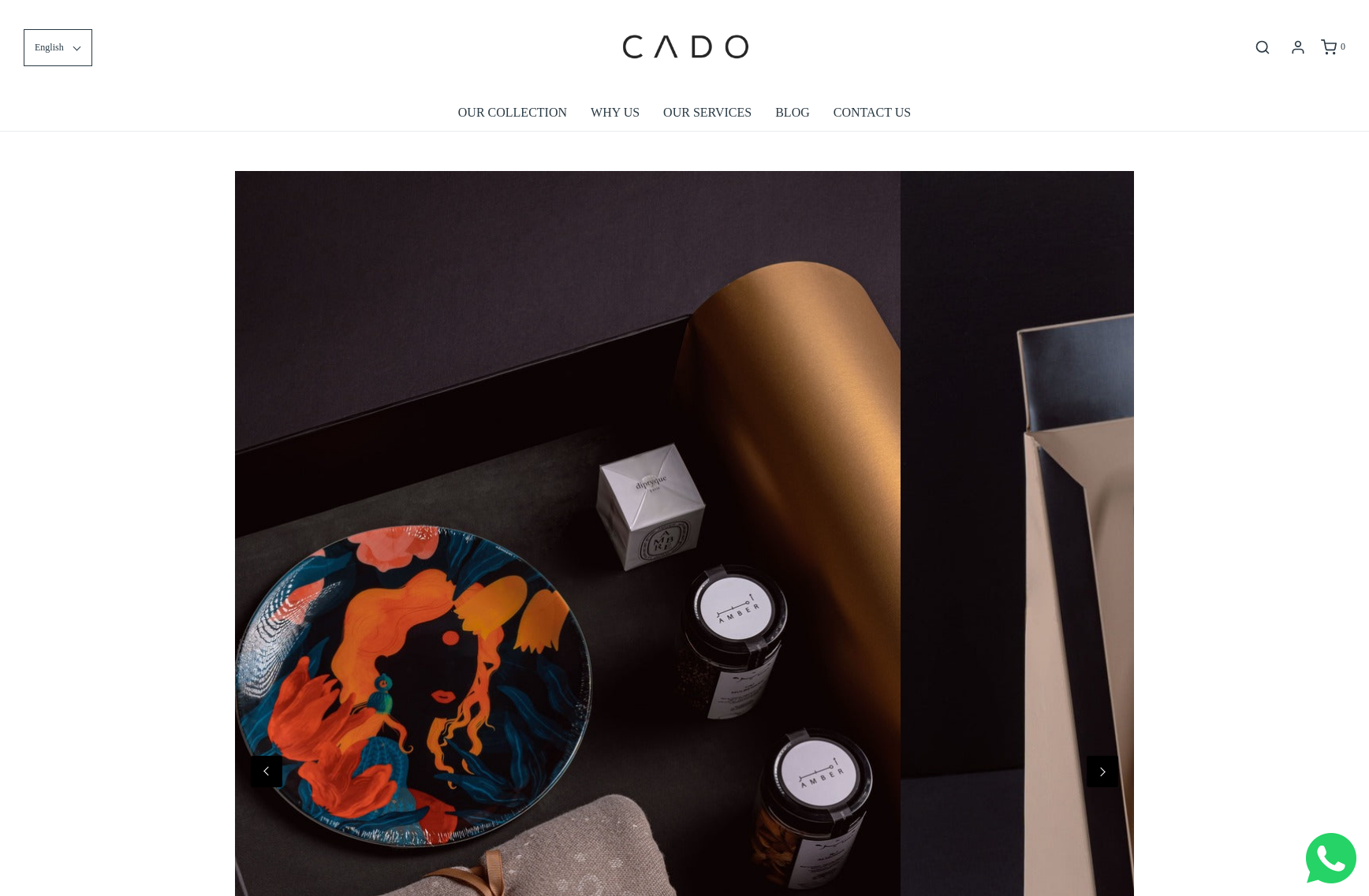
drag, startPoint x: 1033, startPoint y: 432, endPoint x: 615, endPoint y: 452, distance: 418.5
click at [784, 446] on div at bounding box center [451, 752] width 899 height 1163
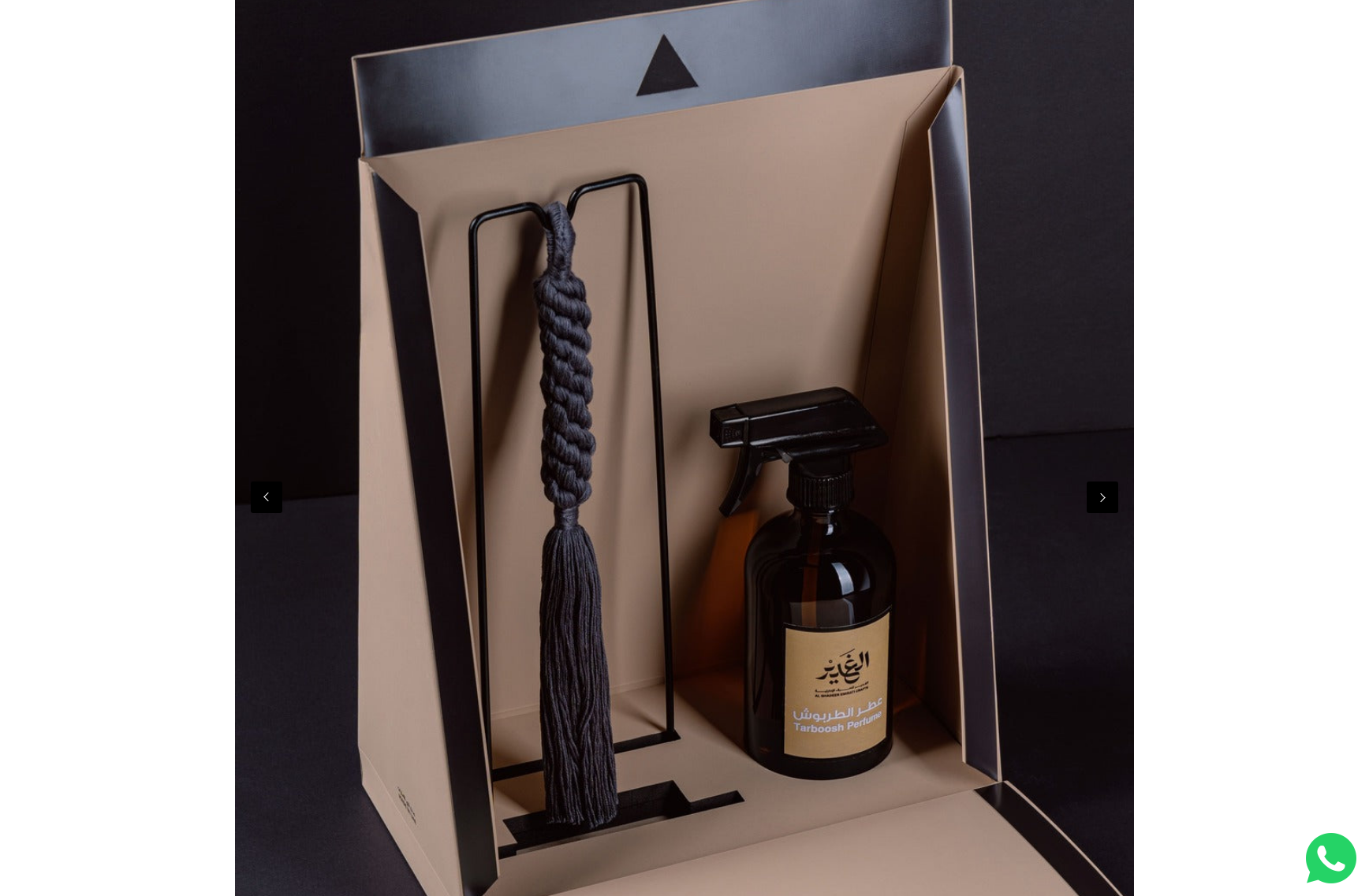
scroll to position [298, 0]
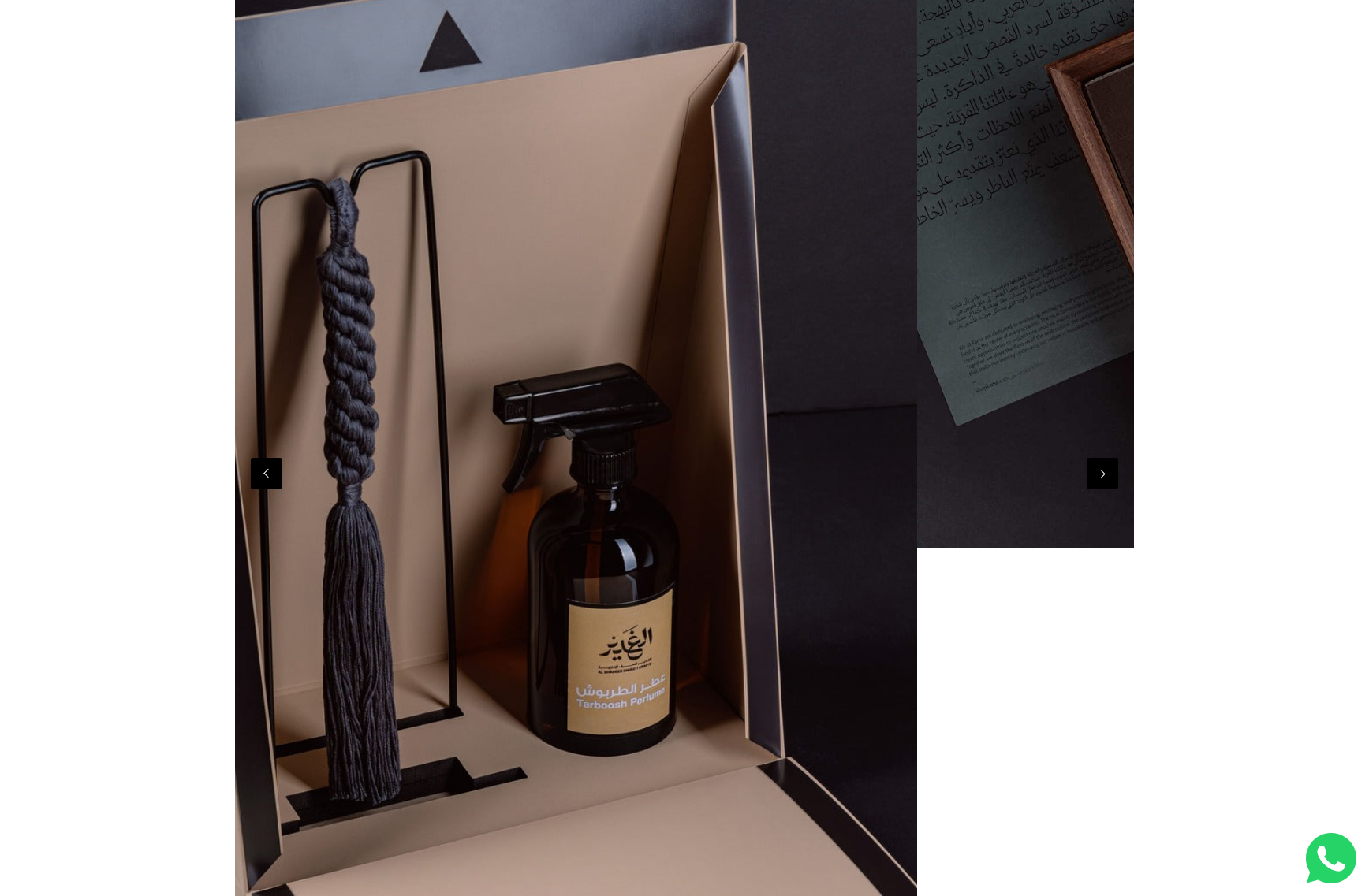
drag, startPoint x: 999, startPoint y: 422, endPoint x: 673, endPoint y: 501, distance: 335.4
click at [773, 484] on div at bounding box center [468, 472] width 899 height 1197
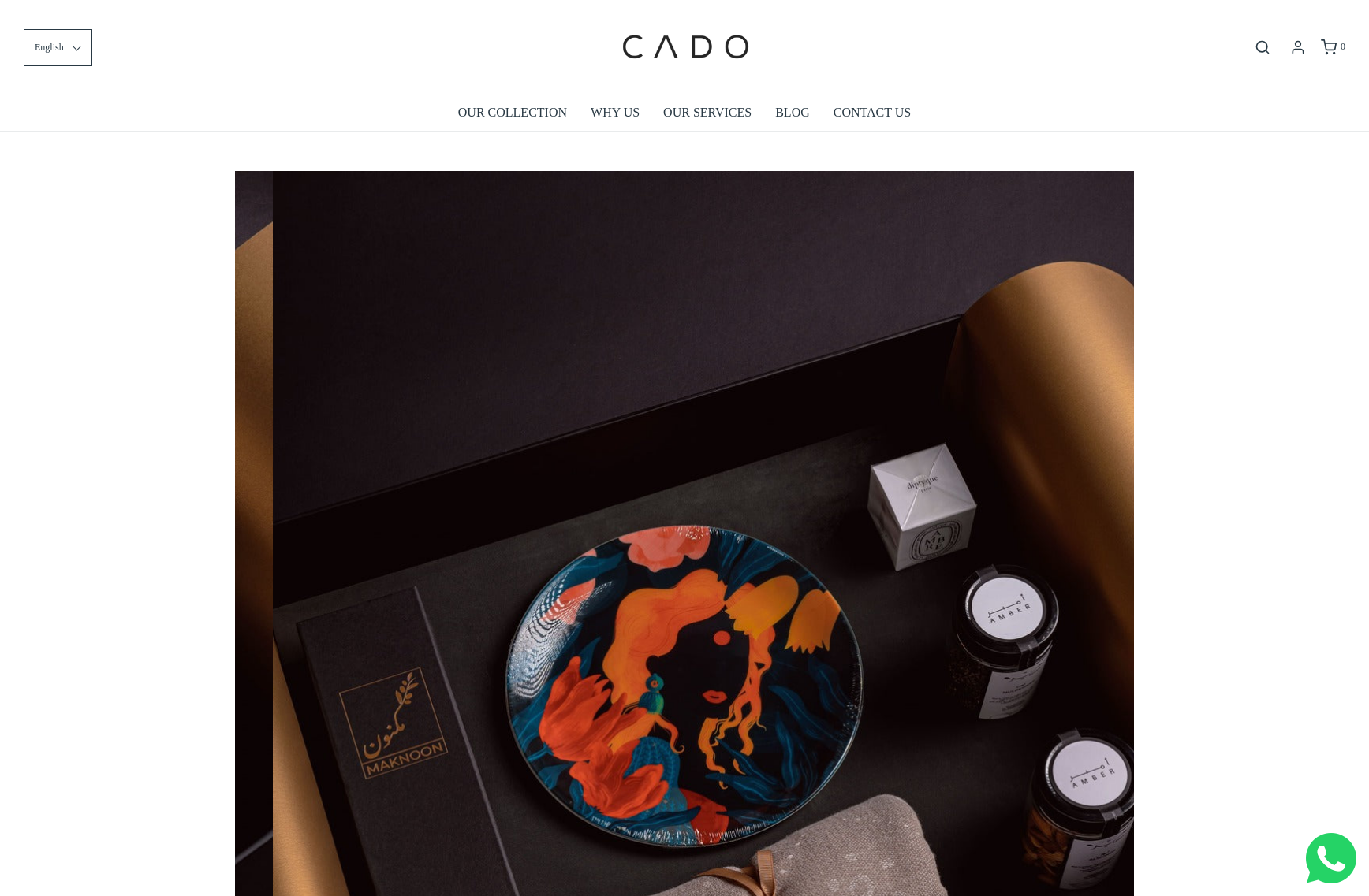
scroll to position [0, 1797]
